Goal: Task Accomplishment & Management: Use online tool/utility

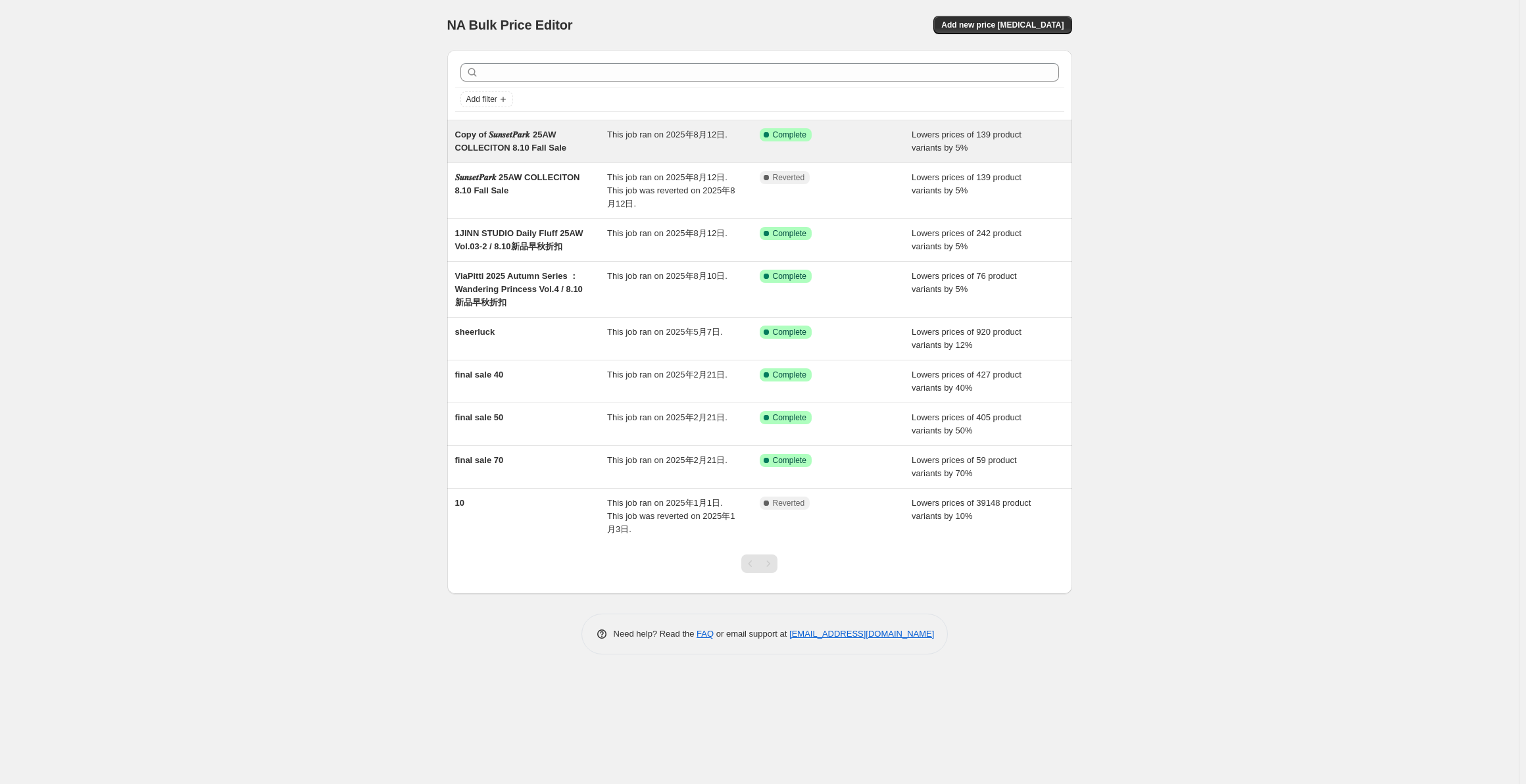
click at [594, 141] on div "Copy of 𝑺𝒖𝒏𝒔𝒆𝒕𝑷𝒂𝒓𝒌 25AW COLLECITON 8.10 Fall Sale" at bounding box center [532, 141] width 153 height 26
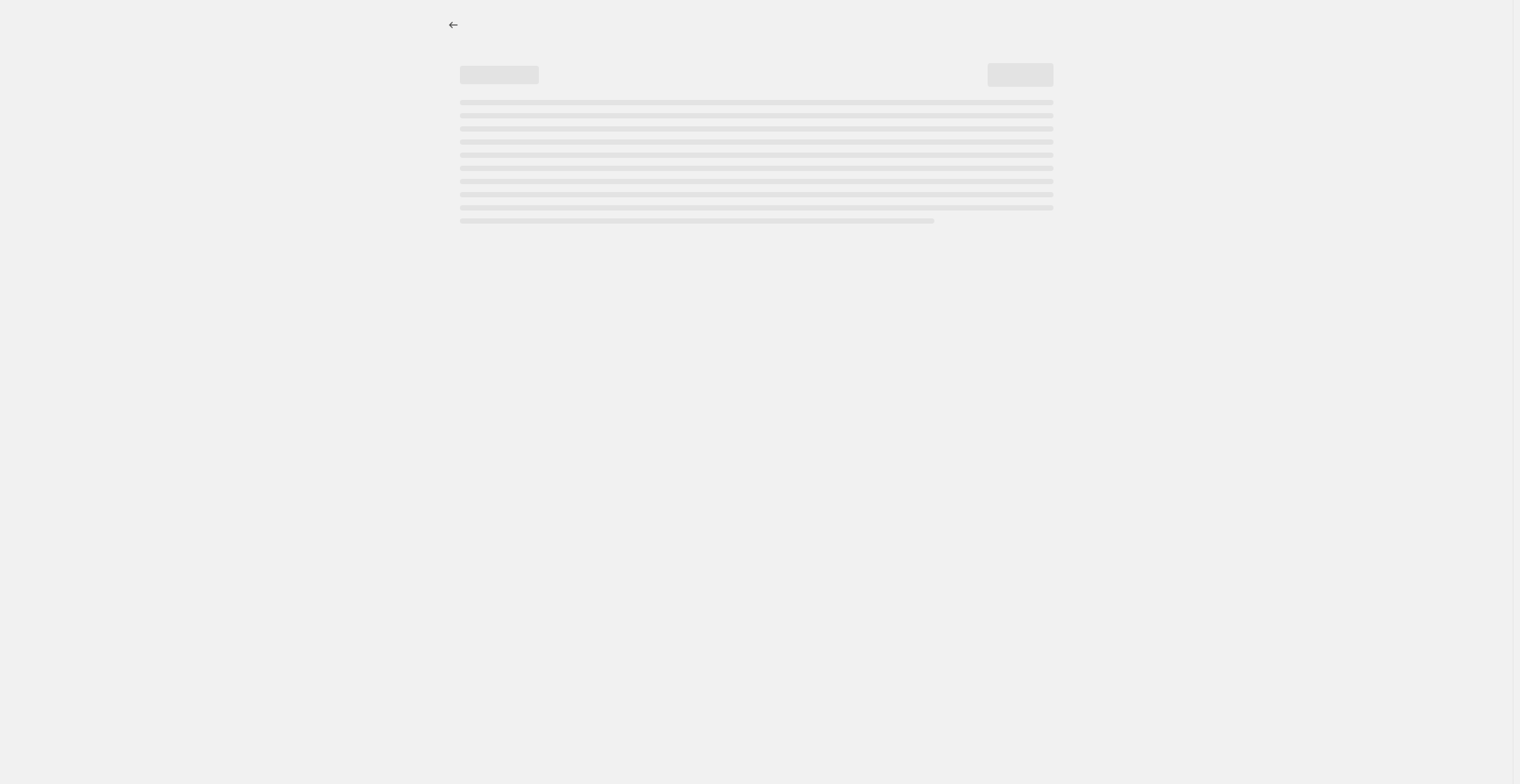
select select "percentage"
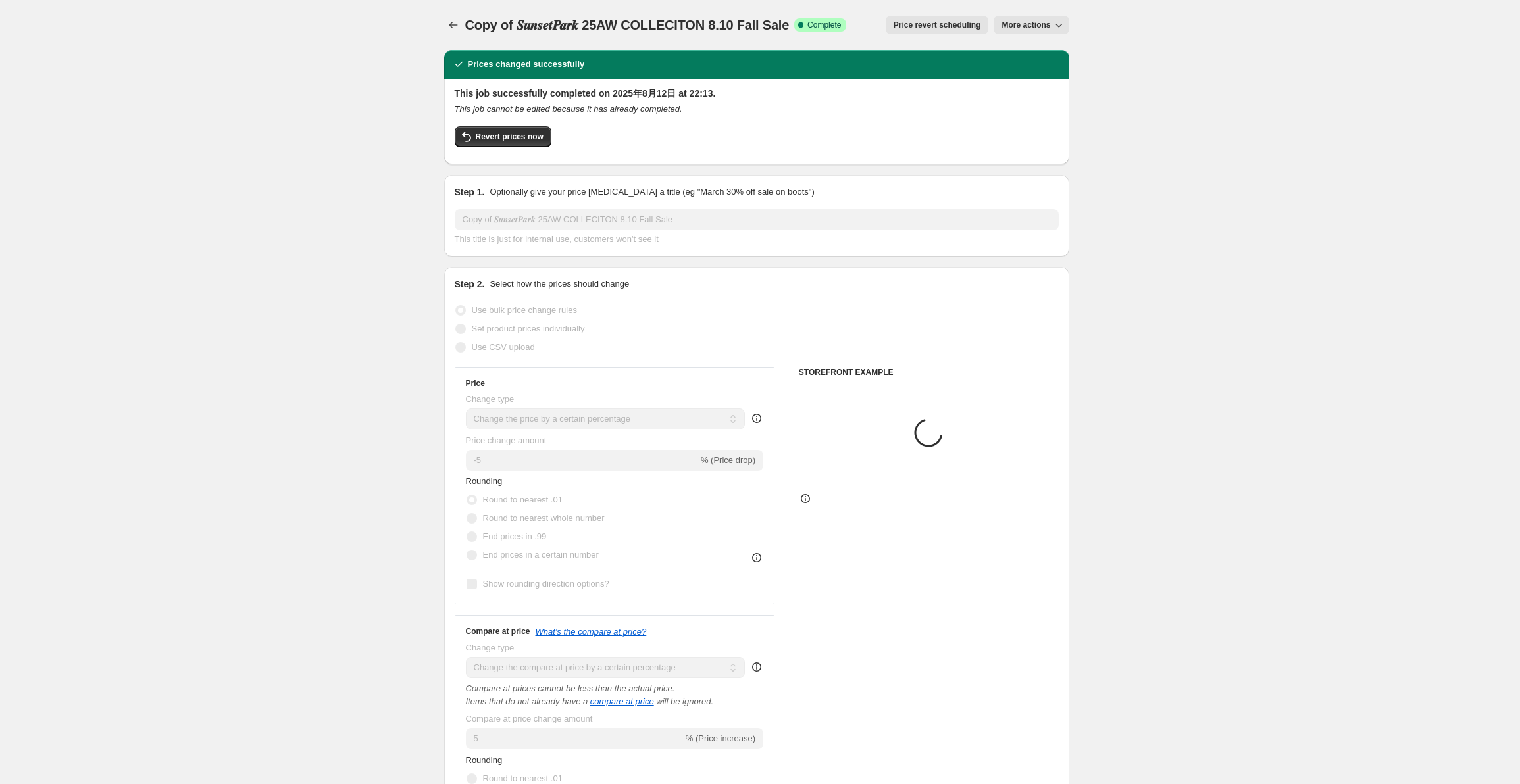
select select "collection"
click at [535, 146] on button "Revert prices now" at bounding box center [503, 137] width 97 height 21
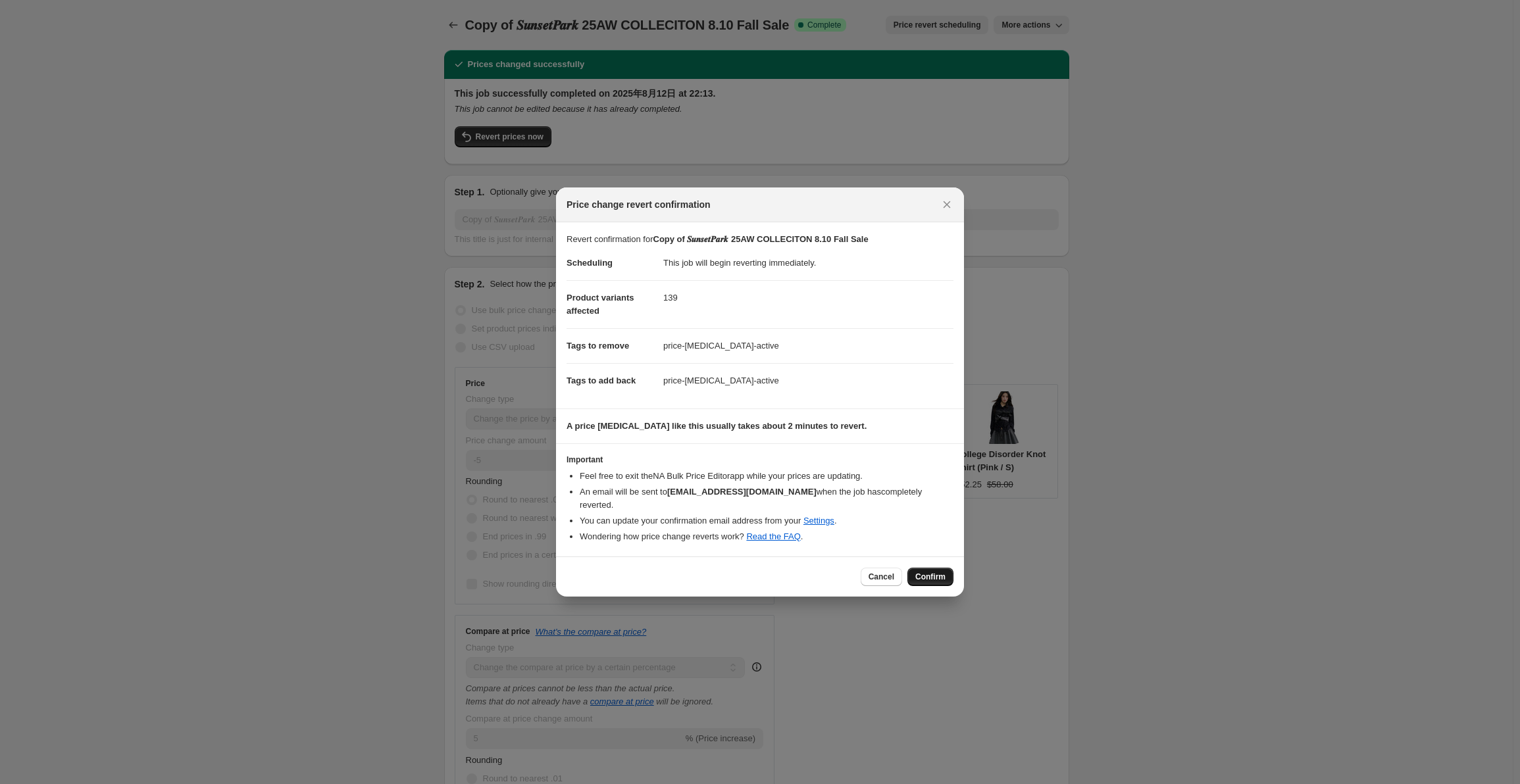
click at [933, 571] on span "Confirm" at bounding box center [930, 576] width 30 height 11
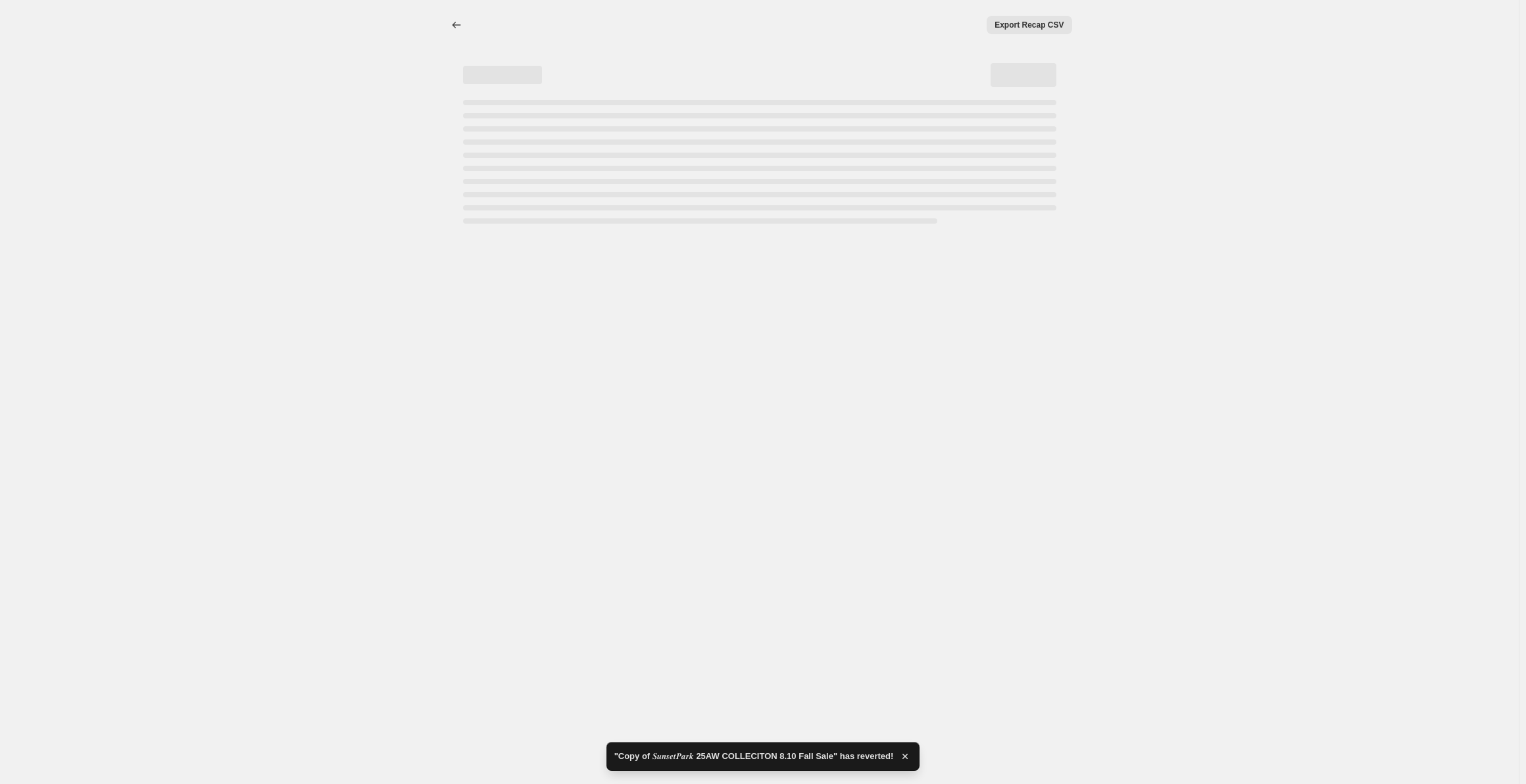
select select "percentage"
select select "collection"
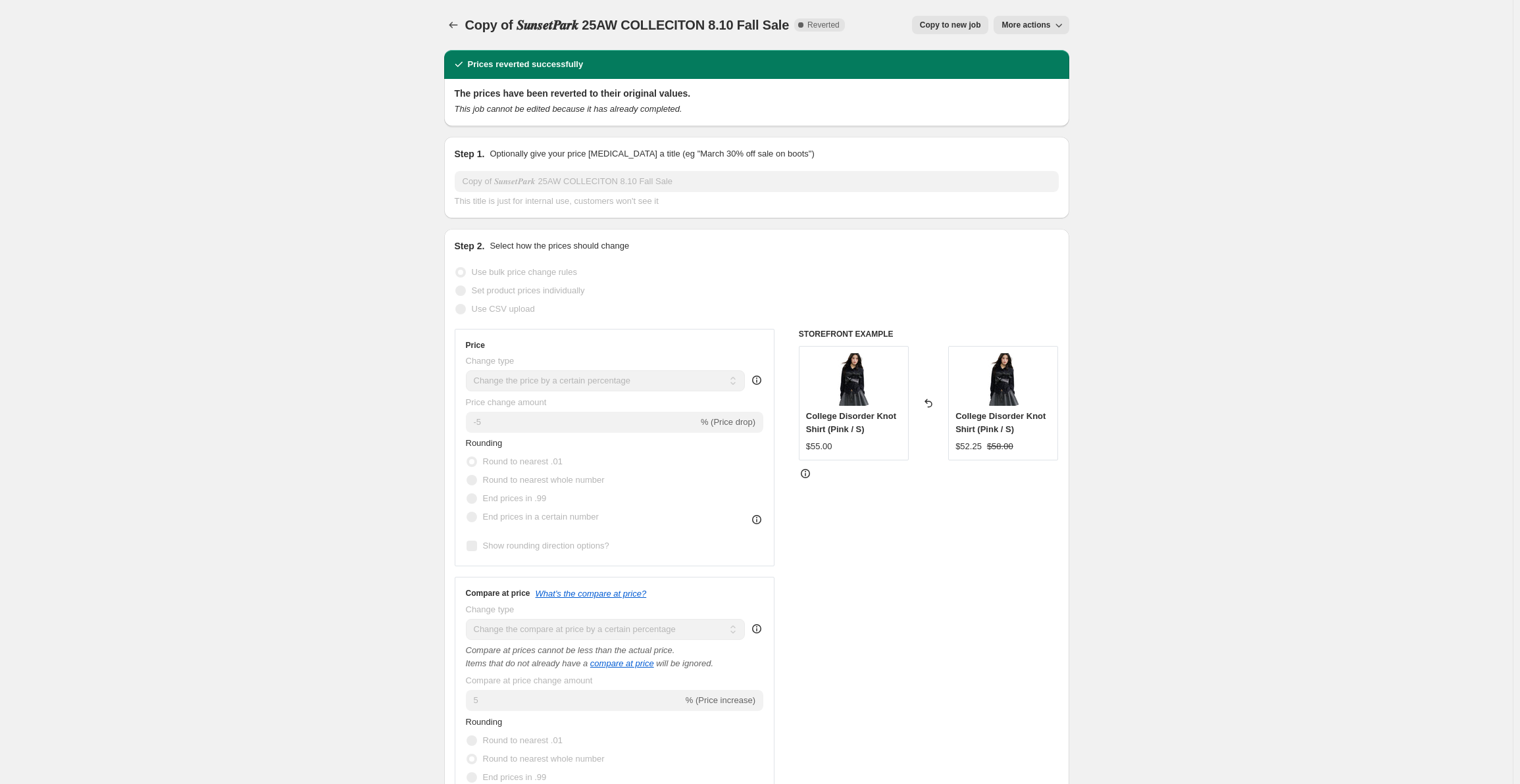
click at [762, 62] on div "Prices reverted successfully" at bounding box center [757, 64] width 610 height 13
click at [958, 23] on span "Copy to new job" at bounding box center [951, 25] width 62 height 11
select select "percentage"
select select "collection"
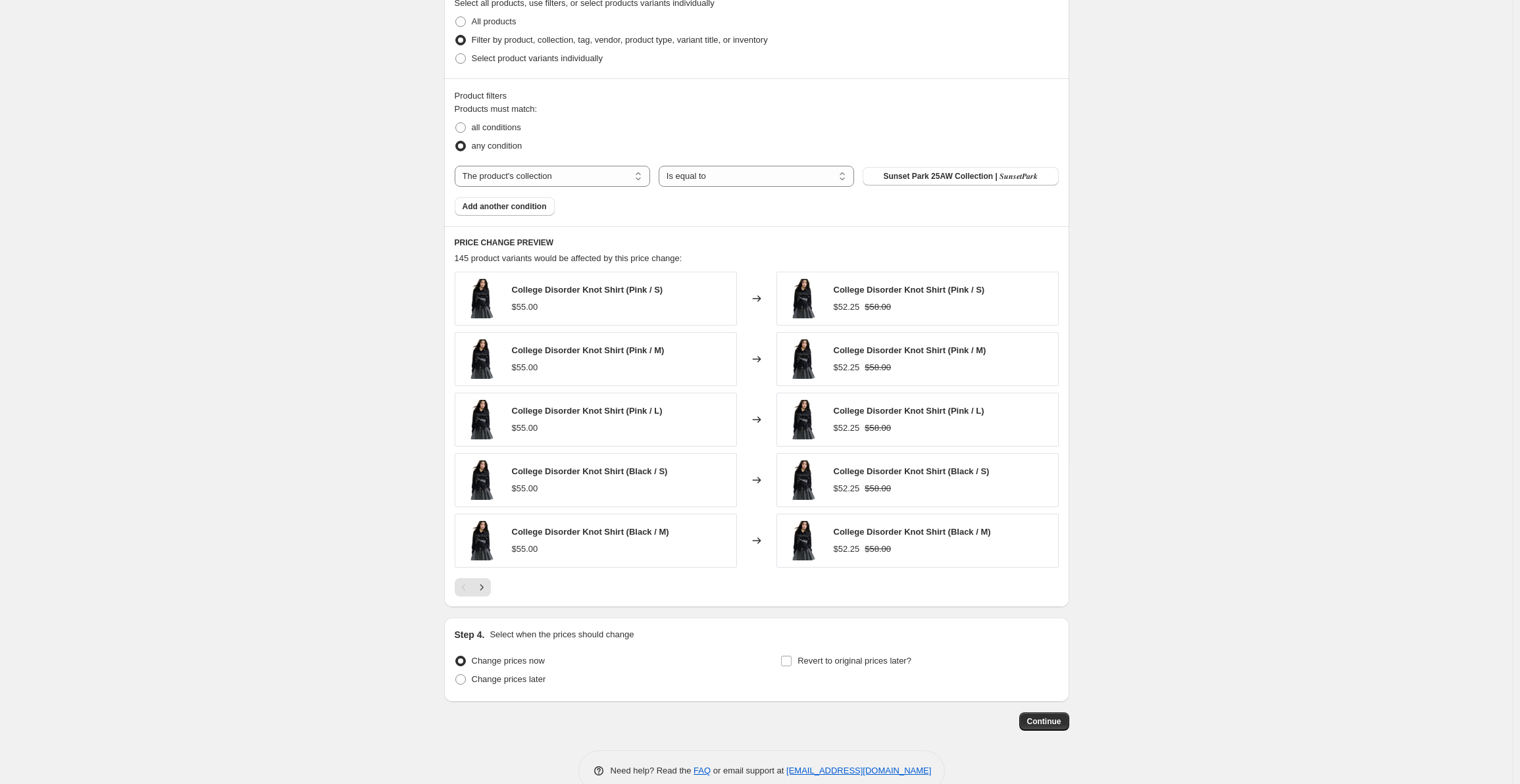
scroll to position [921, 0]
click at [1048, 725] on span "Continue" at bounding box center [1044, 720] width 34 height 11
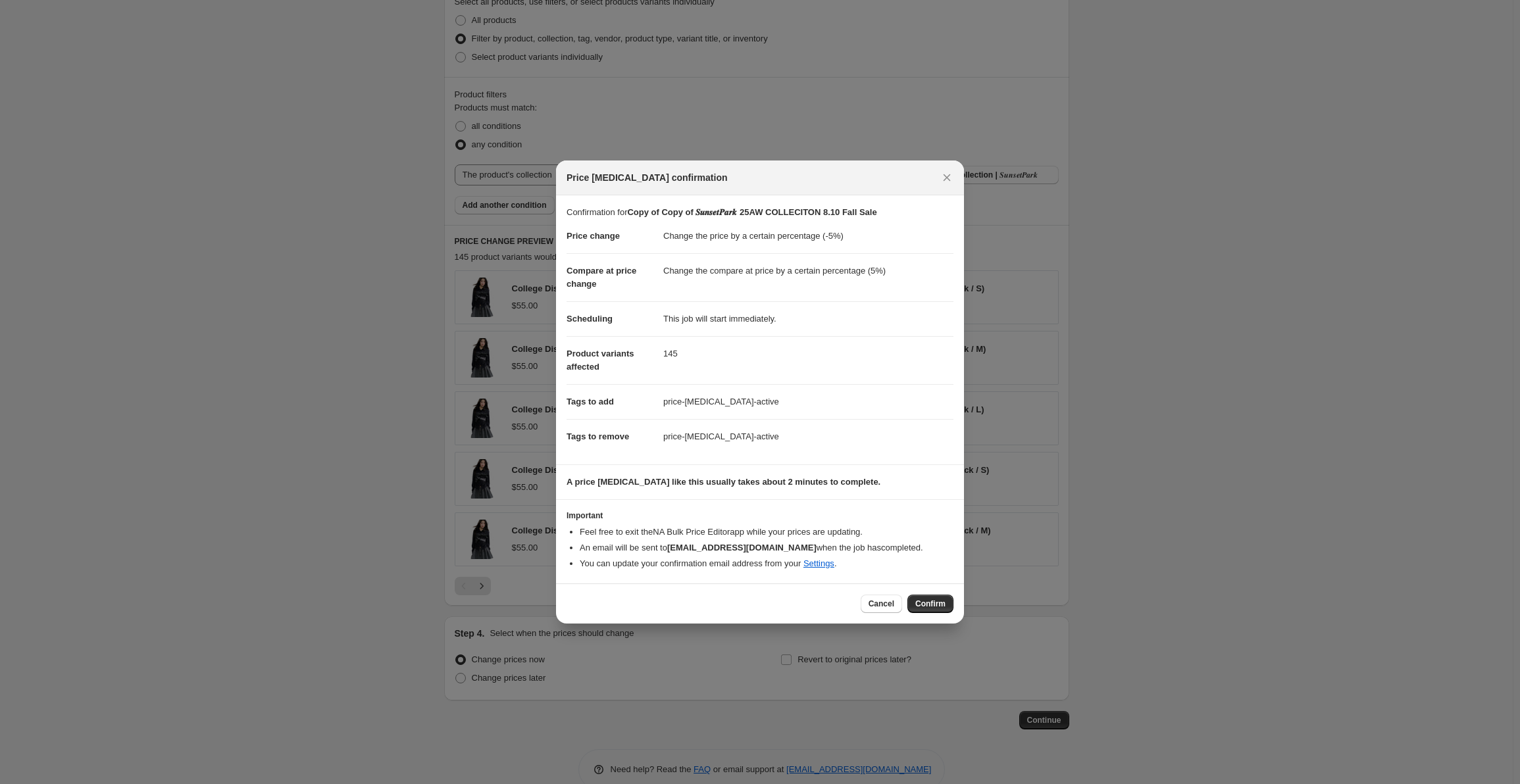
click at [932, 601] on span "Confirm" at bounding box center [930, 604] width 30 height 11
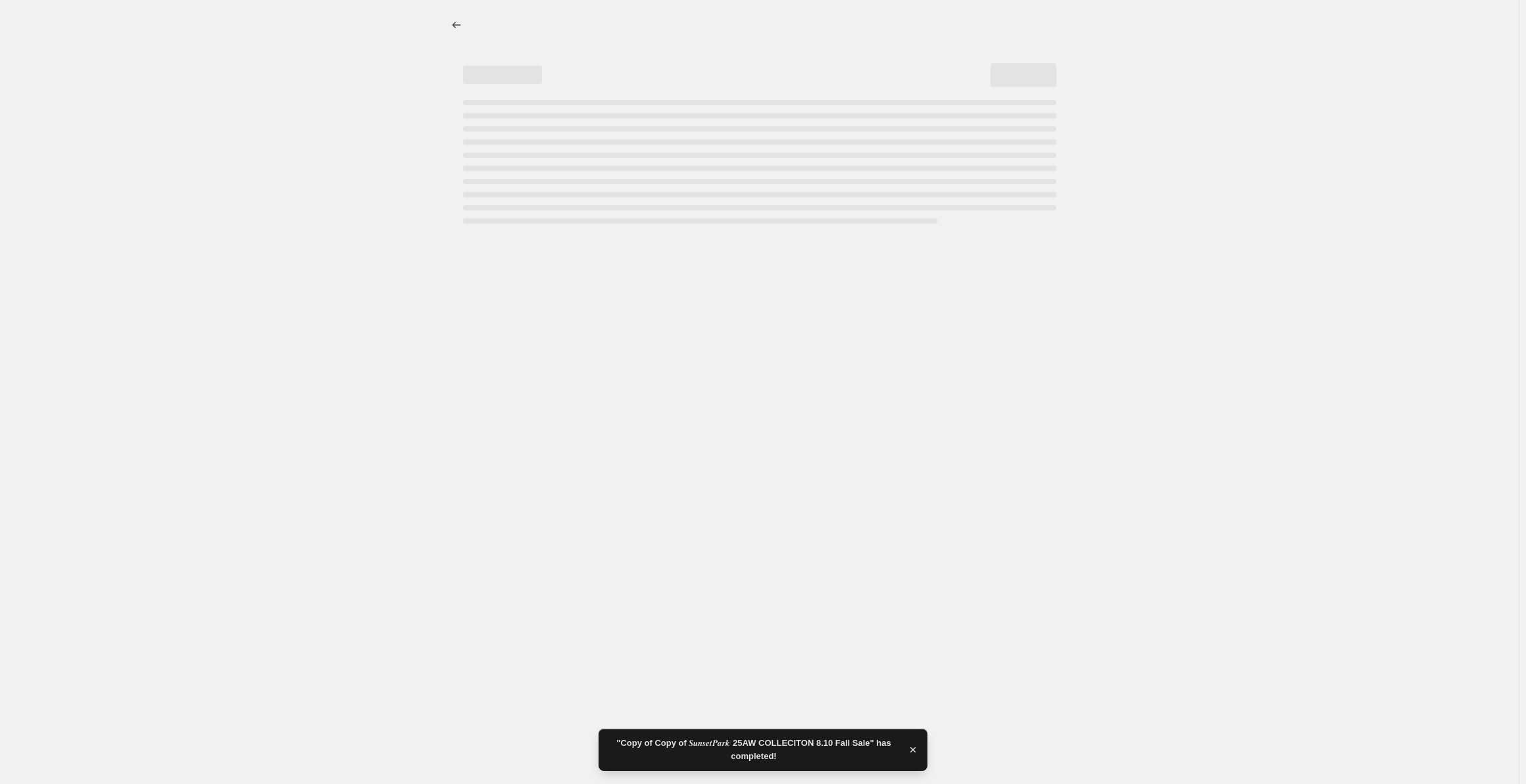
select select "percentage"
select select "collection"
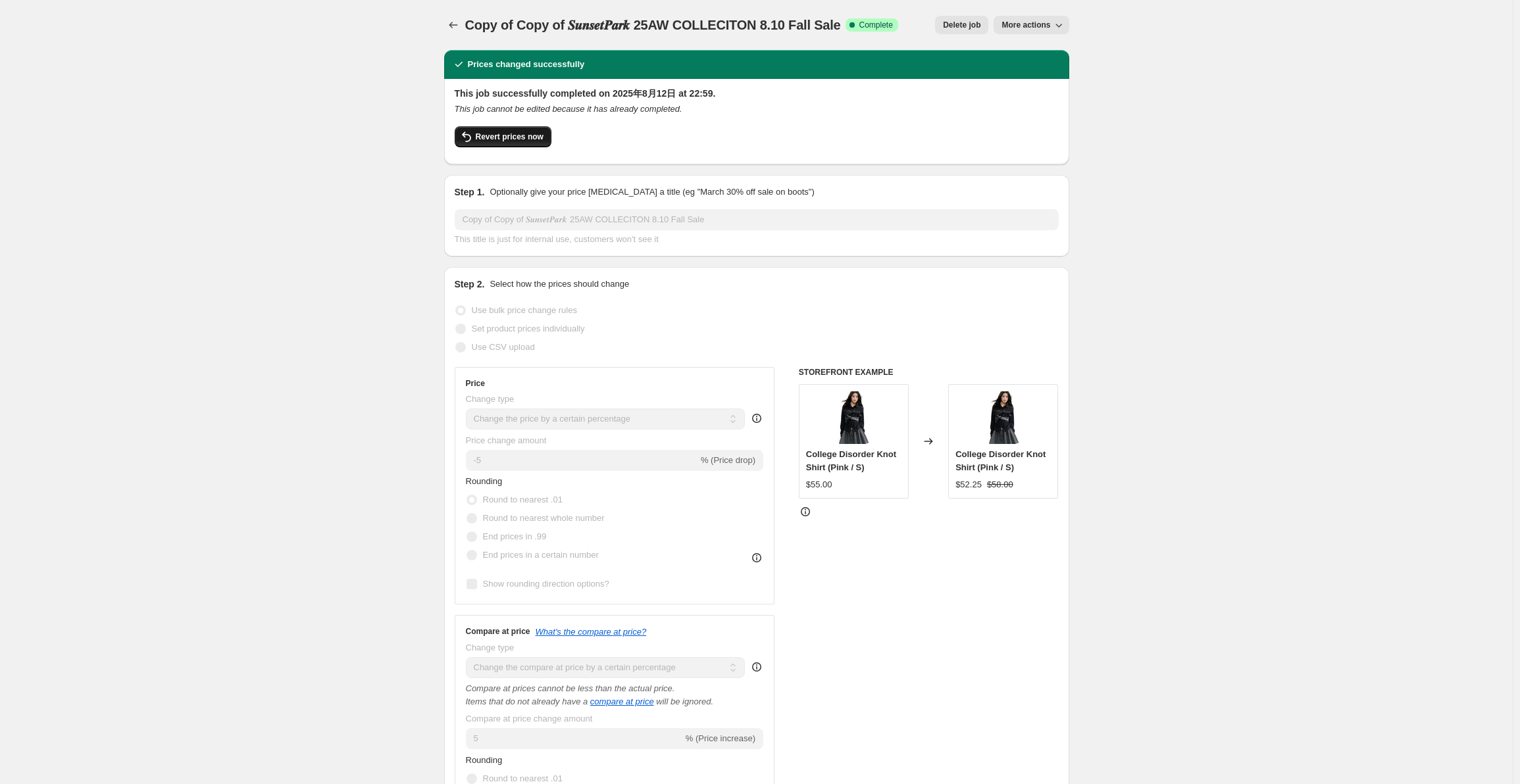
click at [526, 143] on button "Revert prices now" at bounding box center [503, 137] width 97 height 21
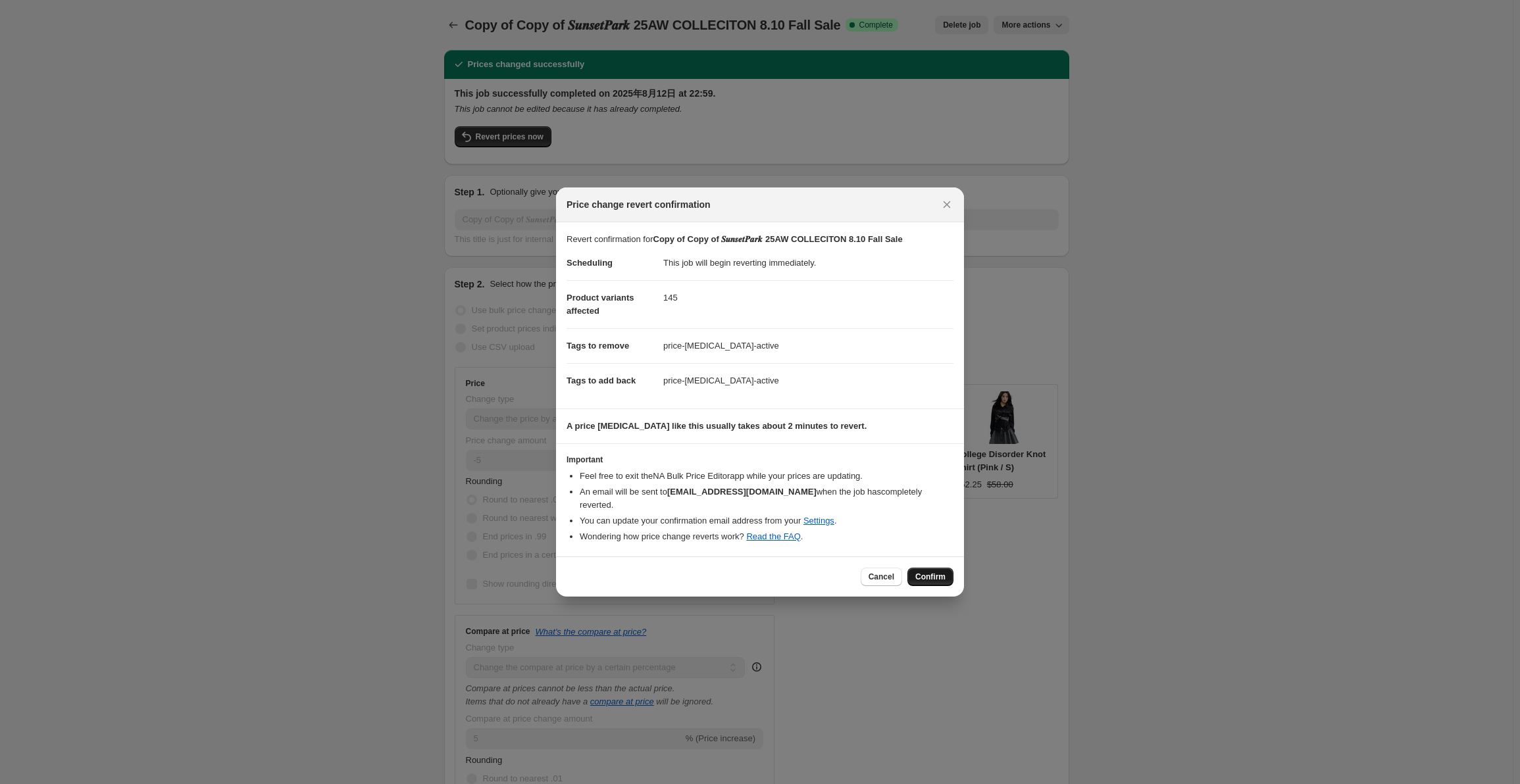
click at [929, 571] on span "Confirm" at bounding box center [930, 576] width 30 height 11
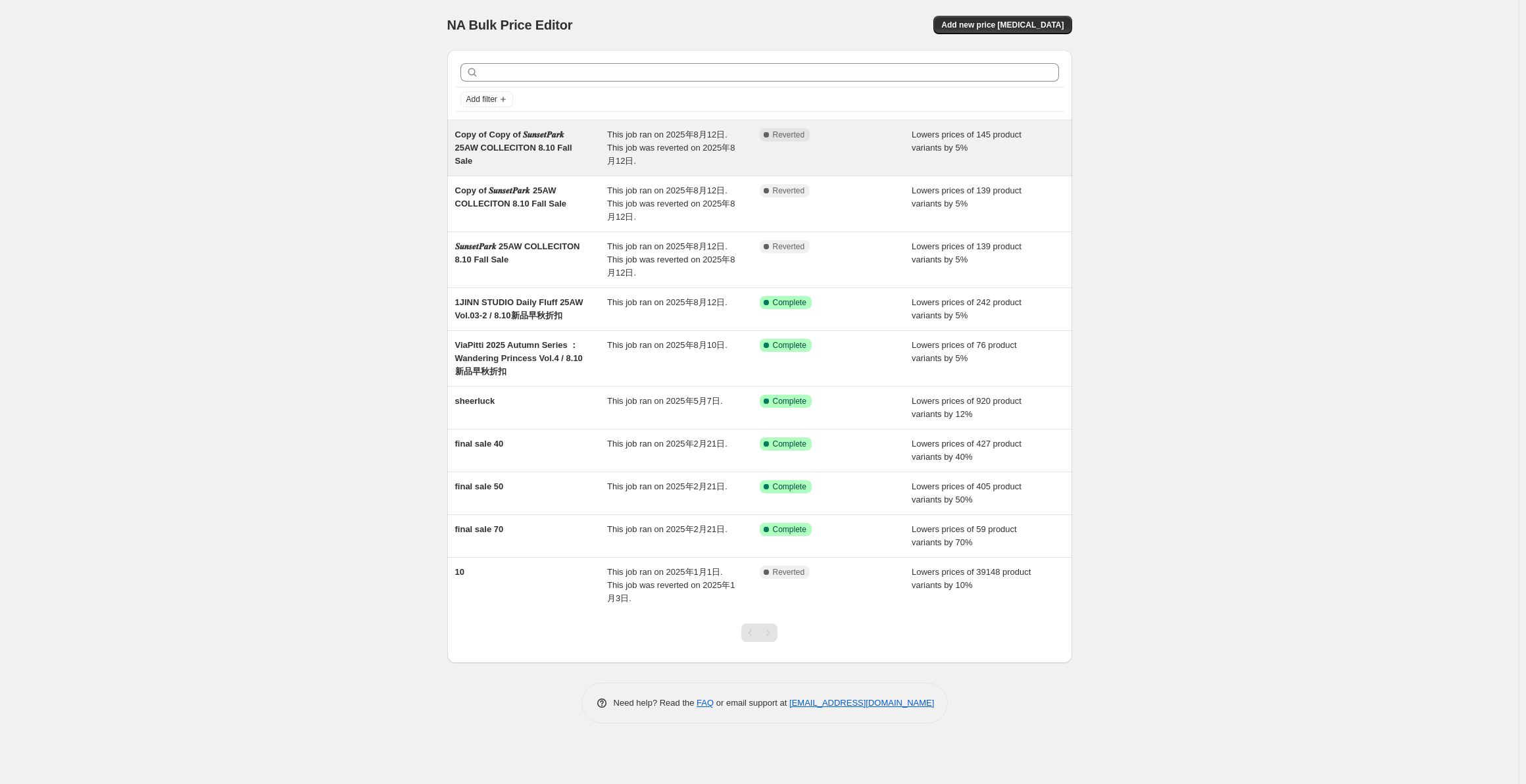
click at [582, 154] on div "Copy of Copy of 𝑺𝒖𝒏𝒔𝒆𝒕𝑷𝒂𝒓𝒌 25AW COLLECITON 8.10 Fall Sale" at bounding box center [532, 148] width 153 height 40
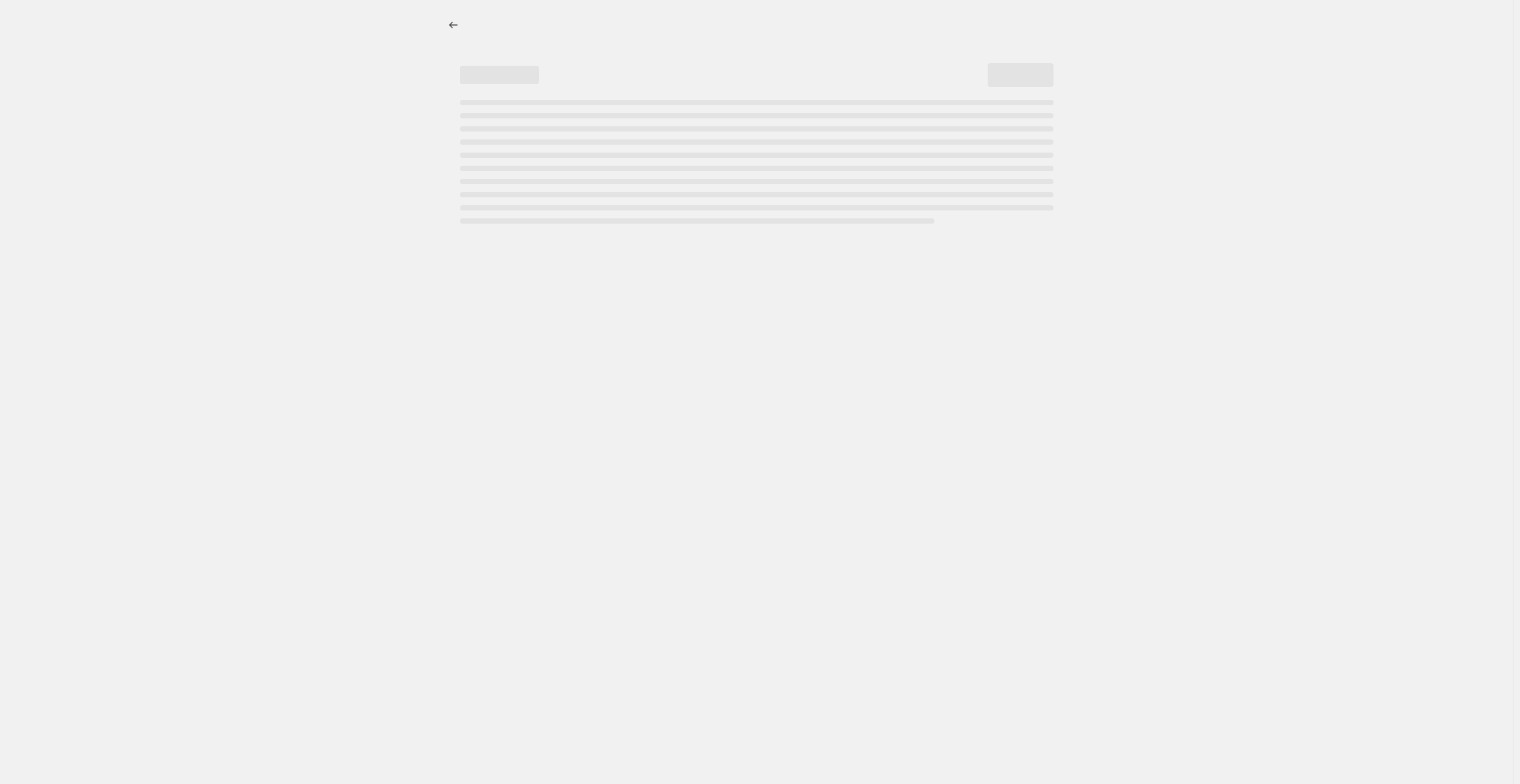
select select "percentage"
select select "collection"
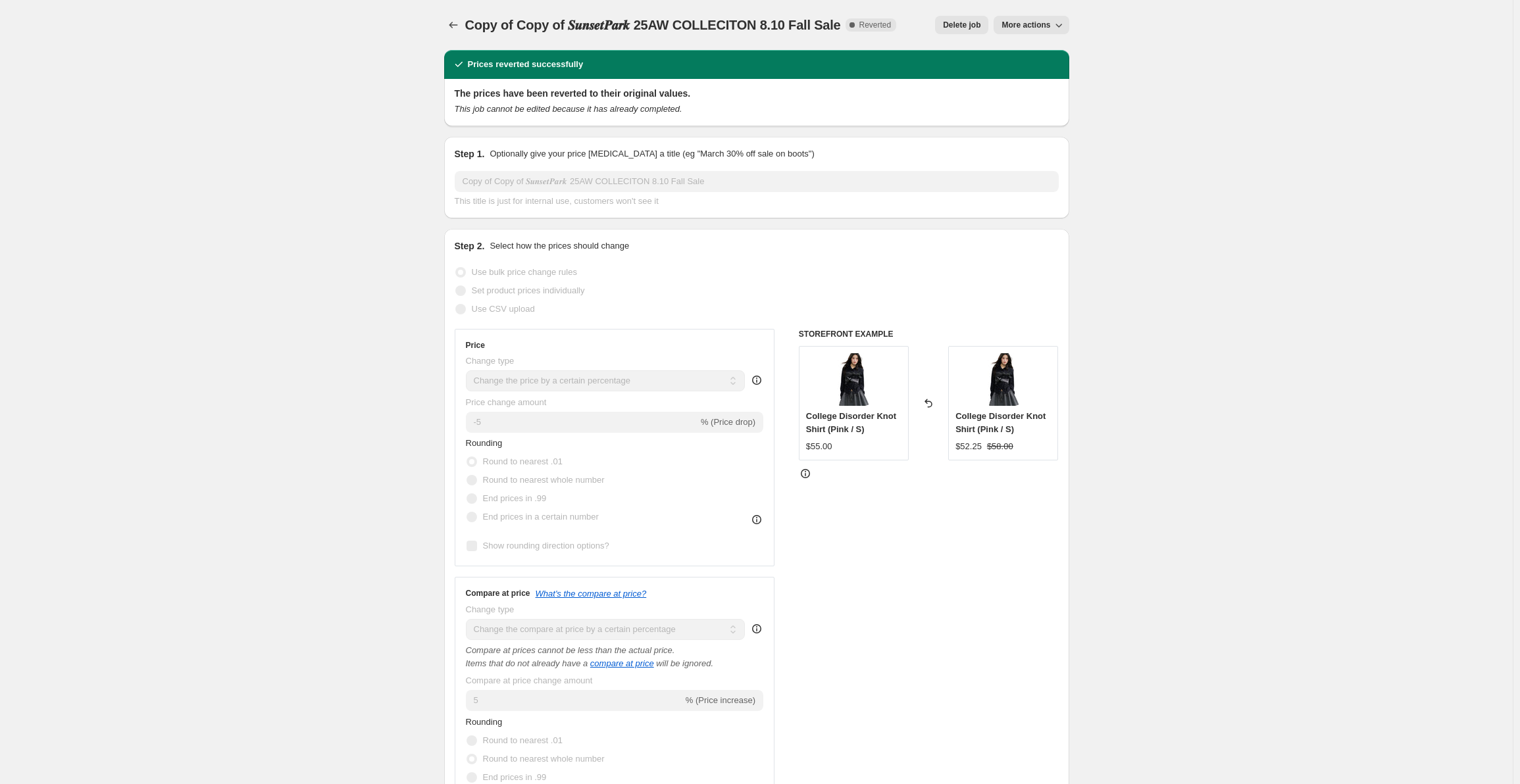
click at [1014, 19] on button "More actions" at bounding box center [1031, 25] width 75 height 18
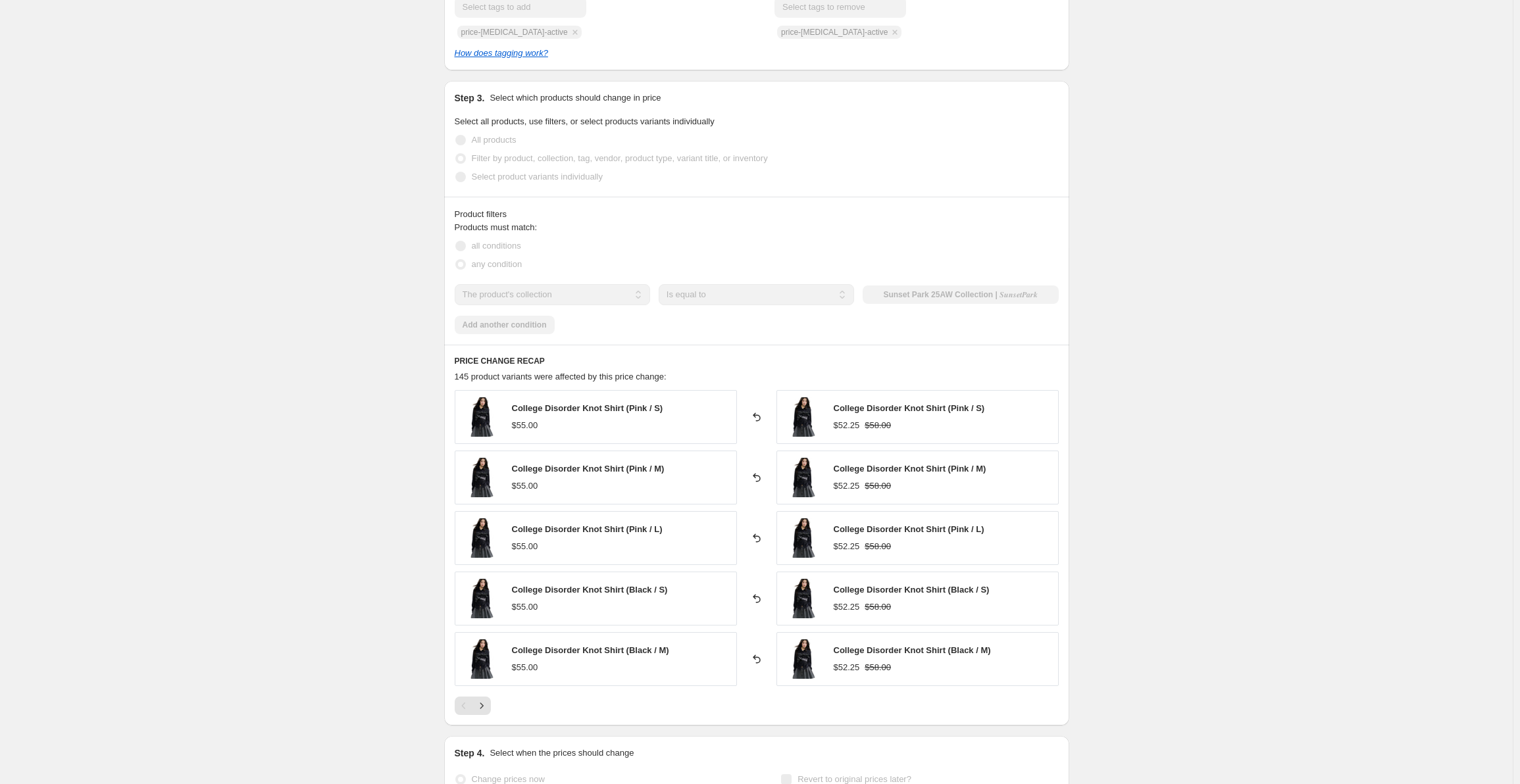
scroll to position [874, 0]
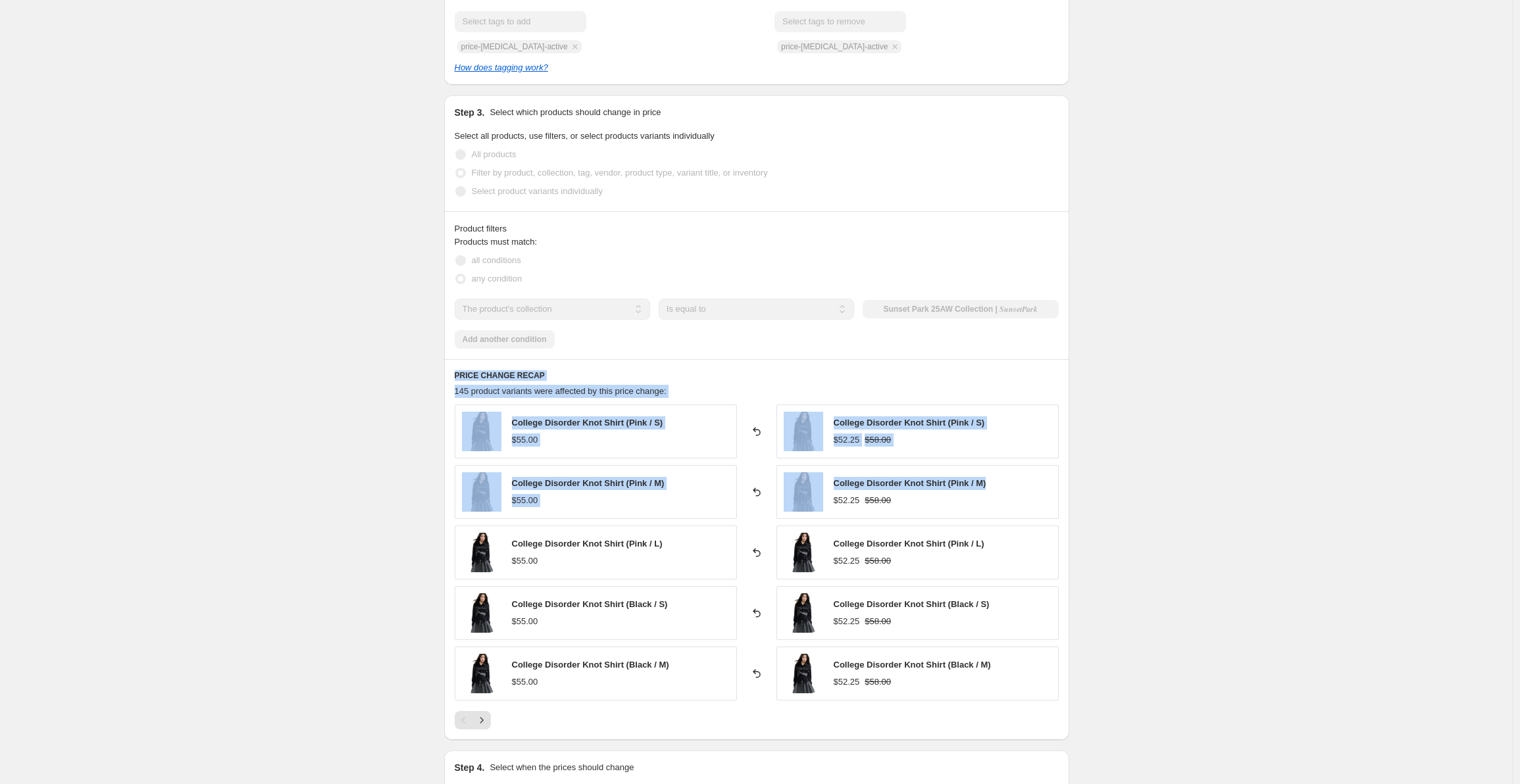
drag, startPoint x: 1519, startPoint y: 486, endPoint x: 1502, endPoint y: 309, distance: 177.8
click at [1502, 309] on div "Copy of Copy of 𝑺𝒖𝒏𝒔𝒆𝒕𝑷𝒂𝒓𝒌 25AW COLLECITON 8.10 Fall Sale. This page is ready C…" at bounding box center [756, 21] width 1513 height 1789
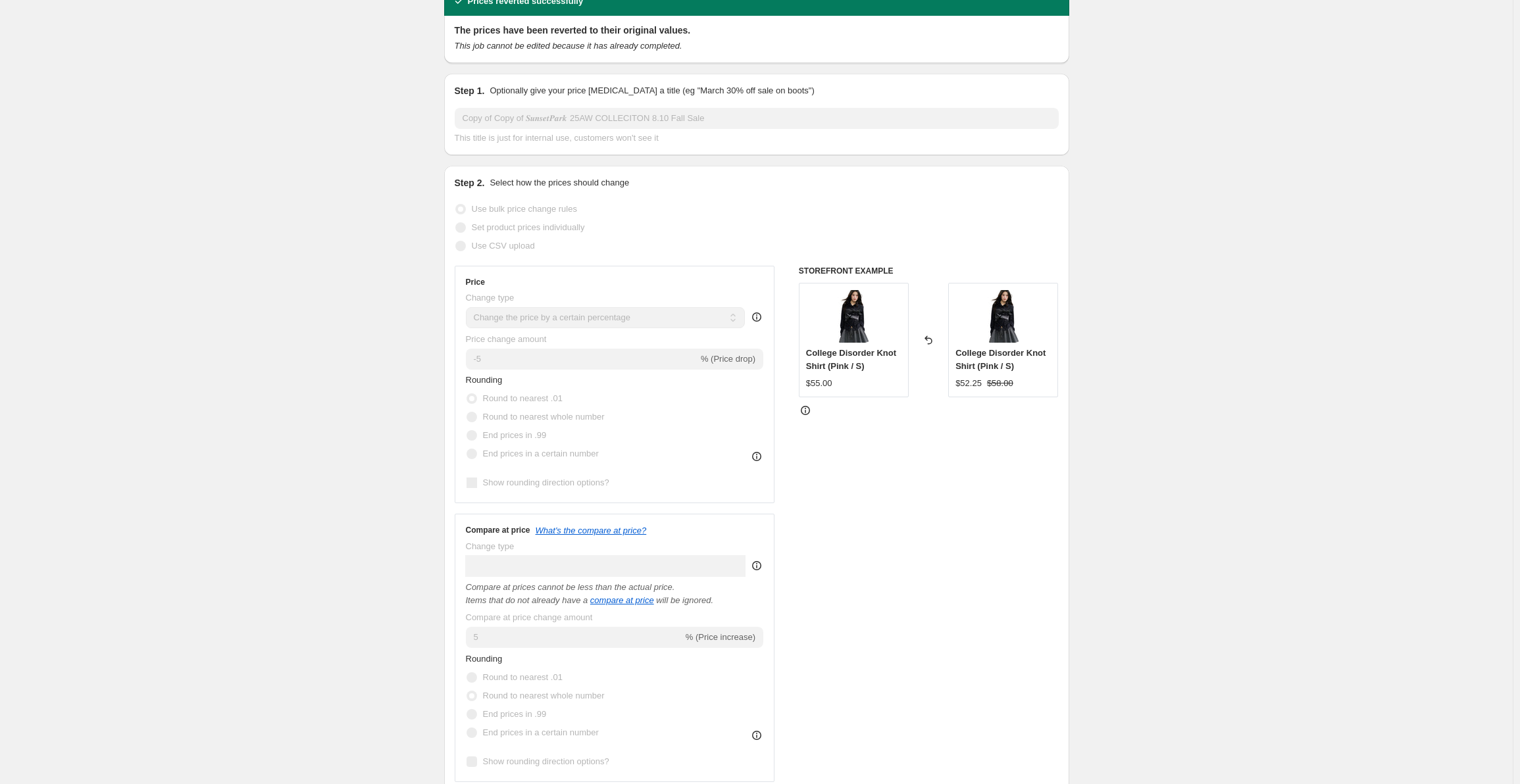
scroll to position [0, 0]
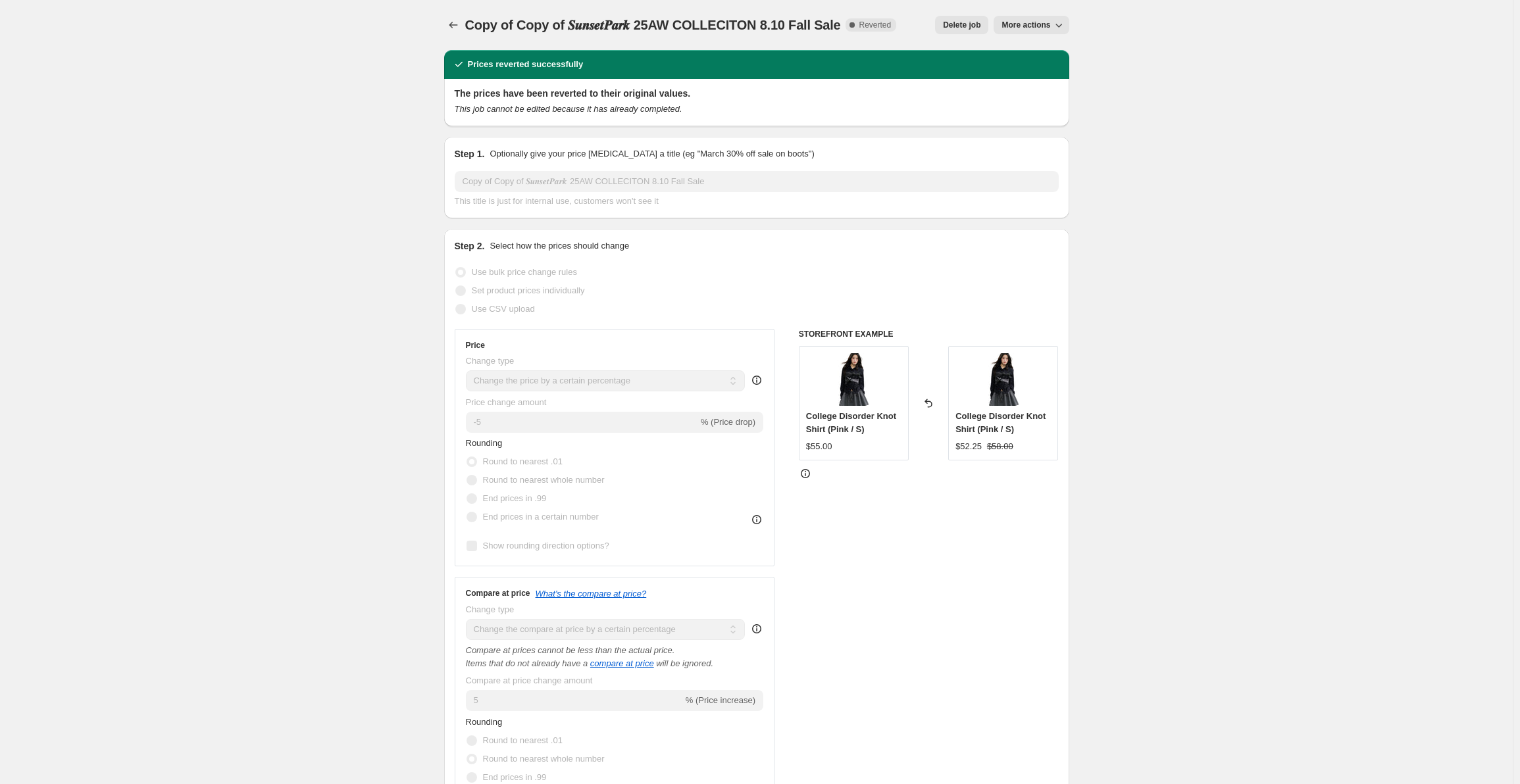
click at [1030, 28] on span "More actions" at bounding box center [1026, 25] width 49 height 11
click at [1026, 58] on span "Copy to new job" at bounding box center [1043, 52] width 71 height 13
select select "percentage"
select select "collection"
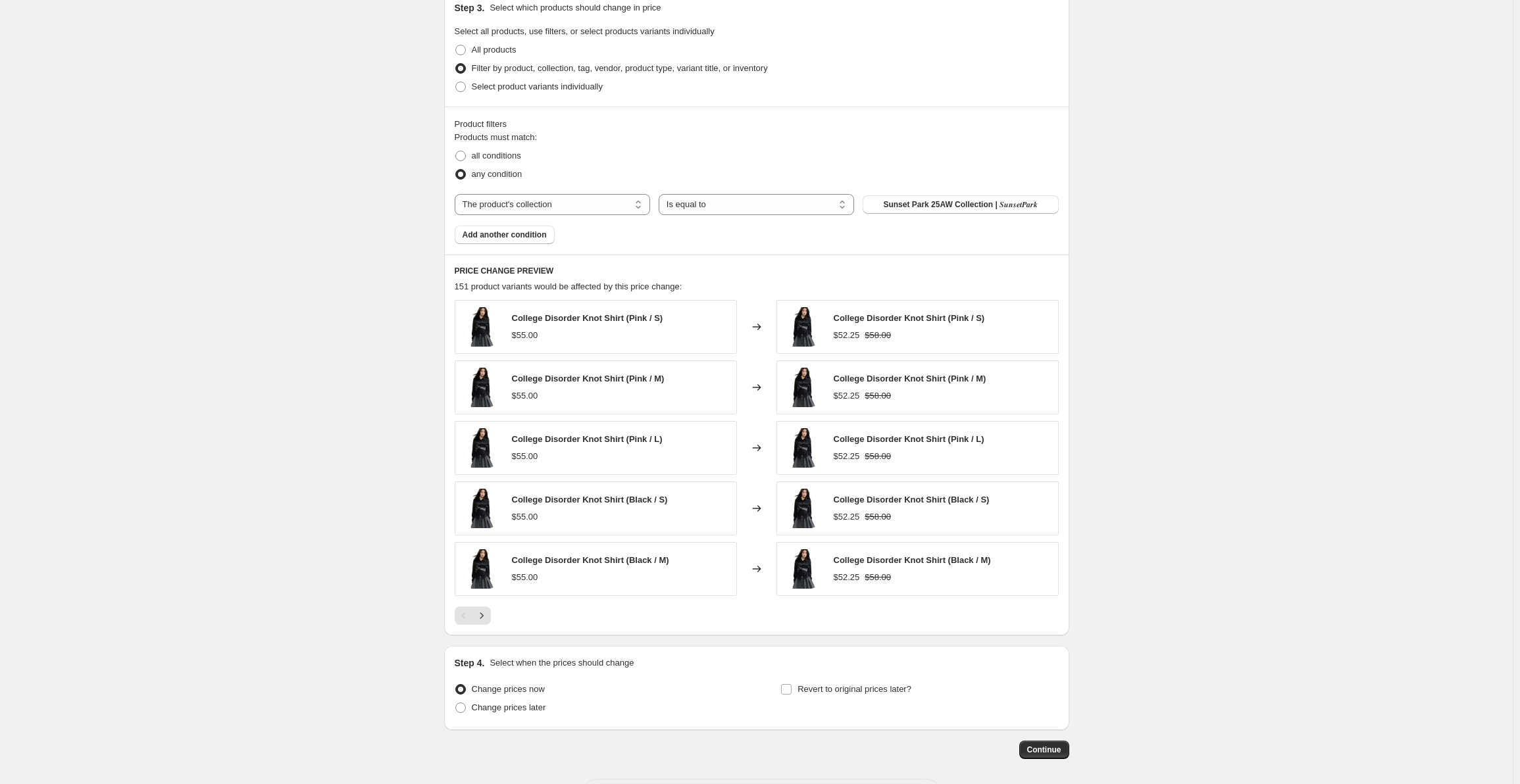
scroll to position [947, 0]
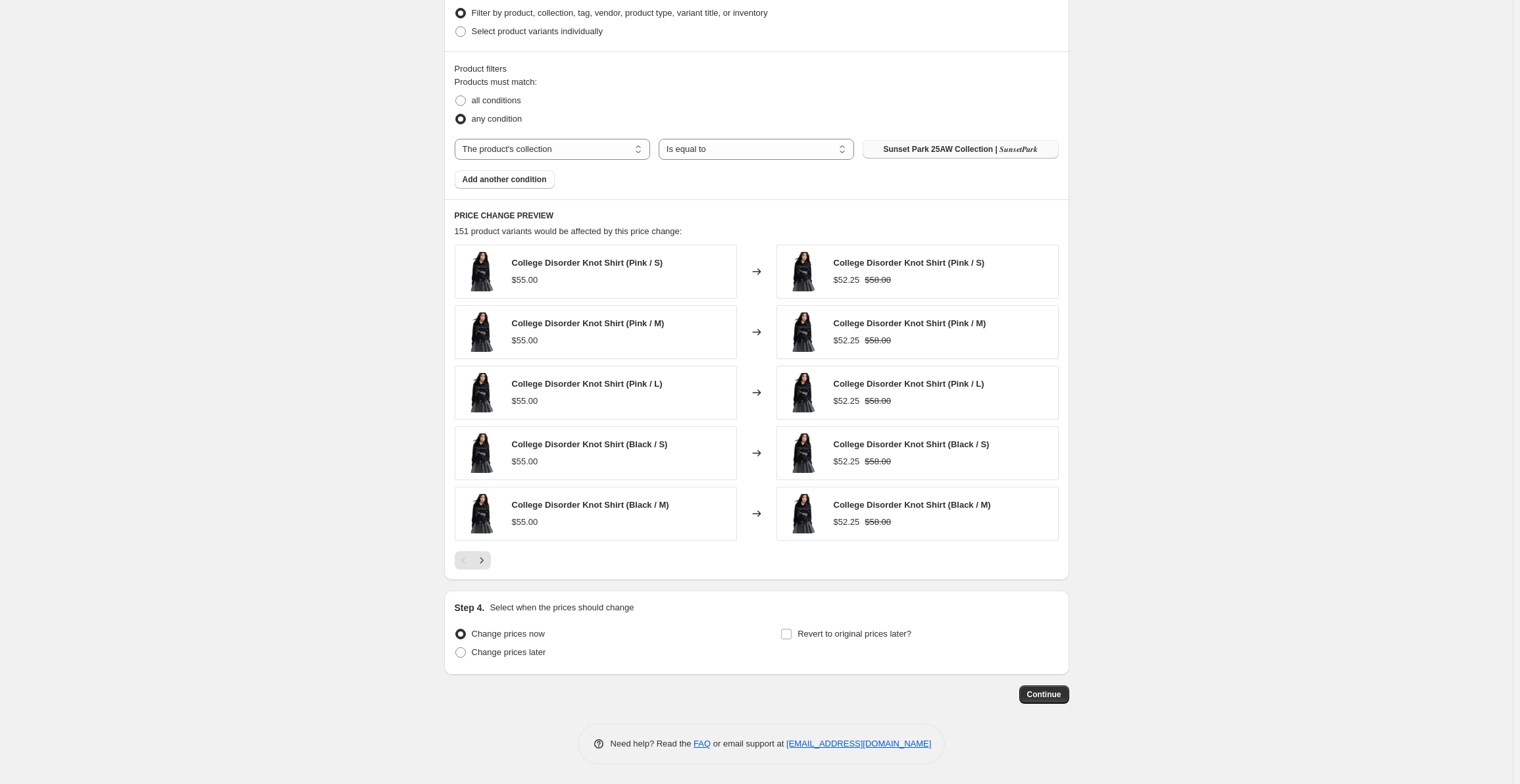
click at [905, 146] on span "Sunset Park 25AW Collection | 𝑺𝒖𝒏𝒔𝒆𝒕𝑷𝒂𝒓𝒌" at bounding box center [961, 149] width 155 height 11
click at [1048, 698] on span "Continue" at bounding box center [1044, 694] width 34 height 11
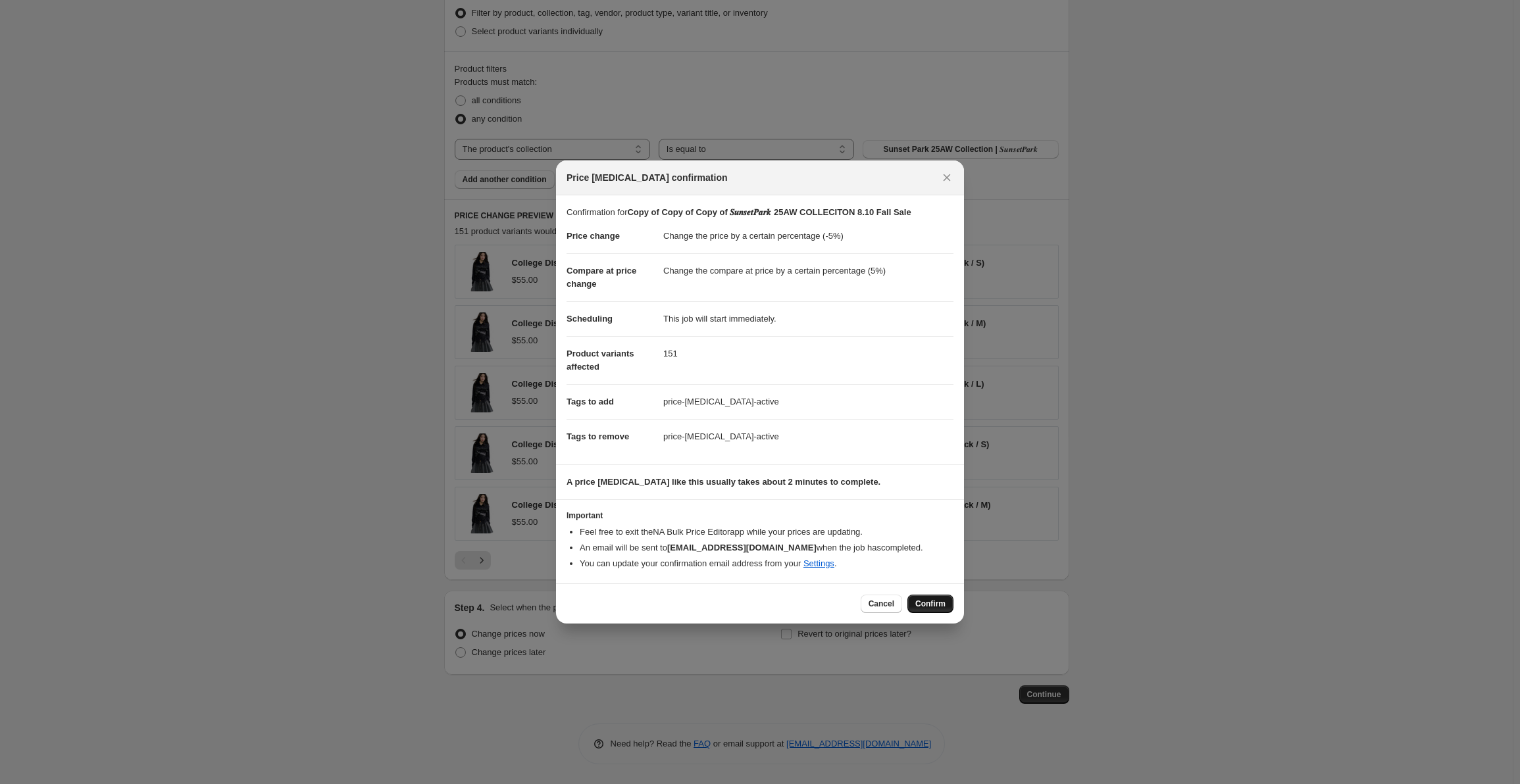
click at [932, 607] on span "Confirm" at bounding box center [930, 604] width 30 height 11
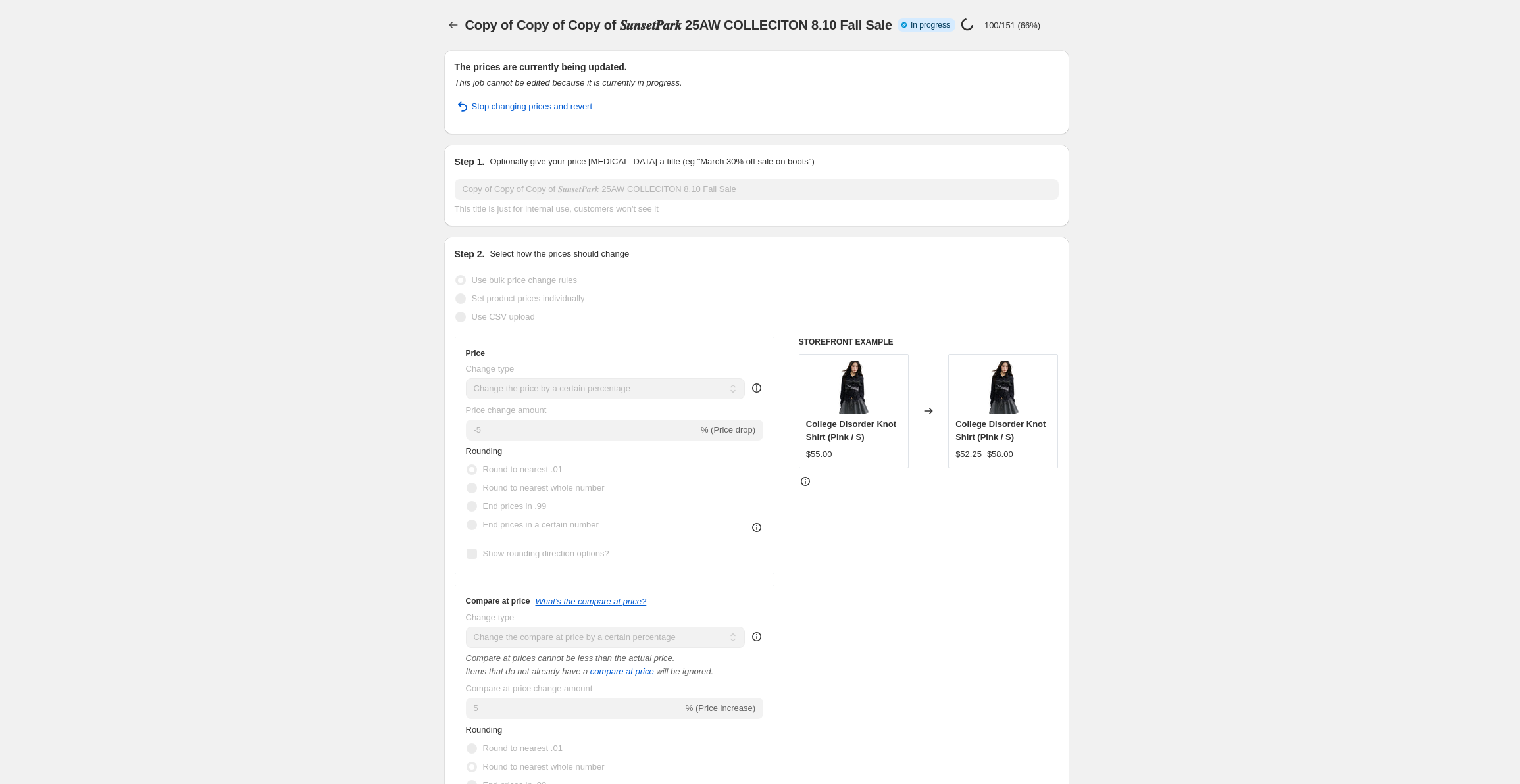
select select "percentage"
select select "collection"
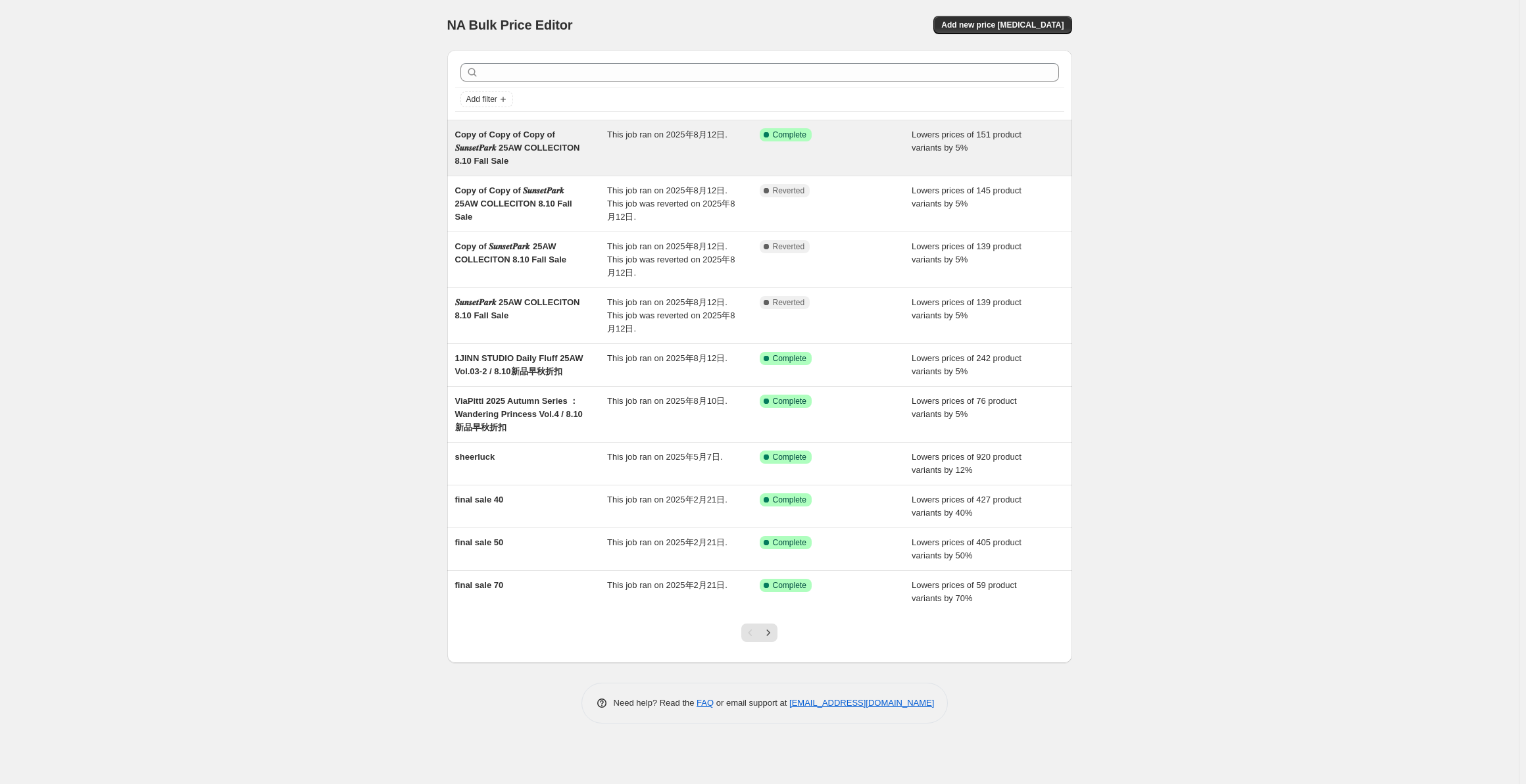
click at [891, 135] on div "Success Complete Complete" at bounding box center [827, 134] width 133 height 13
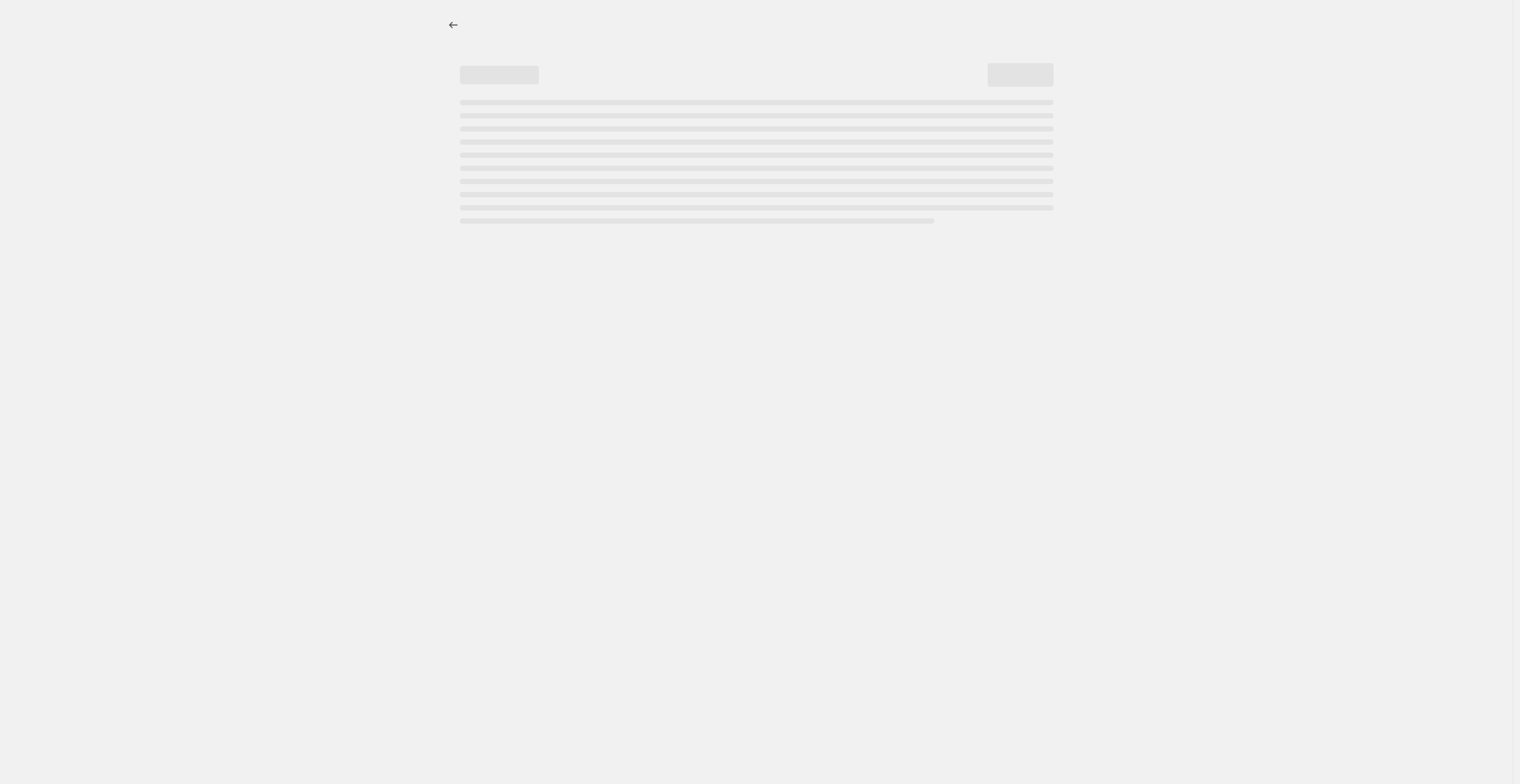
select select "percentage"
select select "collection"
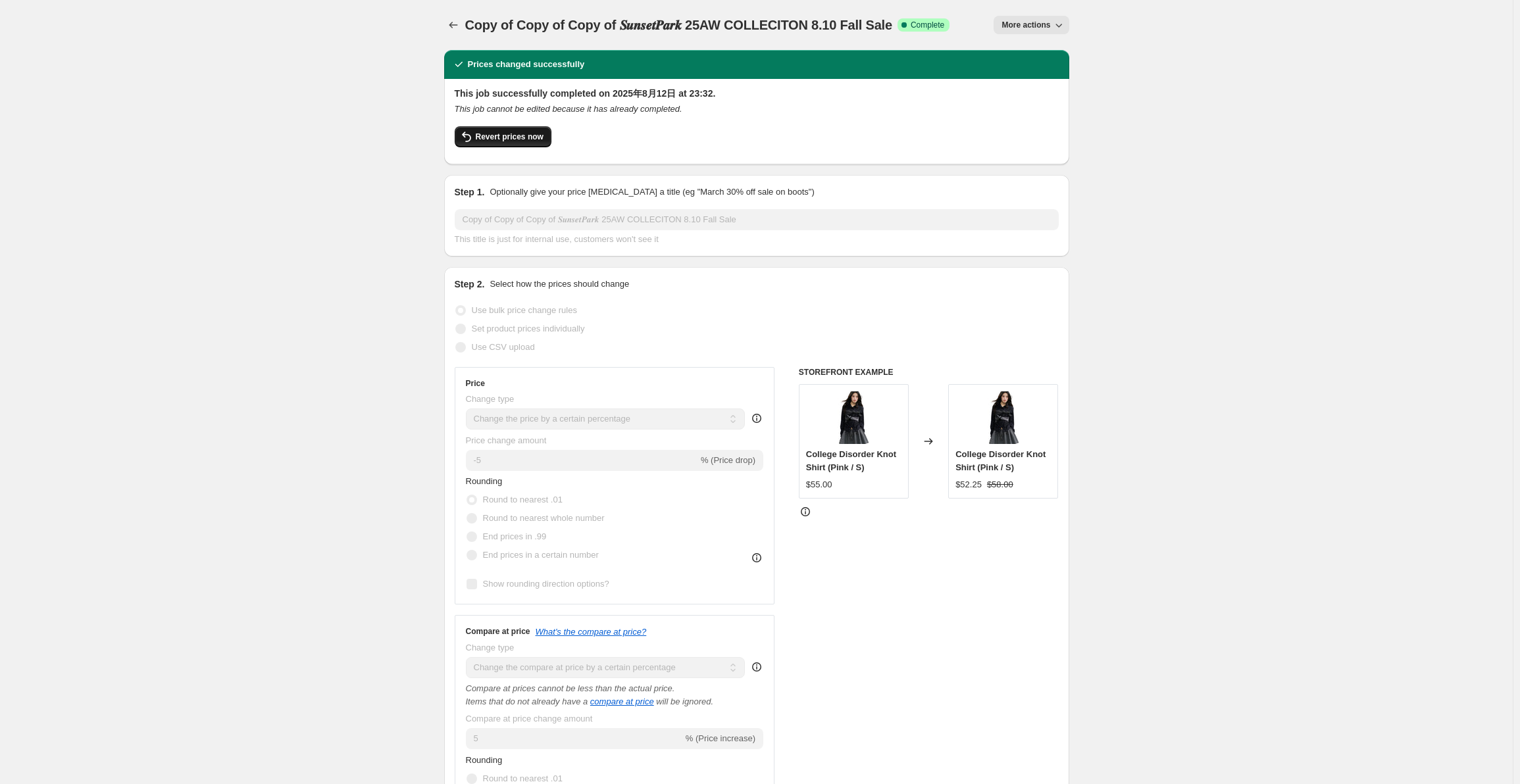
click at [526, 134] on span "Revert prices now" at bounding box center [510, 136] width 68 height 11
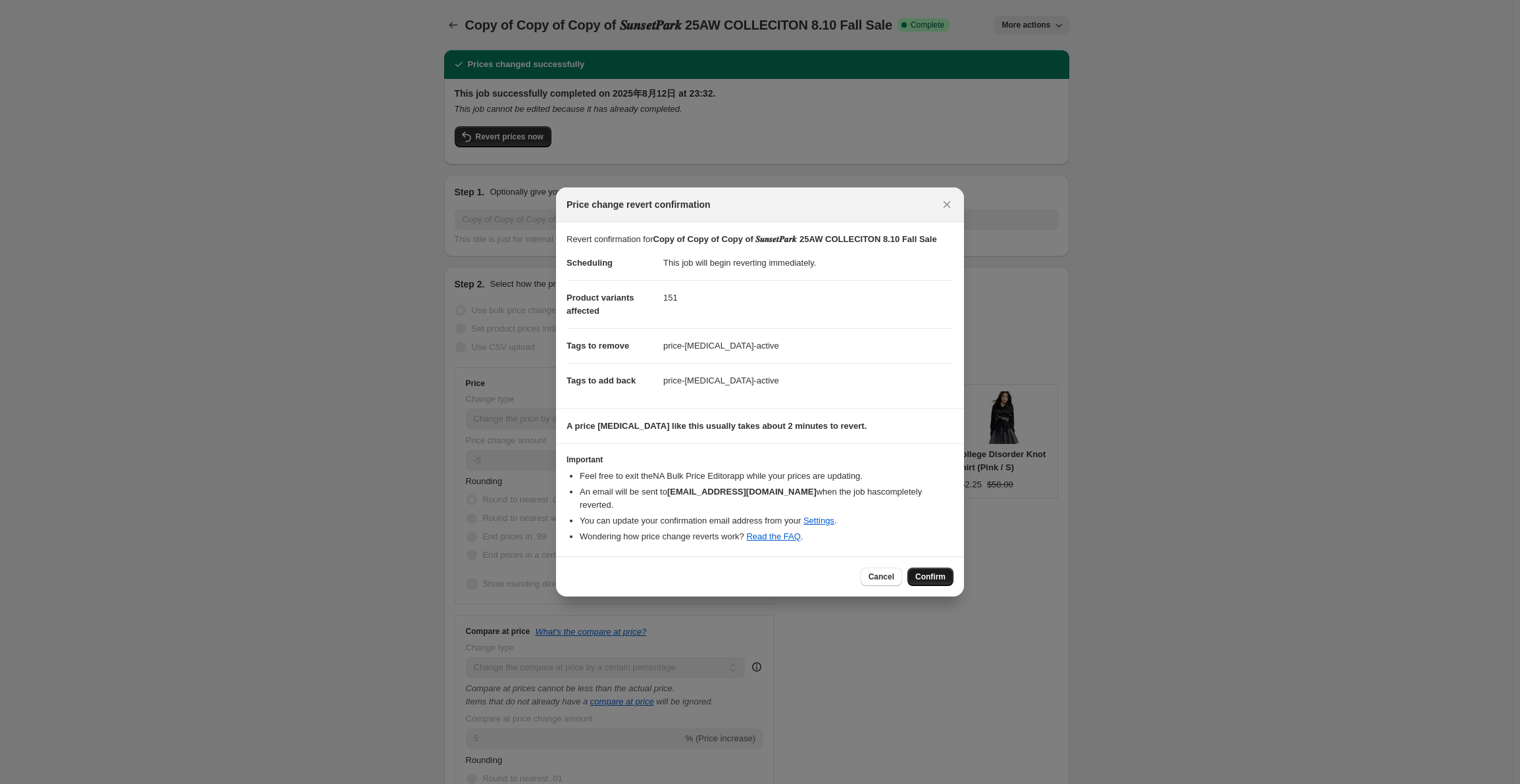
click at [935, 571] on span "Confirm" at bounding box center [930, 576] width 30 height 11
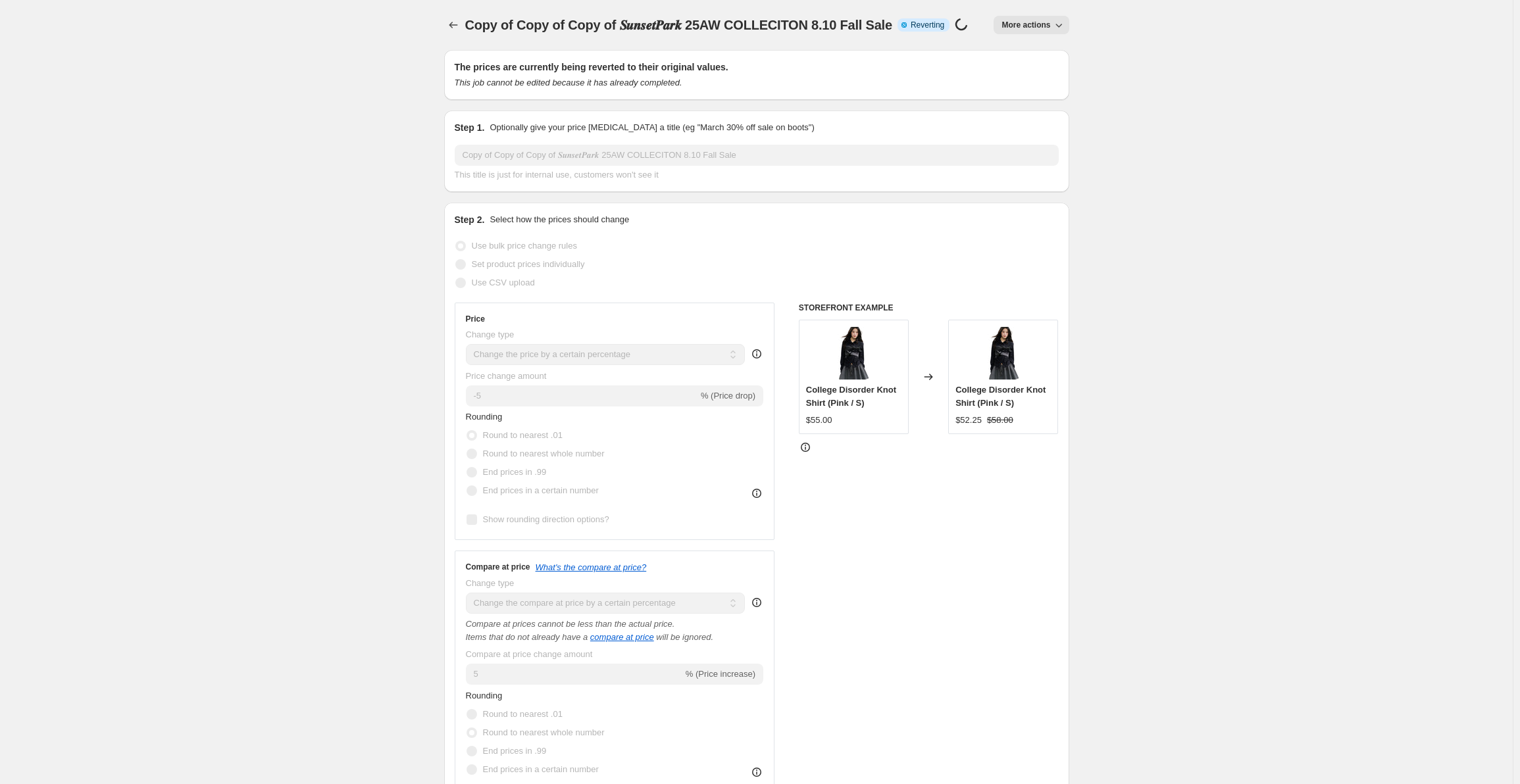
click at [1016, 18] on button "More actions" at bounding box center [1031, 25] width 75 height 18
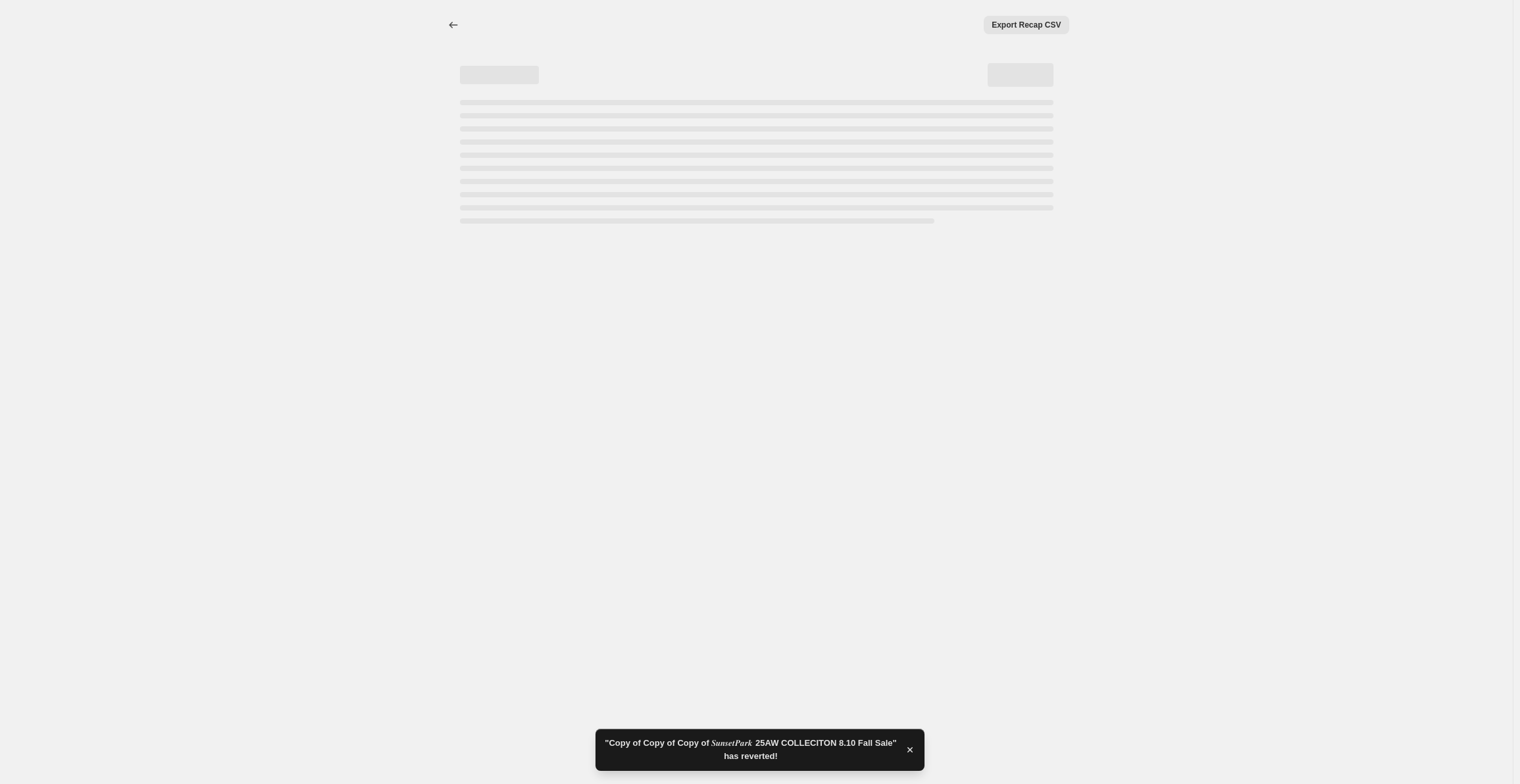
select select "percentage"
select select "collection"
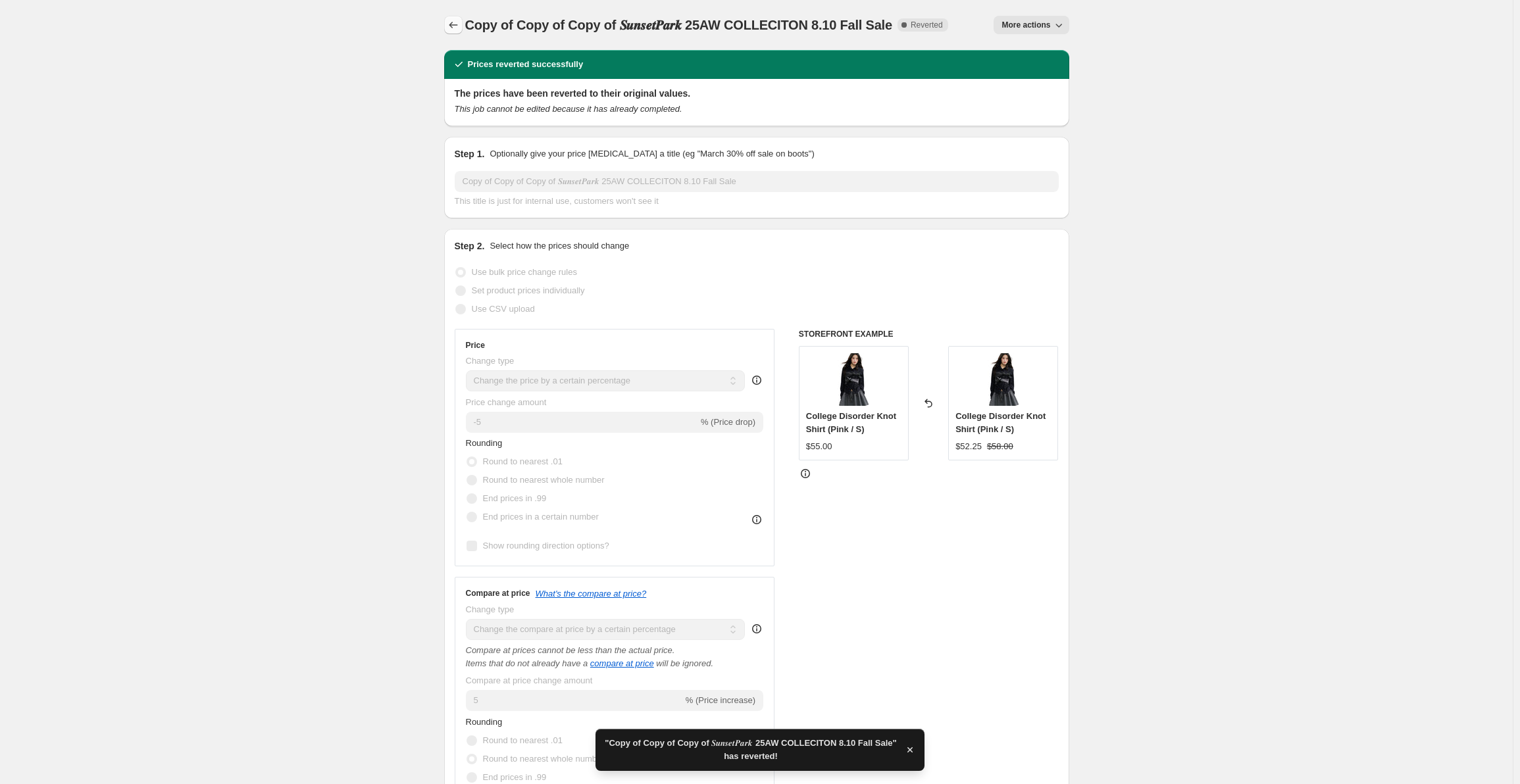
click at [460, 23] on icon "Price change jobs" at bounding box center [453, 25] width 13 height 13
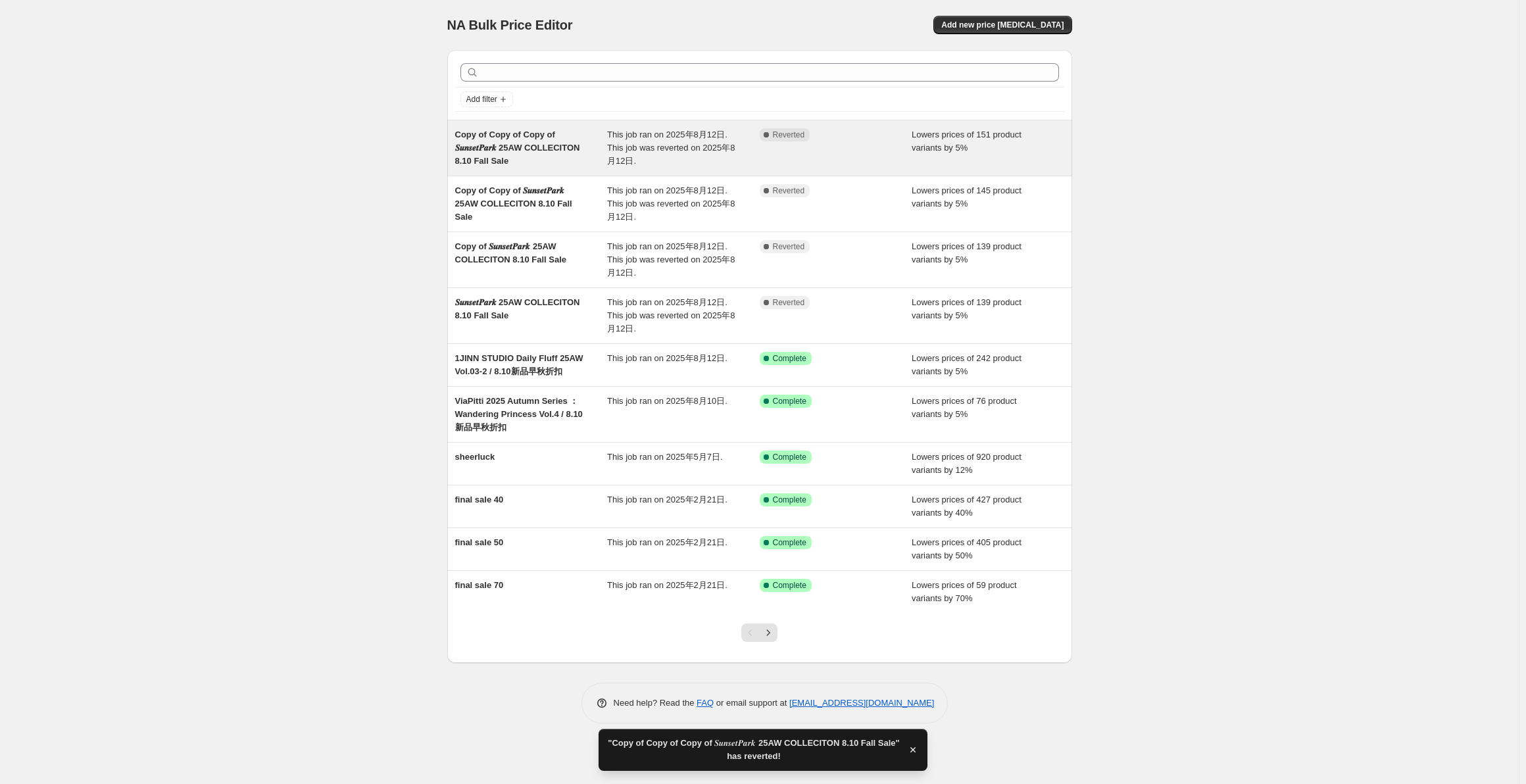
click at [672, 157] on div "This job ran on 2025年8月12日. This job was reverted on 2025年8月12日." at bounding box center [684, 148] width 153 height 40
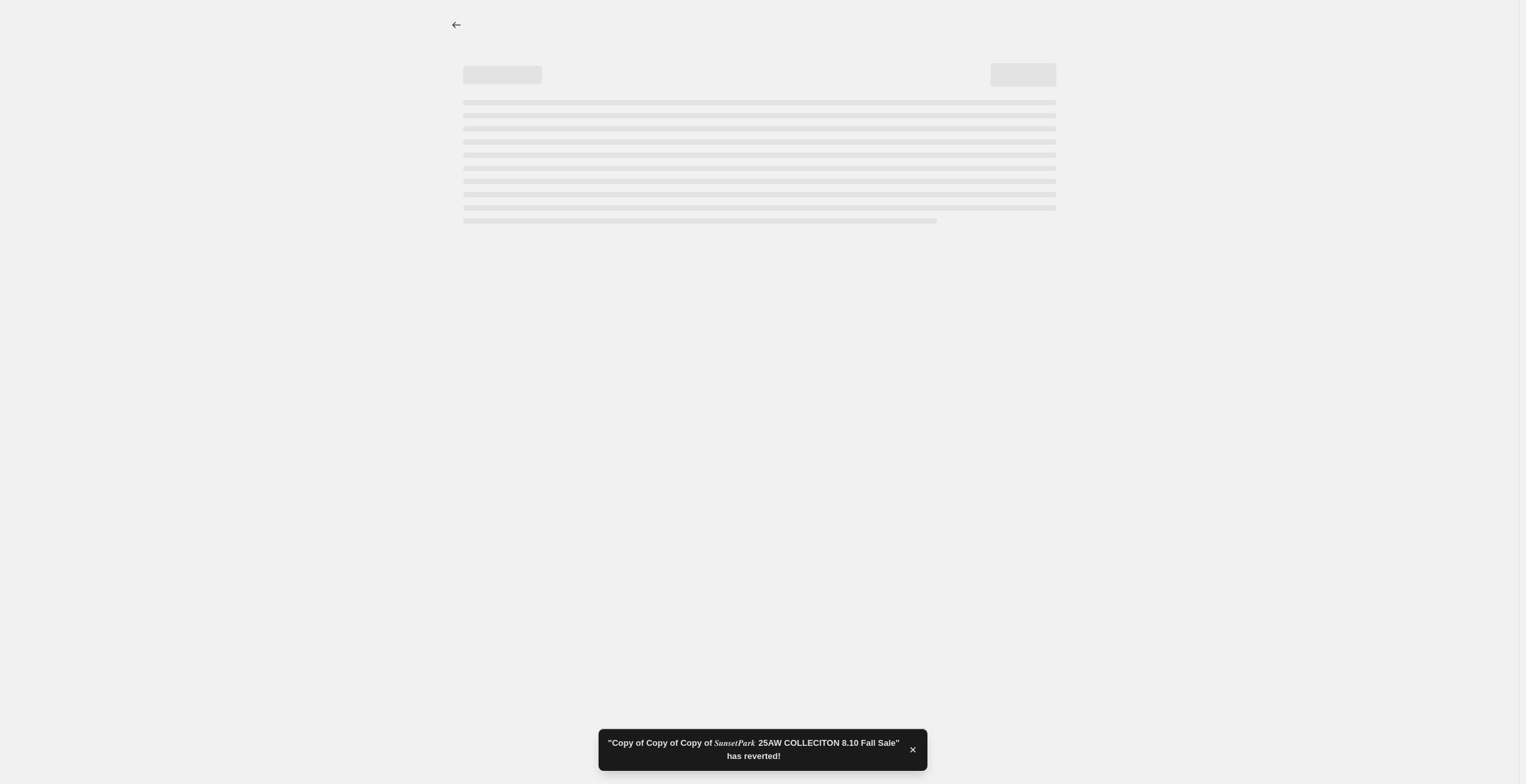
select select "percentage"
select select "collection"
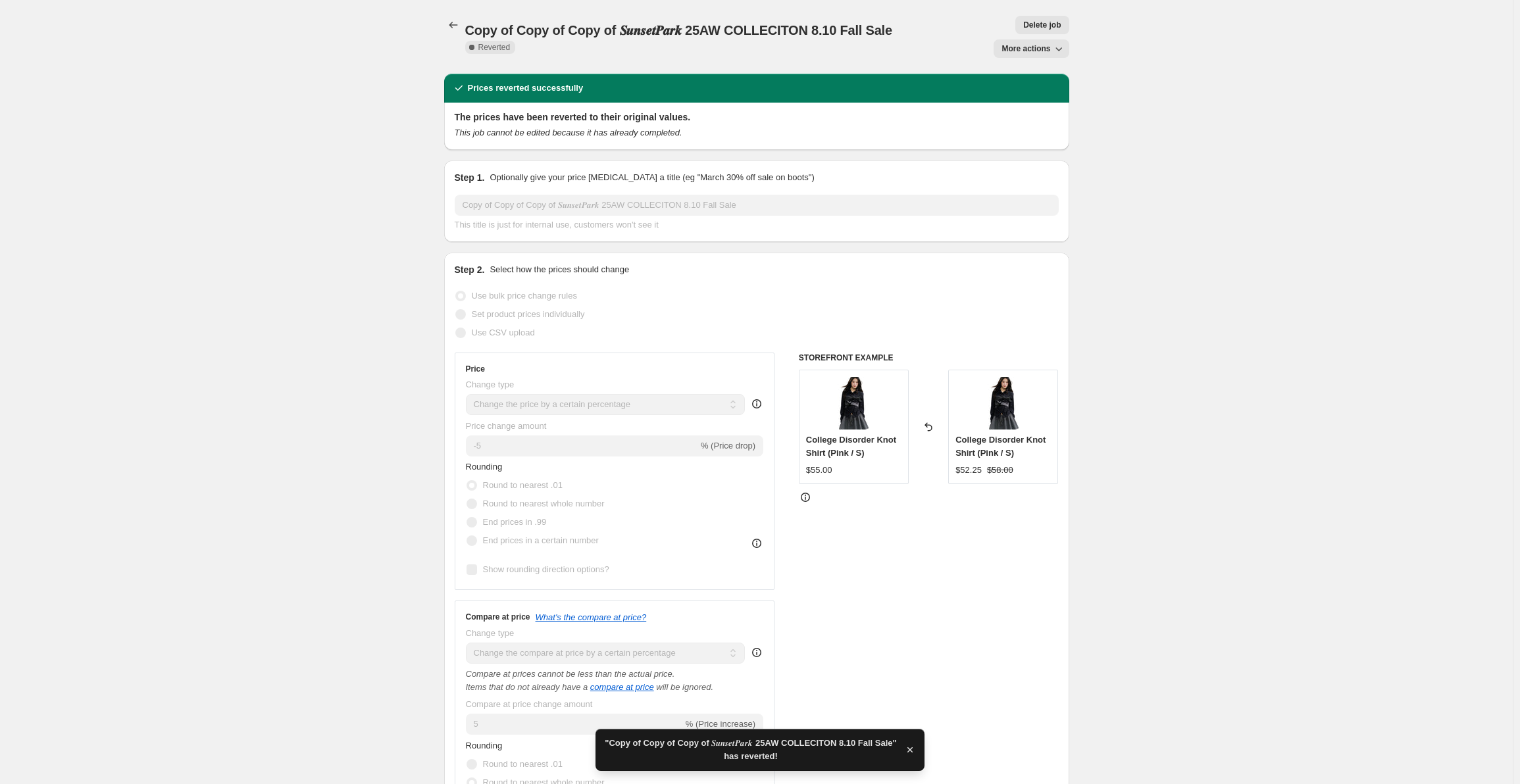
click at [1040, 26] on span "Delete job" at bounding box center [1042, 25] width 37 height 11
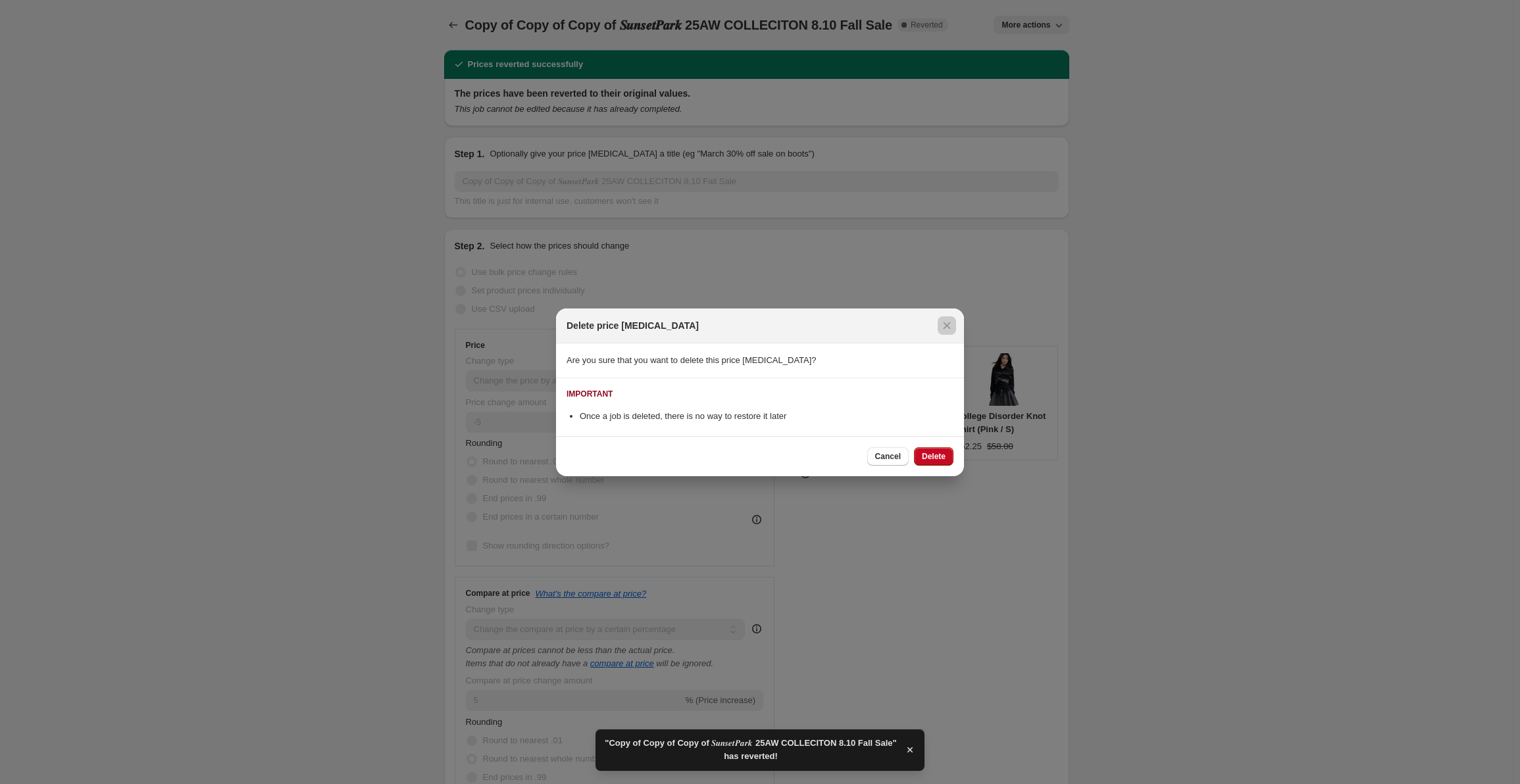
click at [1040, 26] on div at bounding box center [760, 392] width 1520 height 784
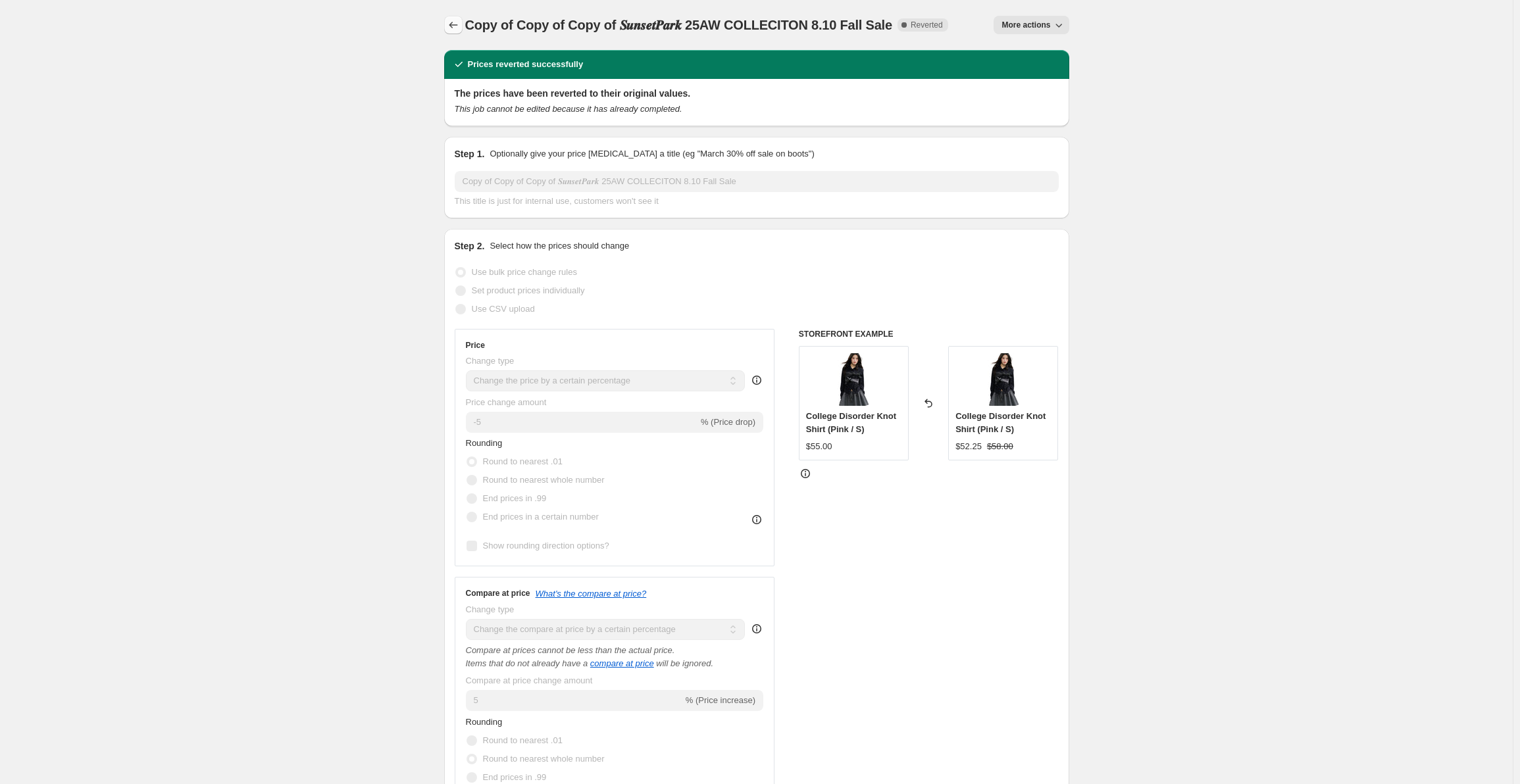
click at [450, 25] on icon "Price change jobs" at bounding box center [453, 25] width 13 height 13
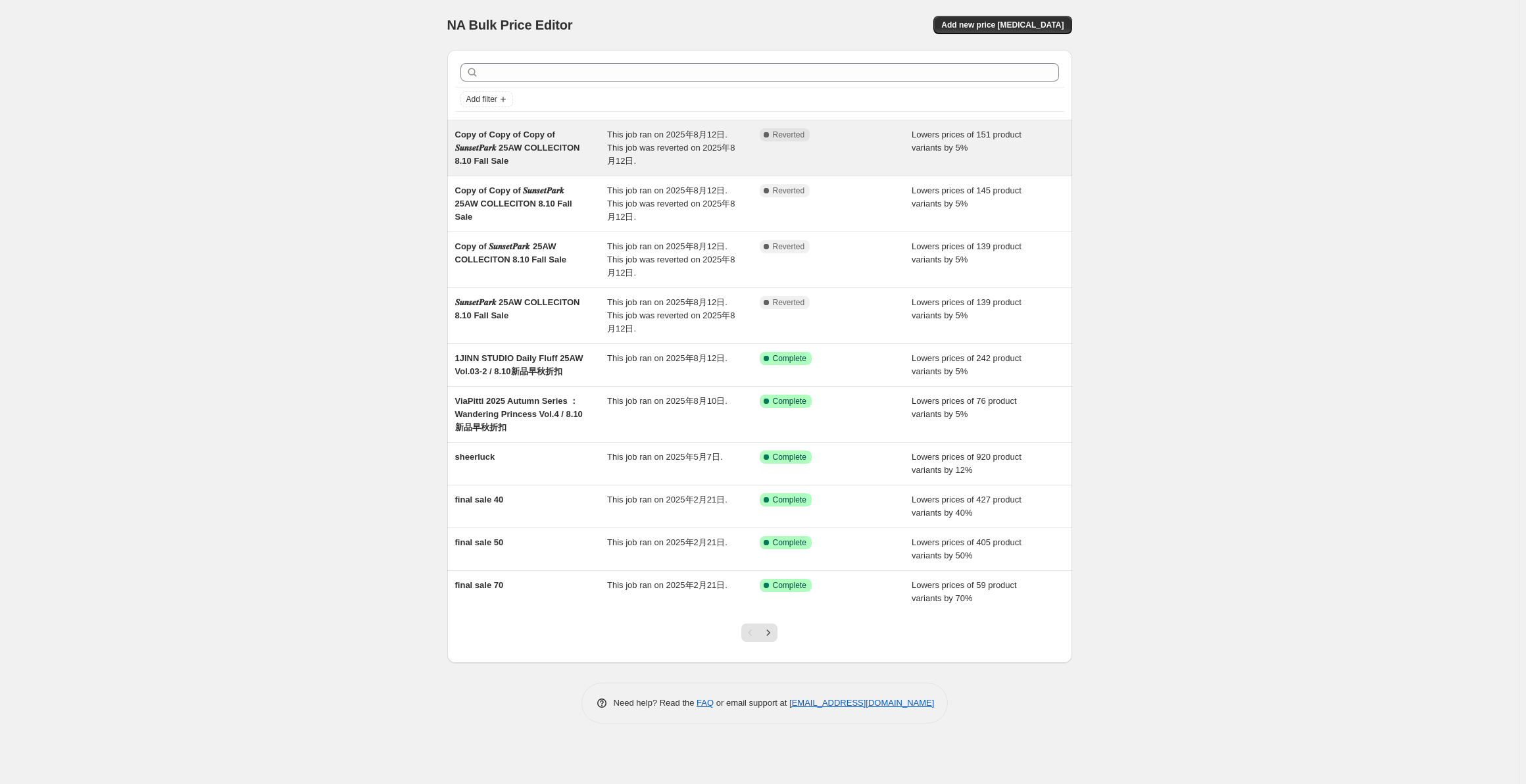
click at [570, 145] on div "Copy of Copy of Copy of 𝑺𝒖𝒏𝒔𝒆𝒕𝑷𝒂𝒓𝒌 25AW COLLECITON 8.10 Fall Sale" at bounding box center [532, 148] width 153 height 40
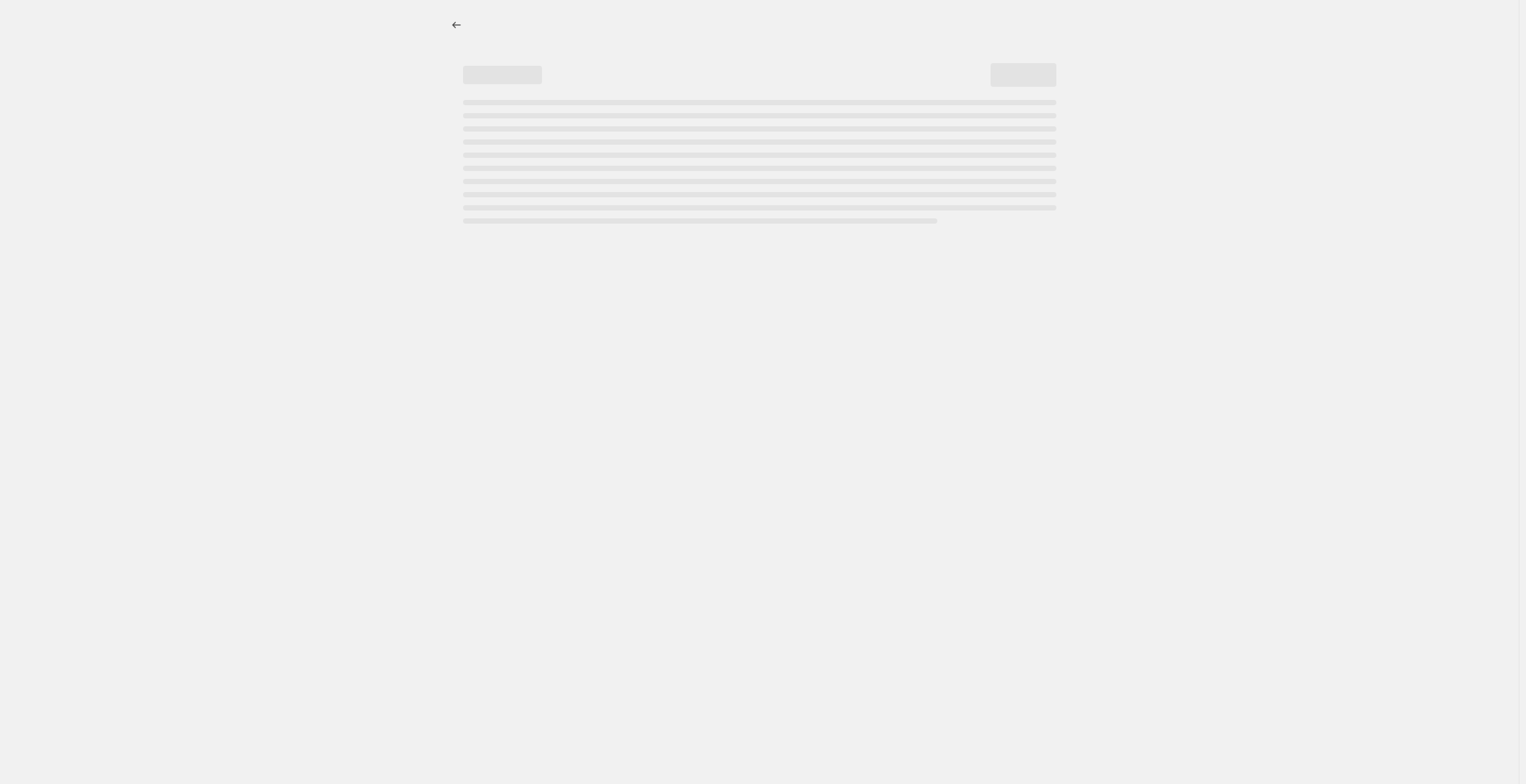
select select "percentage"
select select "collection"
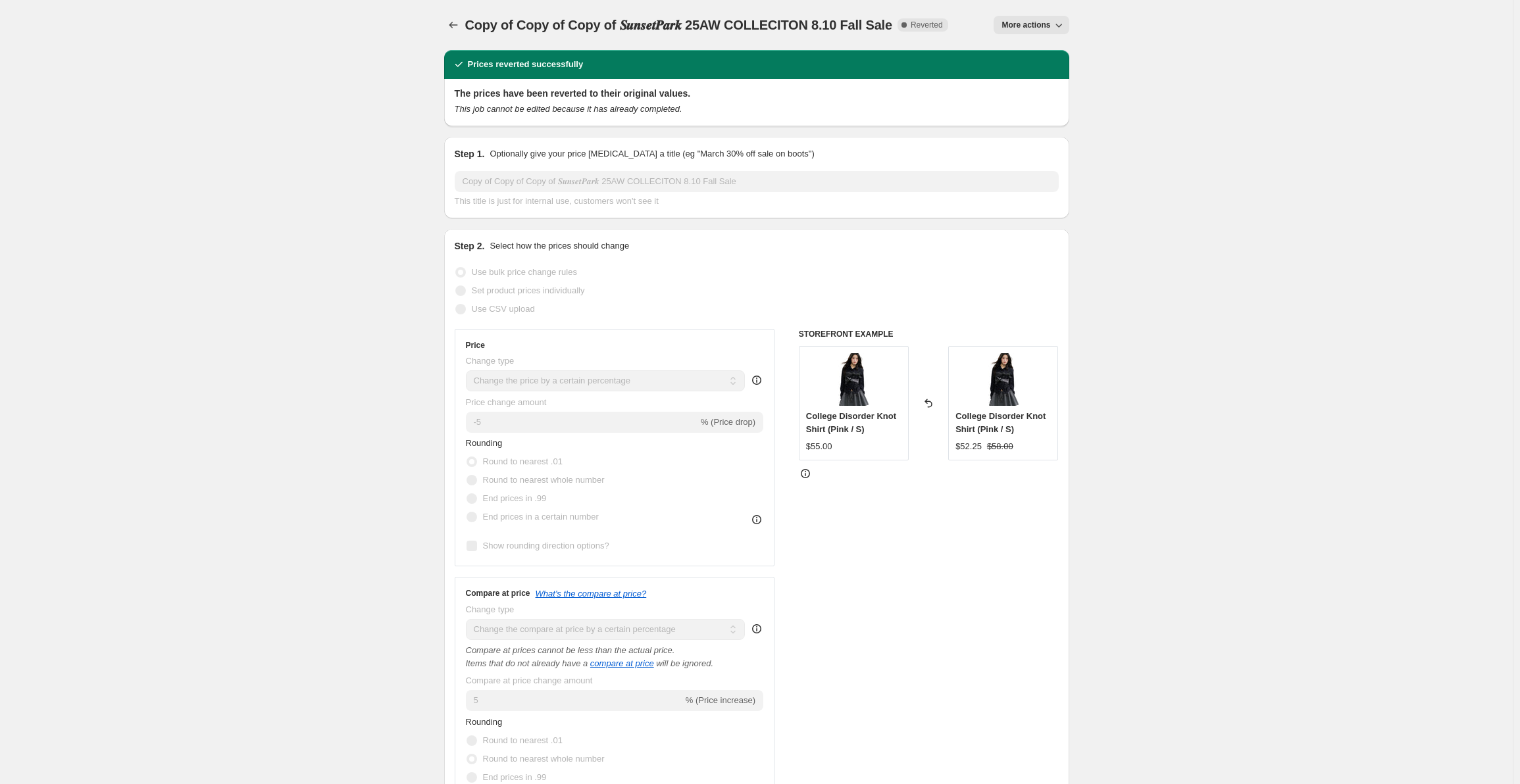
click at [1026, 23] on span "More actions" at bounding box center [1026, 25] width 49 height 11
click at [1048, 58] on span "Copy to new job" at bounding box center [1043, 52] width 71 height 13
select select "percentage"
select select "collection"
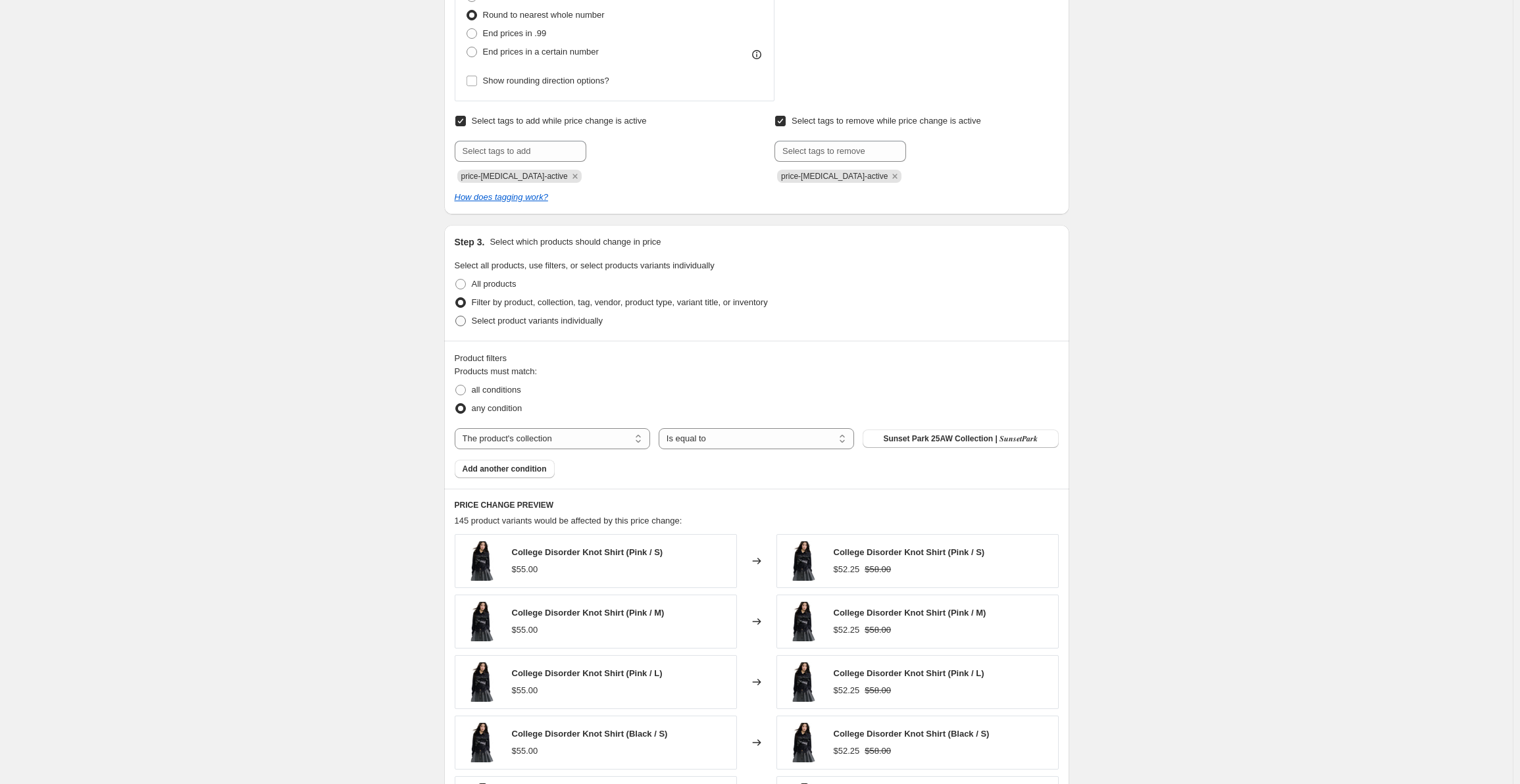
scroll to position [657, 0]
click at [937, 435] on span "Sunset Park 25AW Collection | 𝑺𝒖𝒏𝒔𝒆𝒕𝑷𝒂𝒓𝒌" at bounding box center [961, 438] width 155 height 11
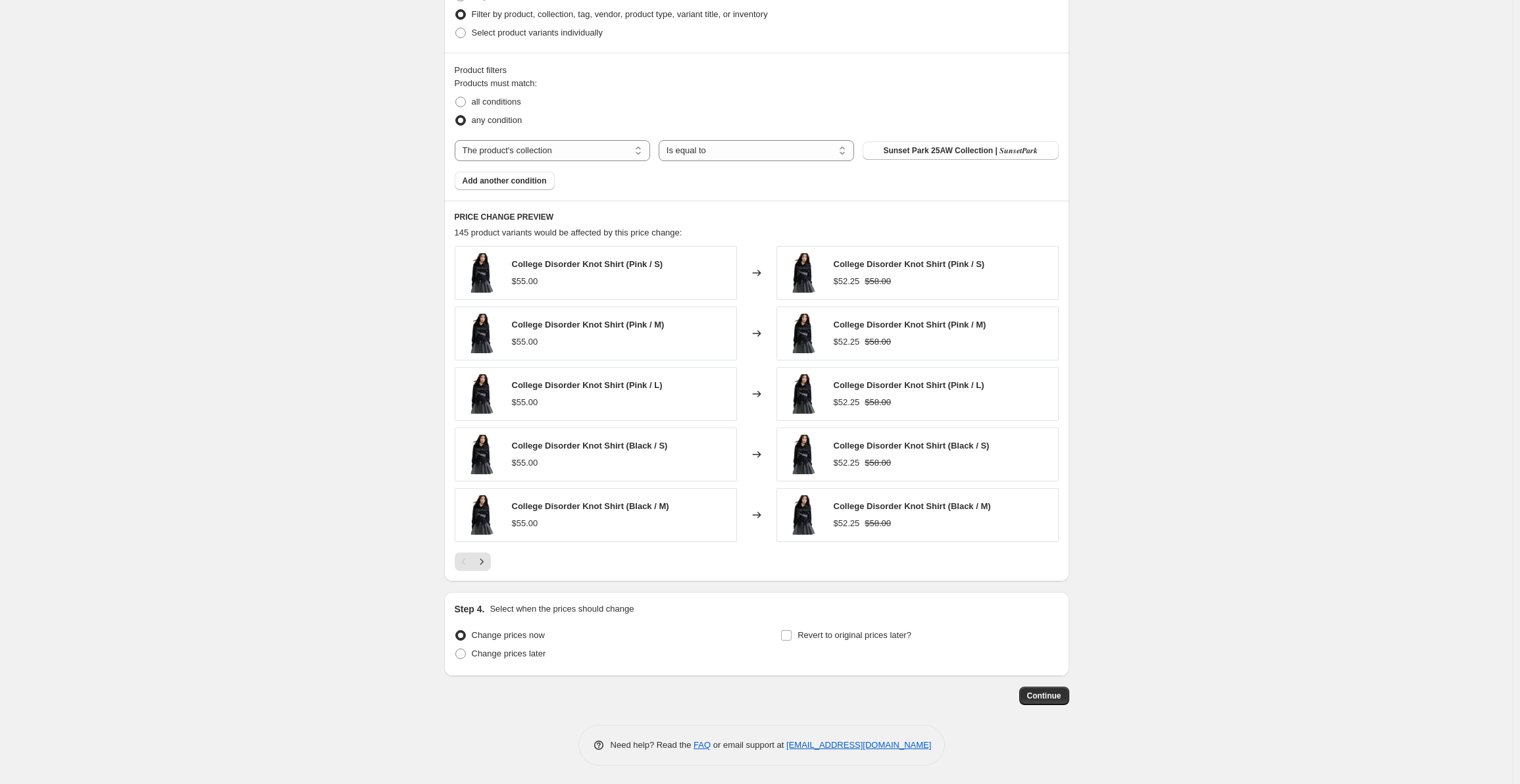
scroll to position [947, 0]
click at [1047, 697] on span "Continue" at bounding box center [1044, 694] width 34 height 11
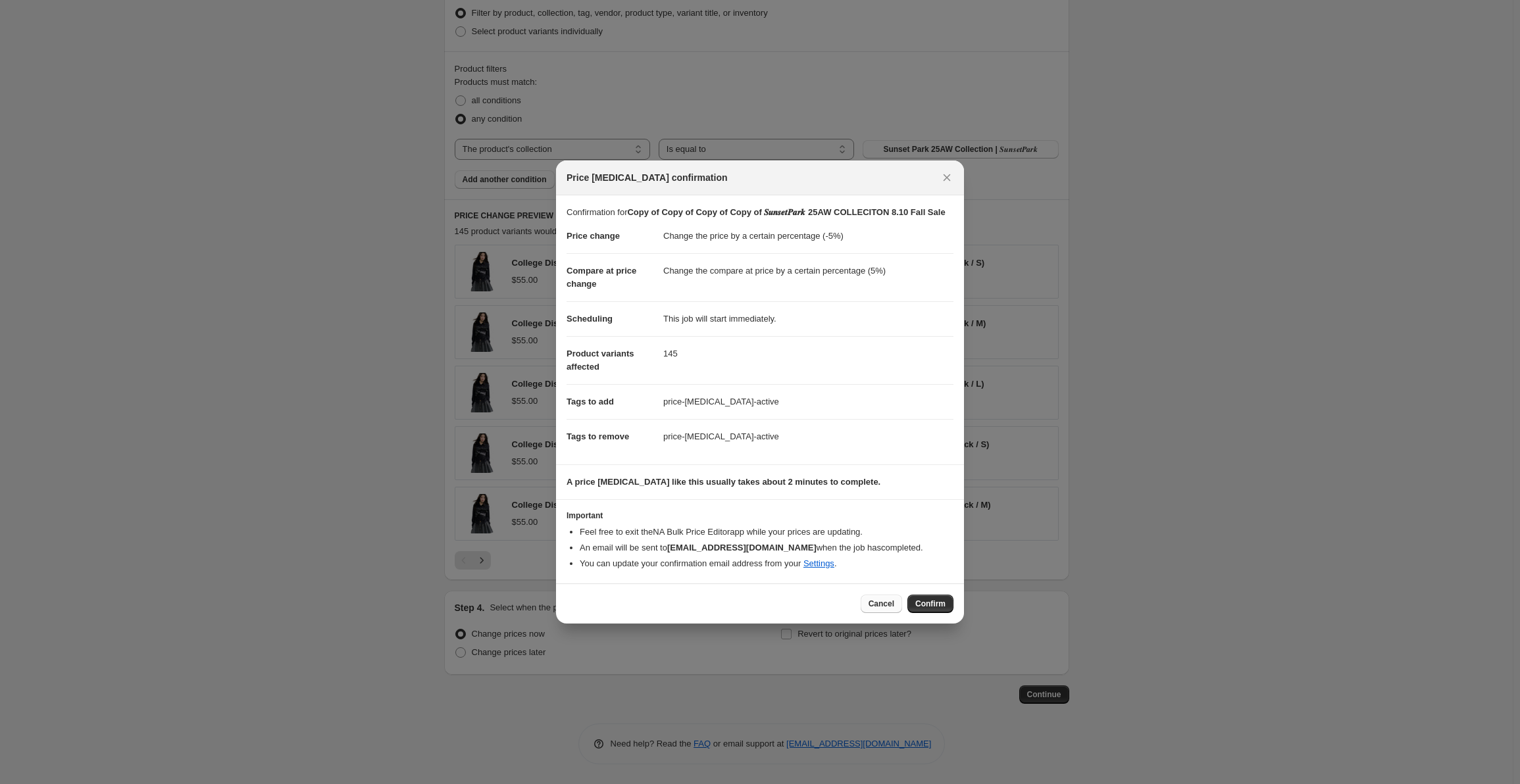
click at [887, 604] on button "Cancel" at bounding box center [881, 604] width 42 height 18
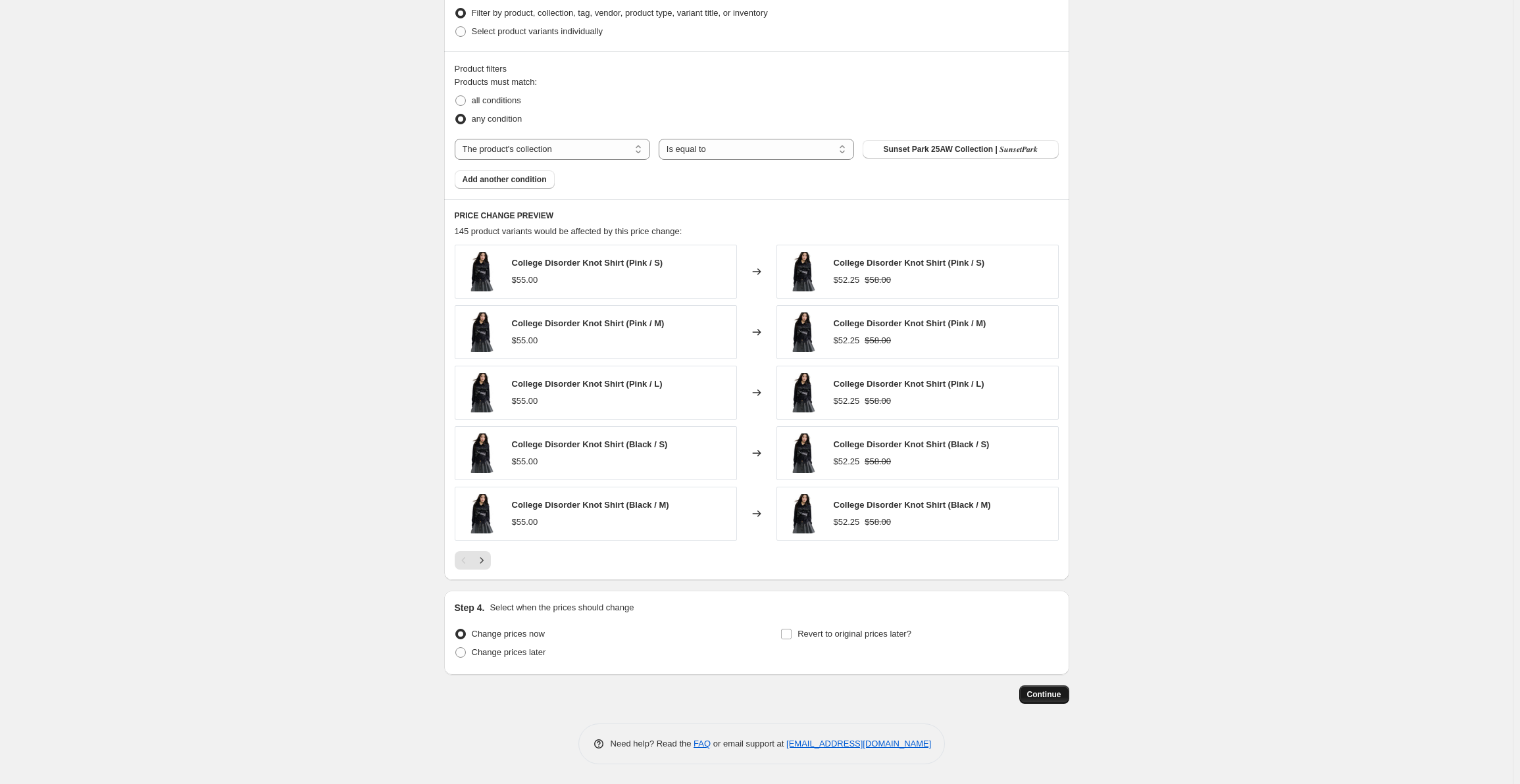
click at [1033, 696] on span "Continue" at bounding box center [1044, 694] width 34 height 11
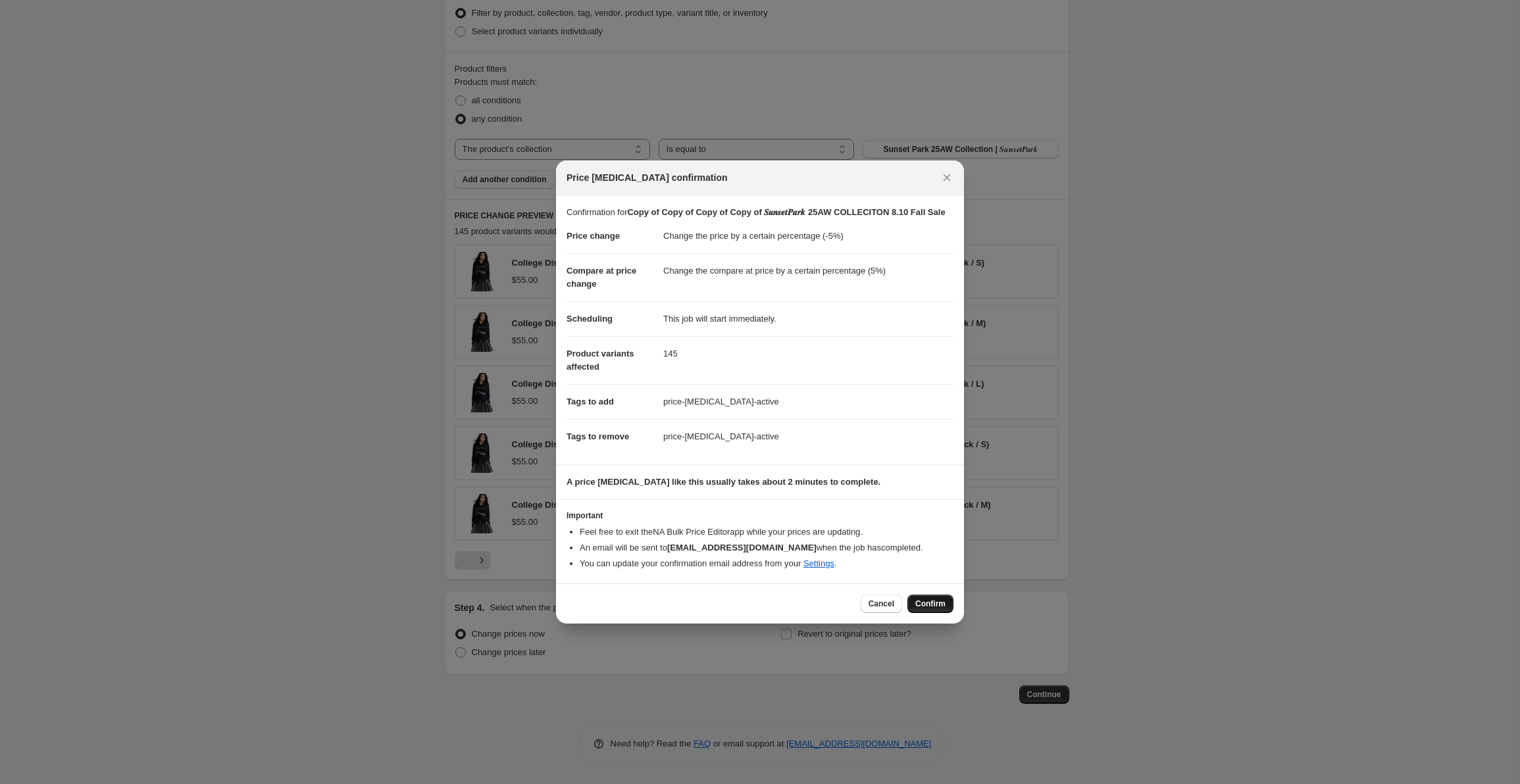
click at [924, 609] on span "Confirm" at bounding box center [930, 604] width 30 height 11
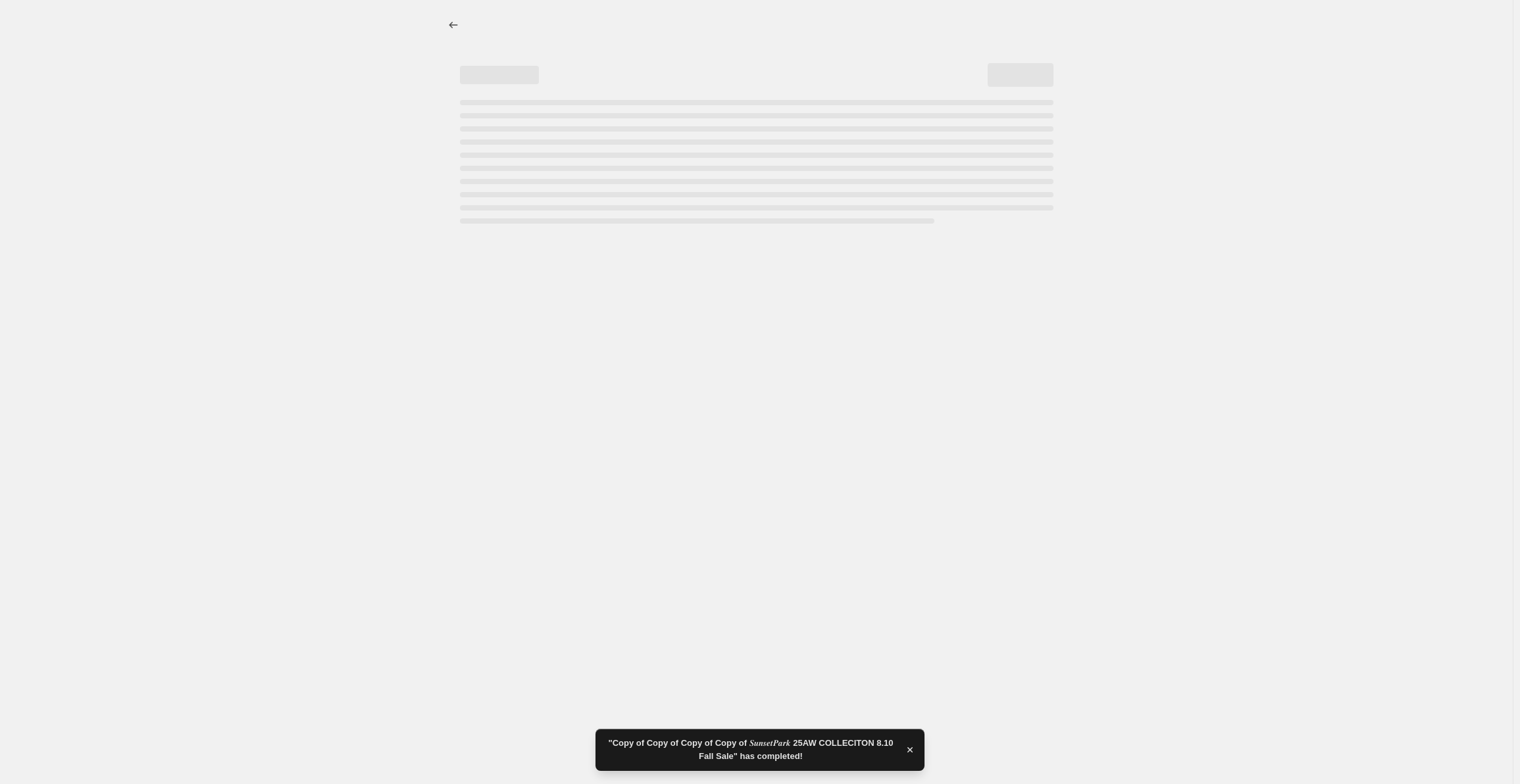
select select "percentage"
select select "collection"
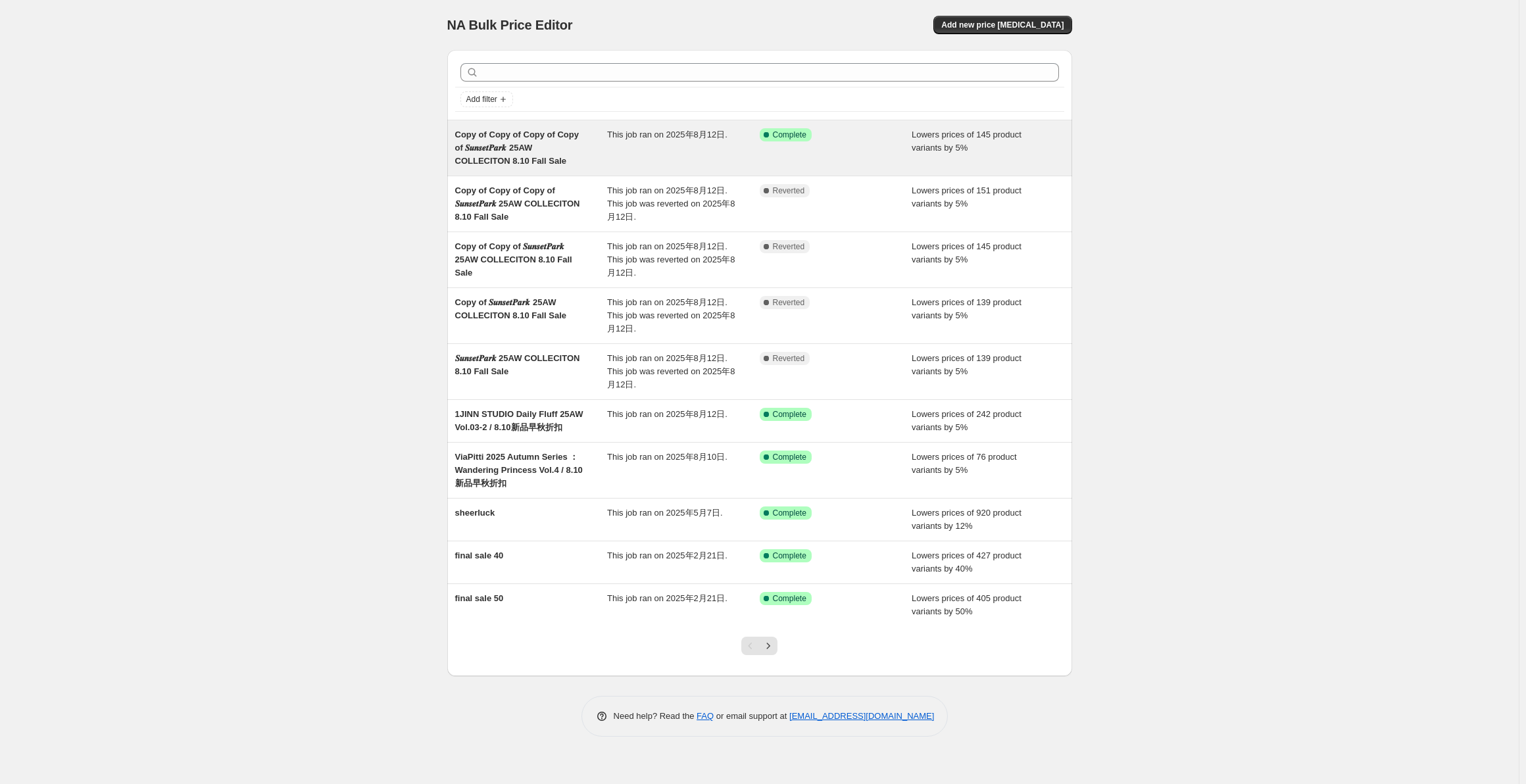
click at [912, 139] on span "Lowers prices of 145 product variants by 5%" at bounding box center [966, 141] width 110 height 23
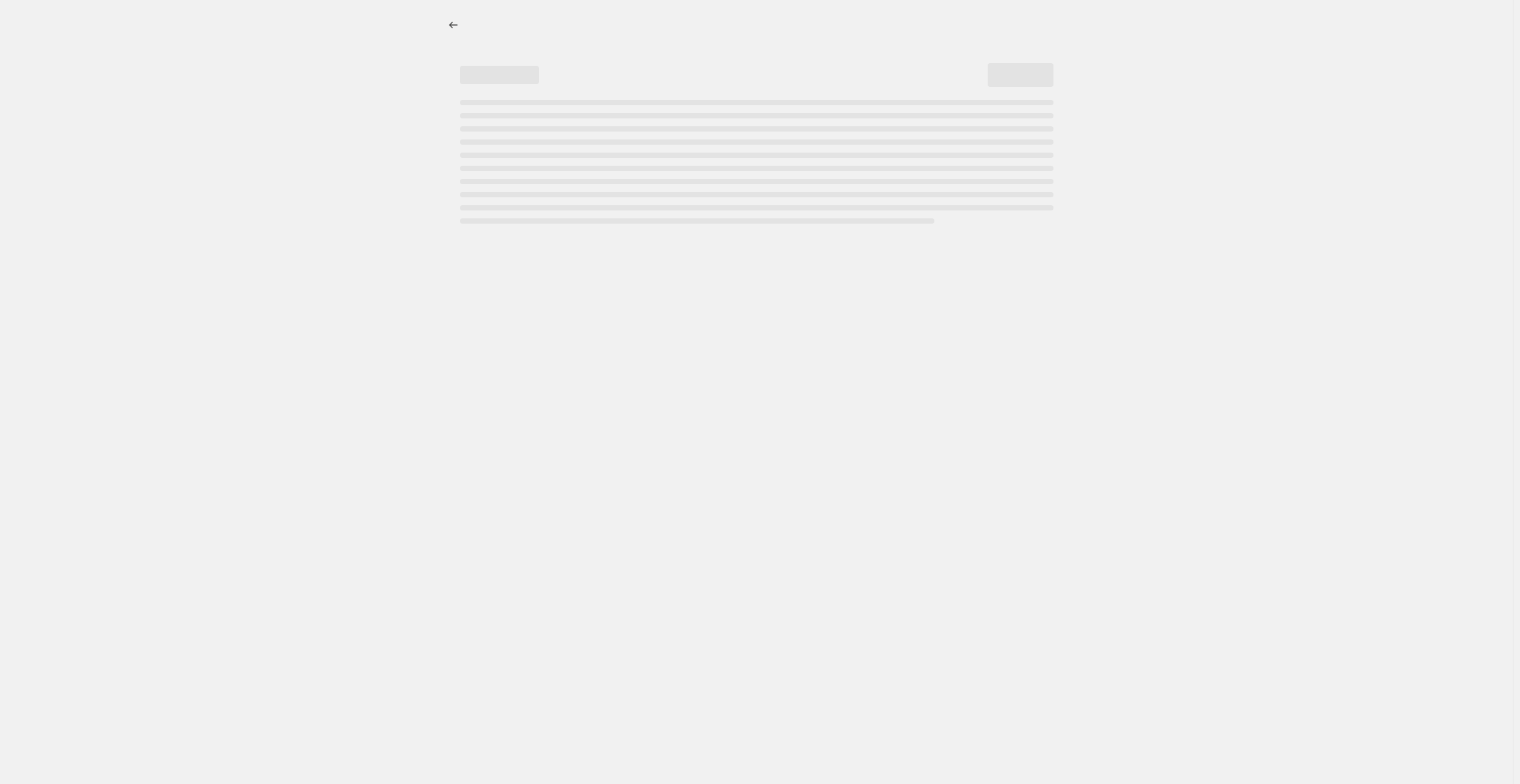
select select "percentage"
select select "collection"
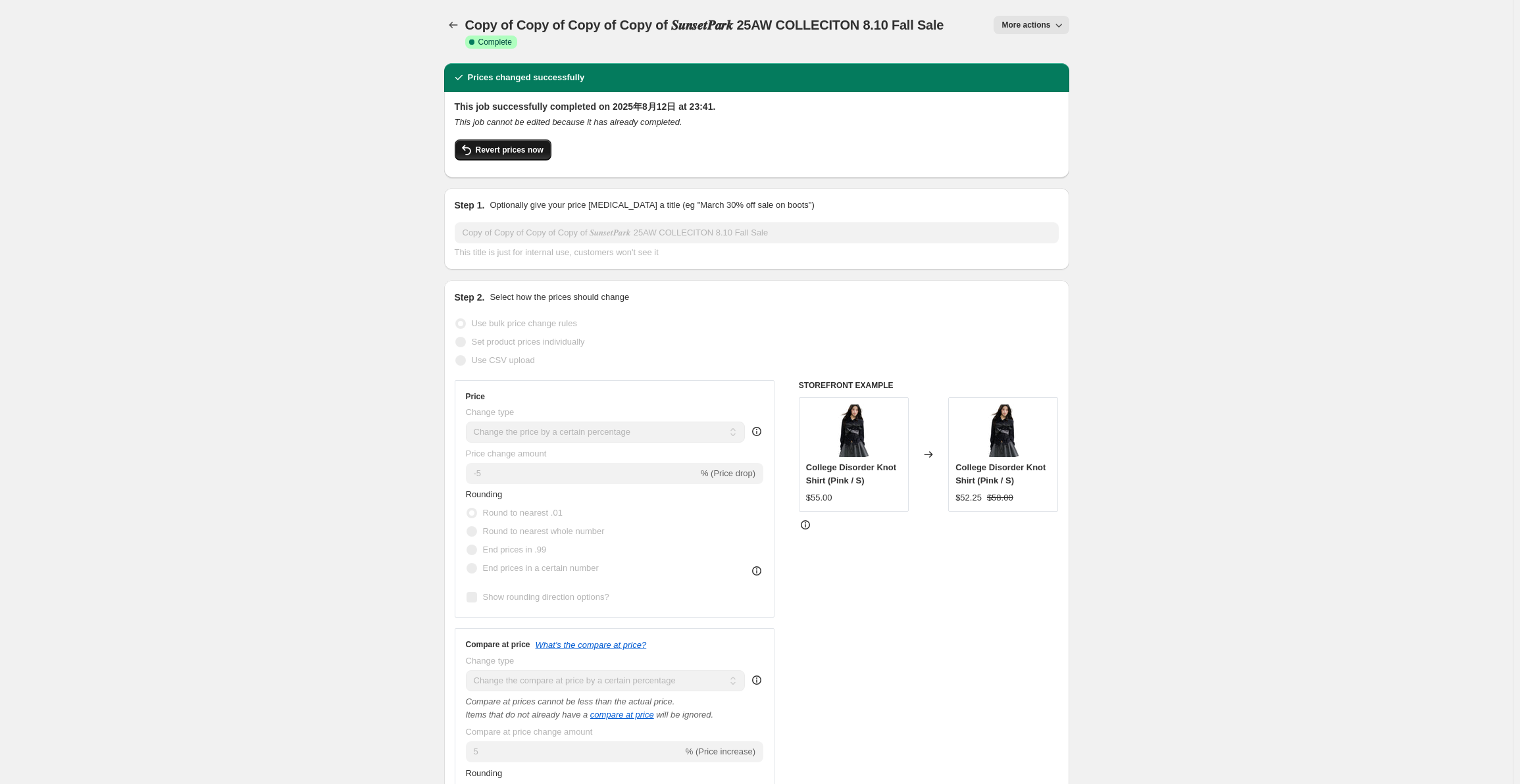
click at [478, 156] on button "Revert prices now" at bounding box center [503, 150] width 97 height 21
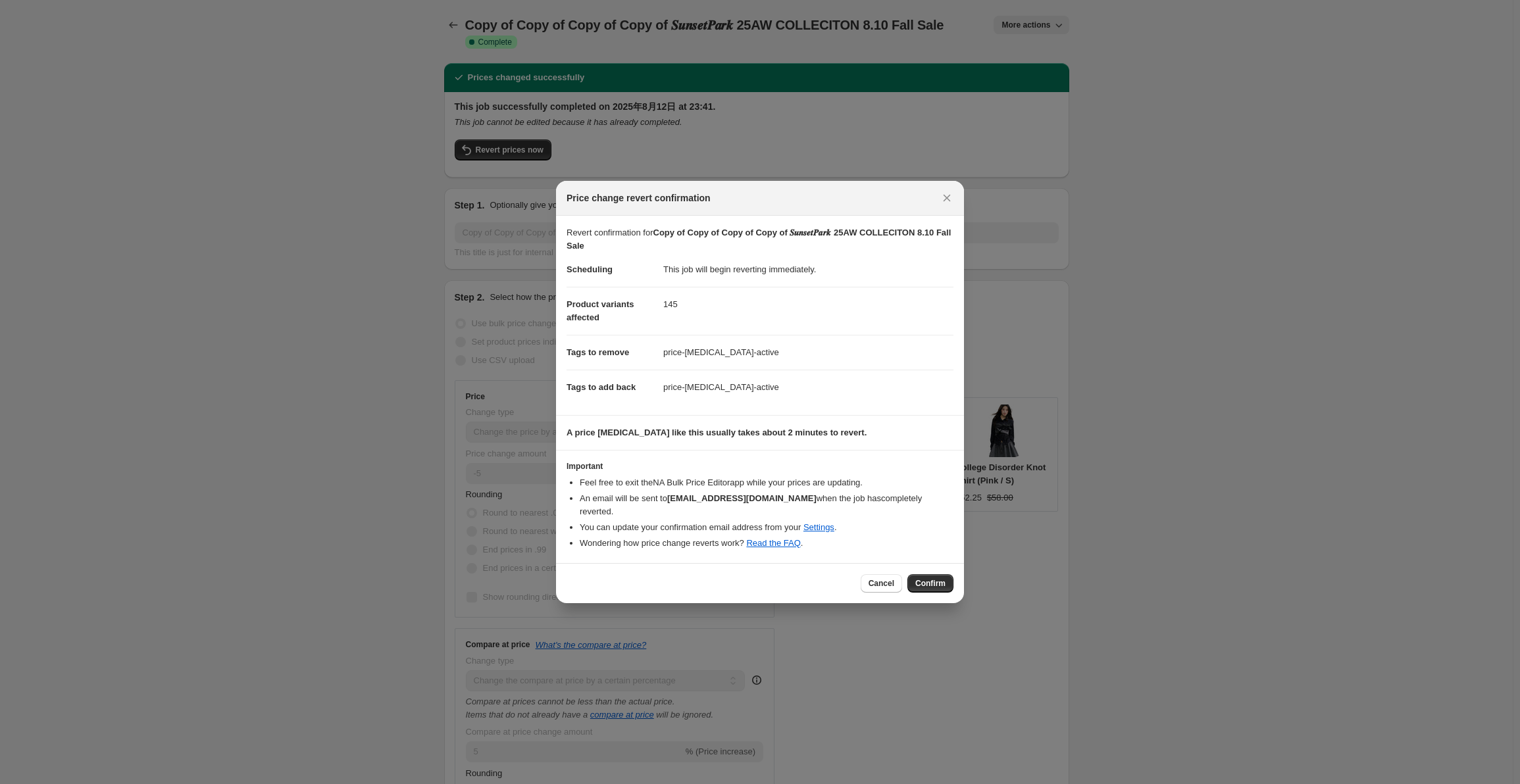
click at [938, 580] on span "Confirm" at bounding box center [930, 583] width 30 height 11
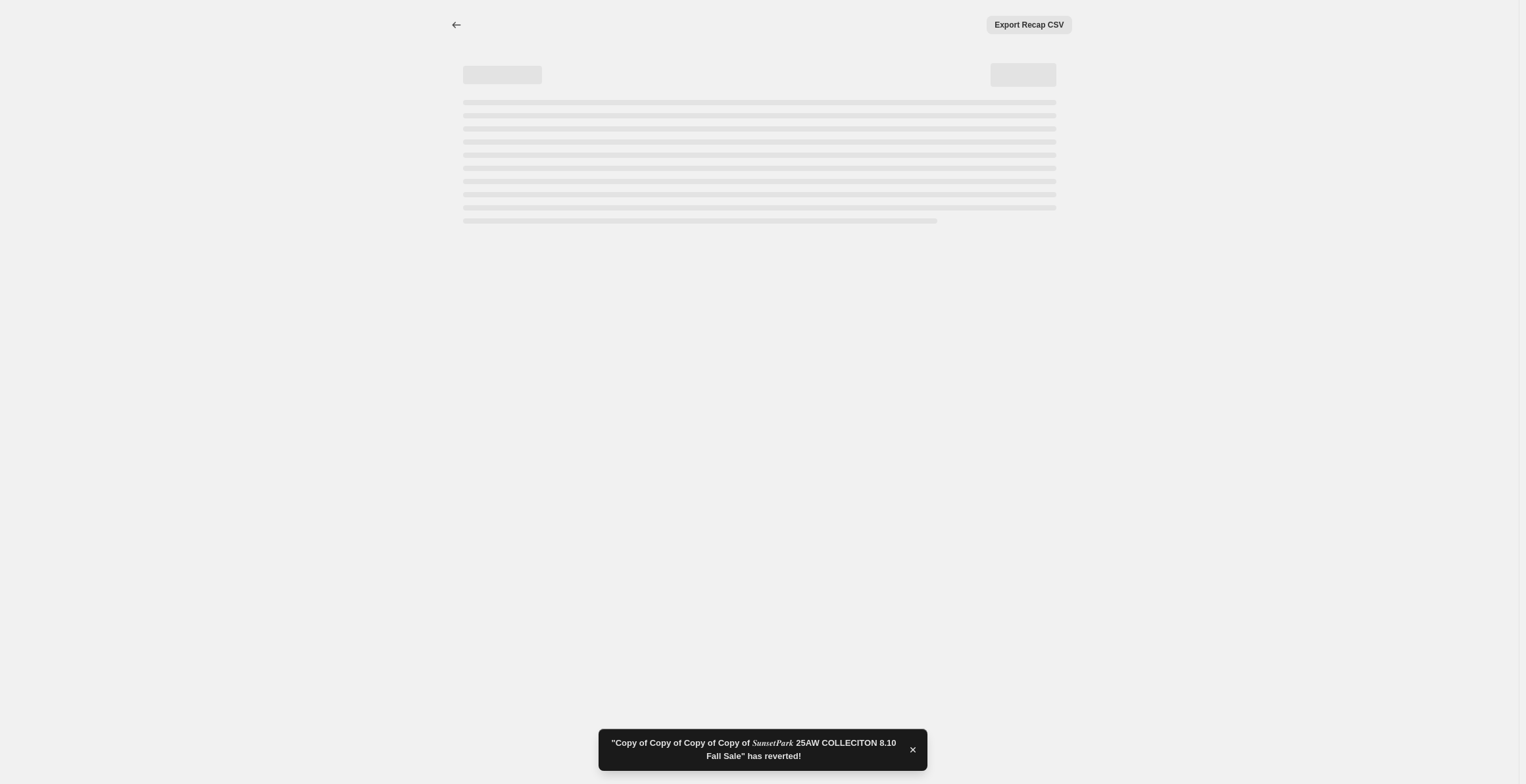
select select "percentage"
select select "collection"
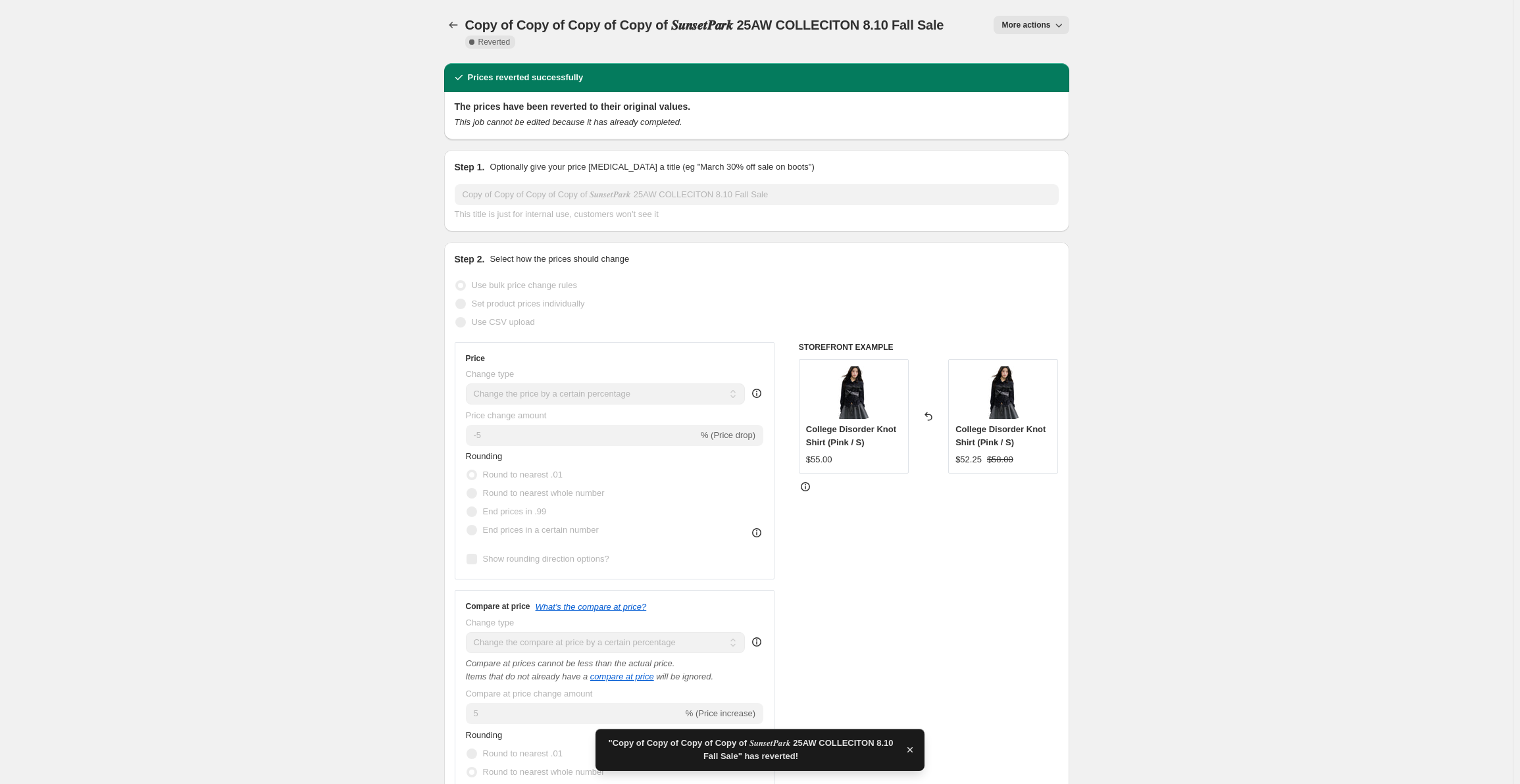
click at [1031, 28] on span "More actions" at bounding box center [1026, 25] width 49 height 11
click at [1040, 49] on span "Copy to new job" at bounding box center [1038, 52] width 62 height 10
select select "percentage"
select select "collection"
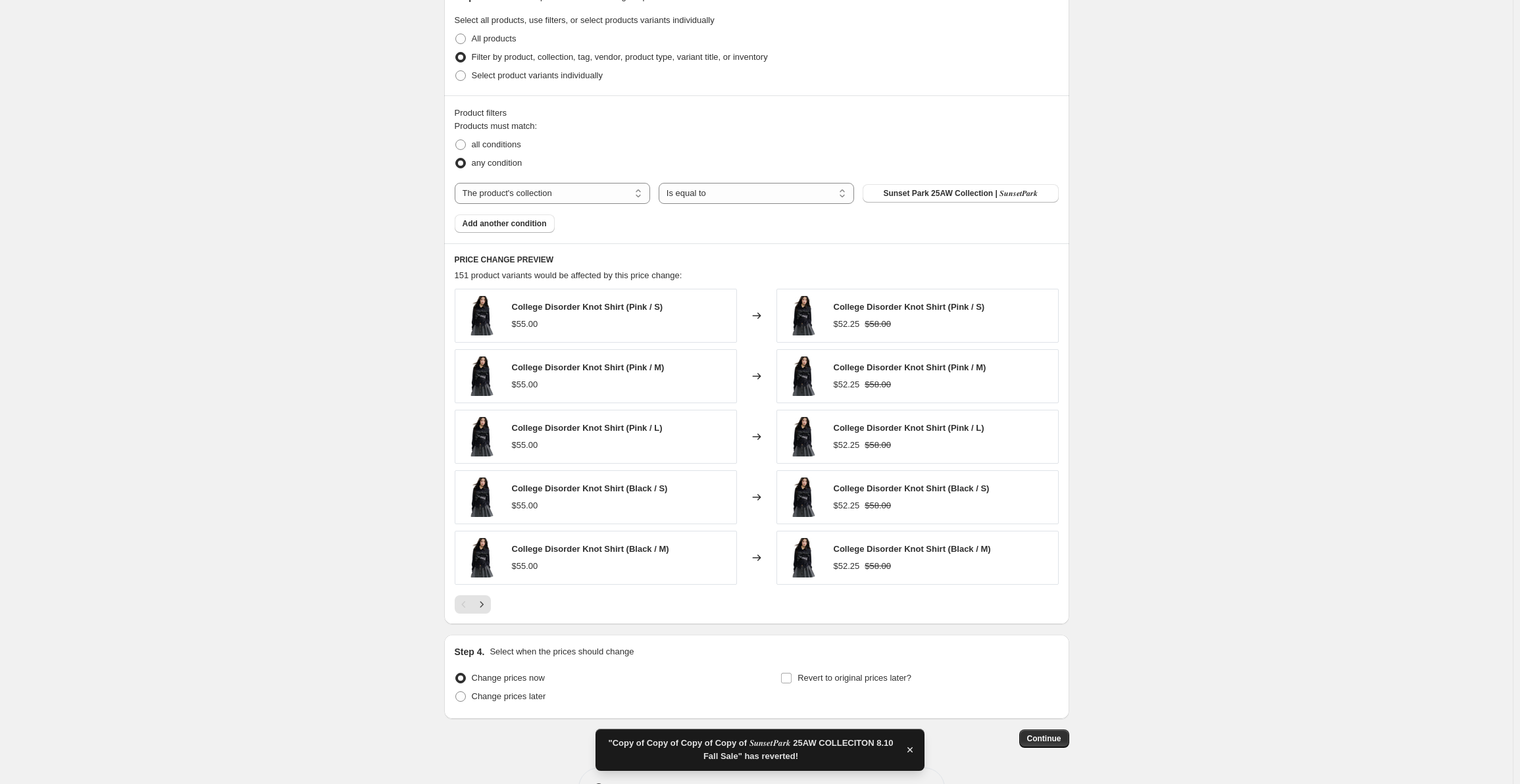
scroll to position [921, 0]
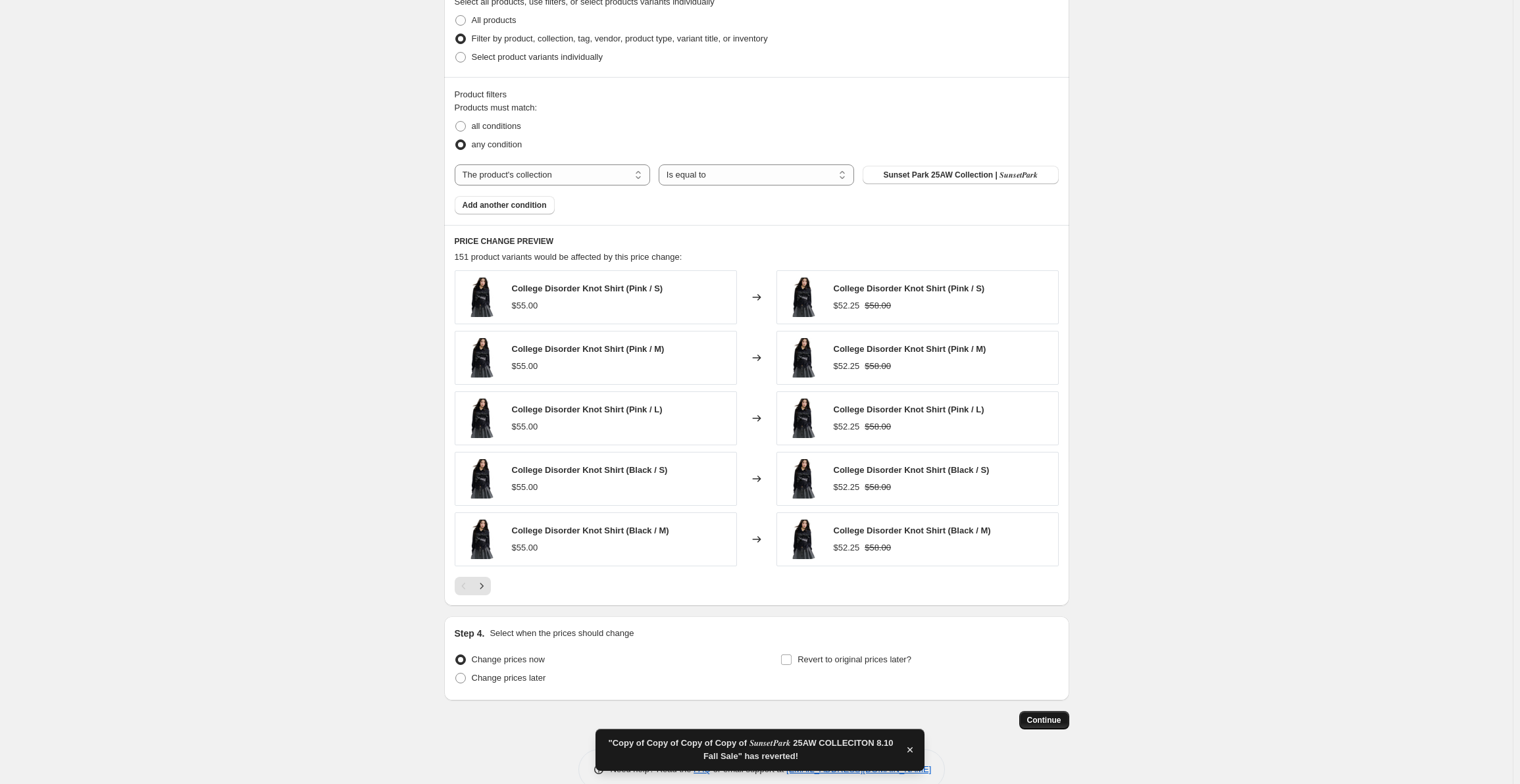
click at [1054, 719] on span "Continue" at bounding box center [1044, 720] width 34 height 11
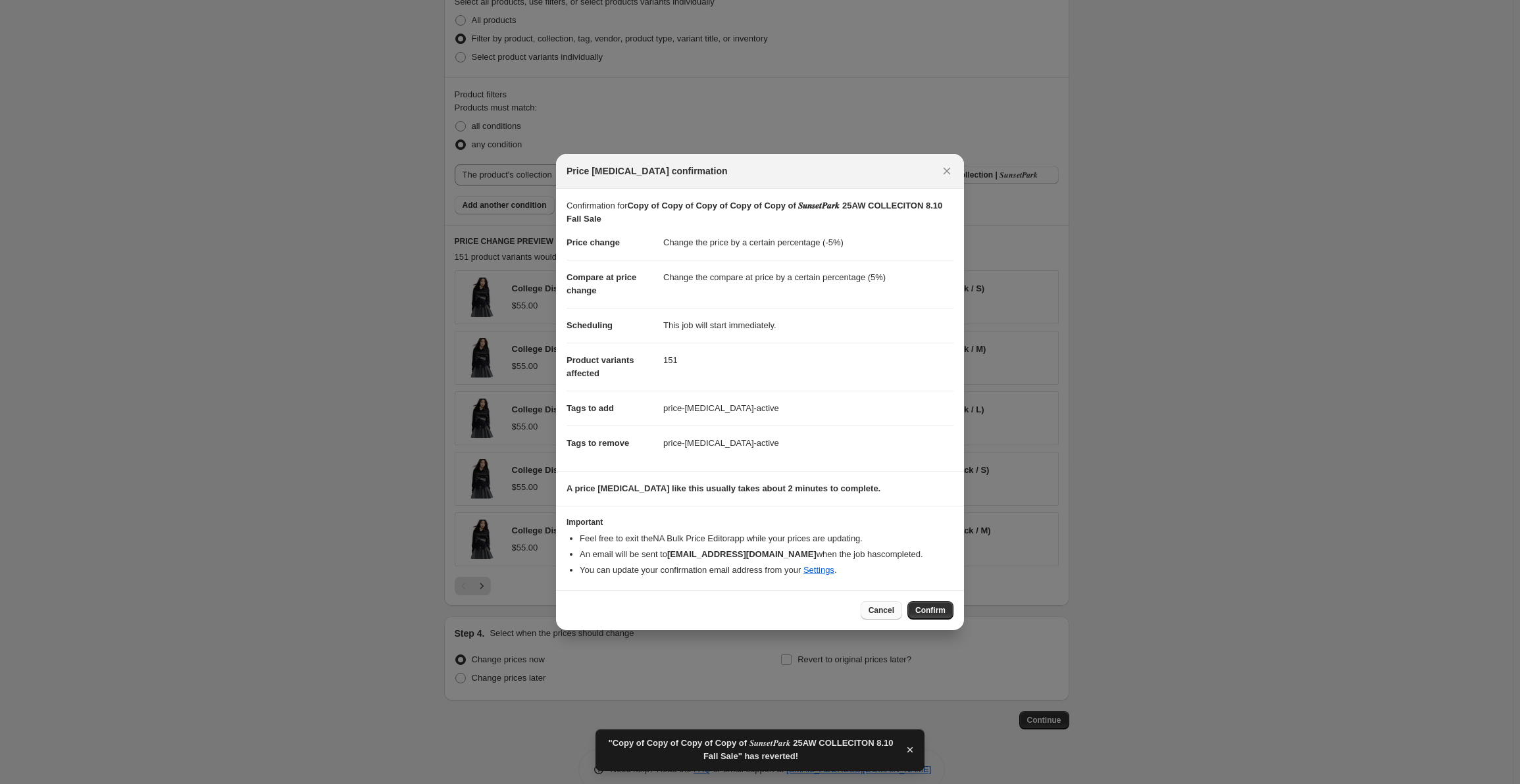
click at [886, 612] on span "Cancel" at bounding box center [881, 610] width 25 height 11
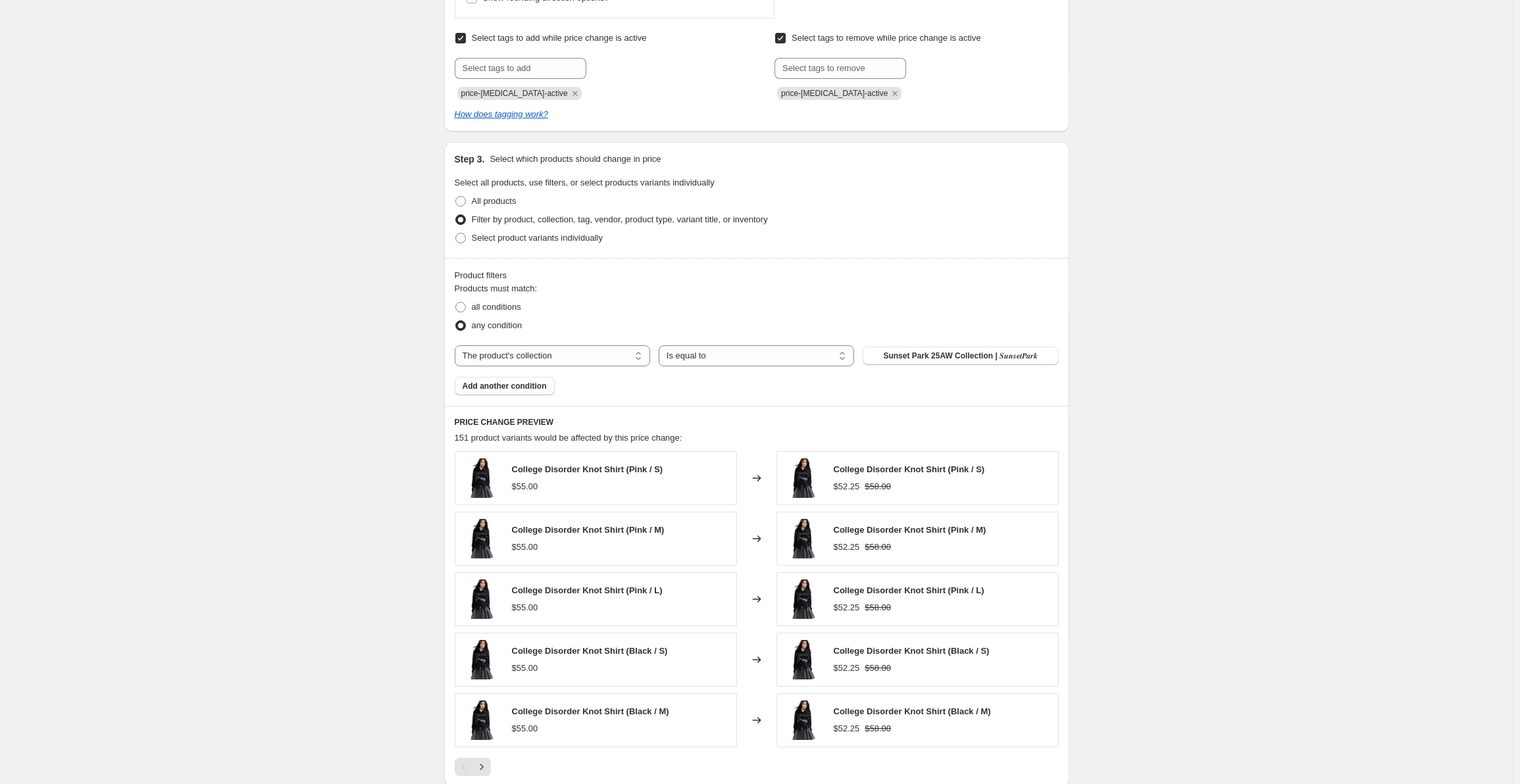
scroll to position [723, 0]
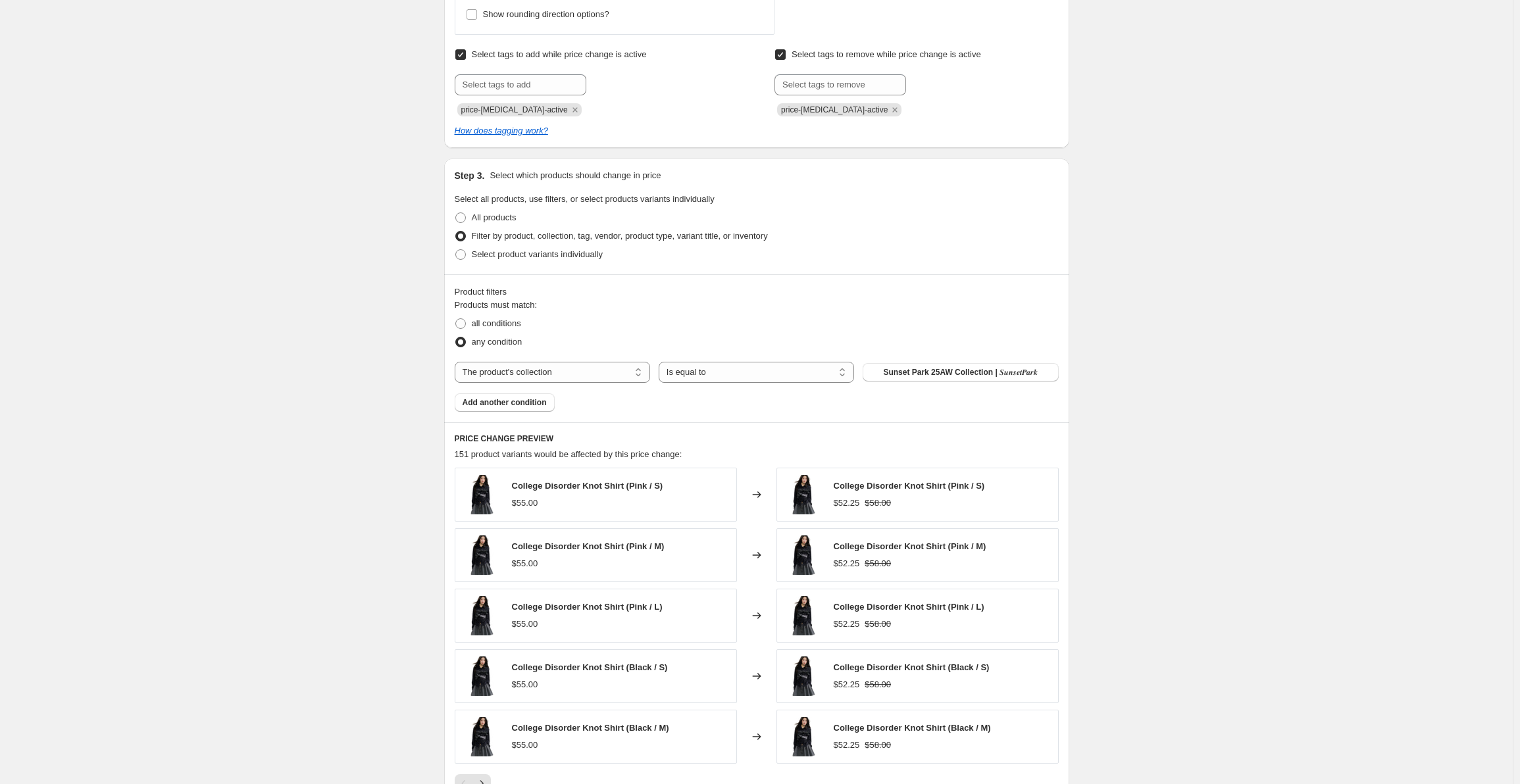
click at [558, 236] on span "Filter by product, collection, tag, vendor, product type, variant title, or inv…" at bounding box center [620, 236] width 296 height 10
click at [456, 231] on input "Filter by product, collection, tag, vendor, product type, variant title, or inv…" at bounding box center [456, 231] width 1 height 1
click at [526, 256] on span "Select product variants individually" at bounding box center [537, 254] width 131 height 10
click at [456, 250] on input "Select product variants individually" at bounding box center [456, 250] width 1 height 1
radio input "true"
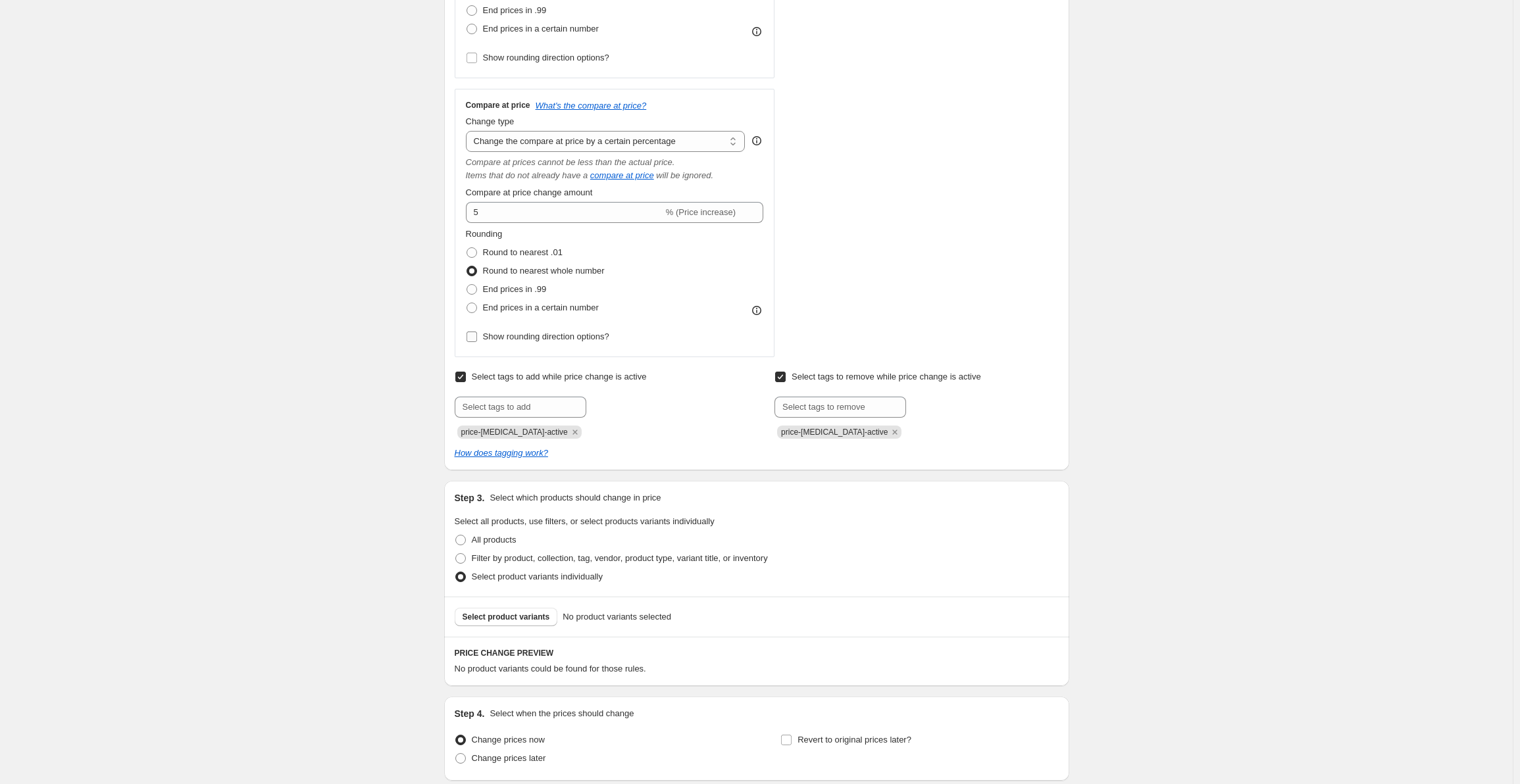
scroll to position [376, 0]
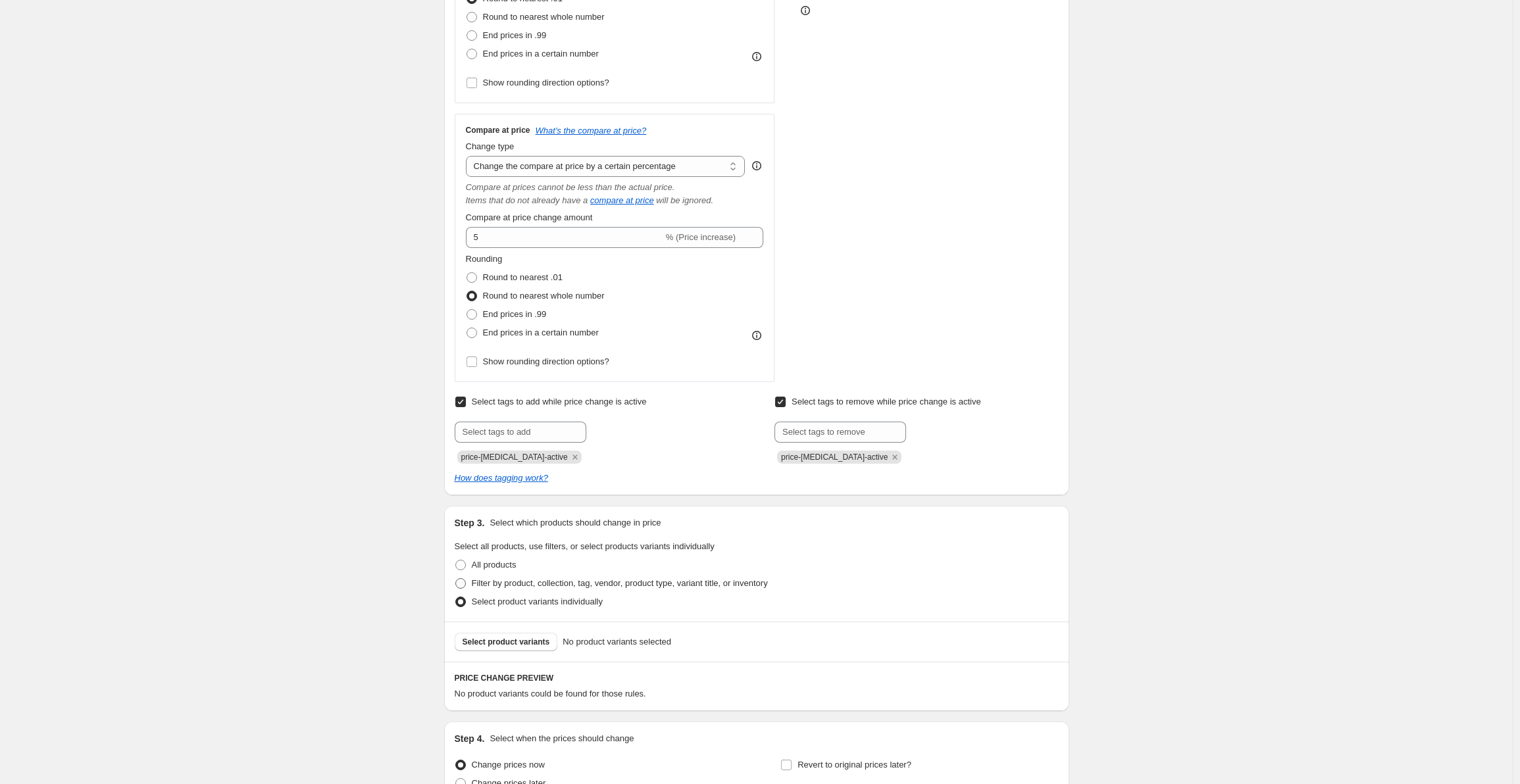
click at [539, 584] on span "Filter by product, collection, tag, vendor, product type, variant title, or inv…" at bounding box center [620, 583] width 296 height 10
click at [456, 579] on input "Filter by product, collection, tag, vendor, product type, variant title, or inv…" at bounding box center [456, 578] width 1 height 1
radio input "true"
select select "collection"
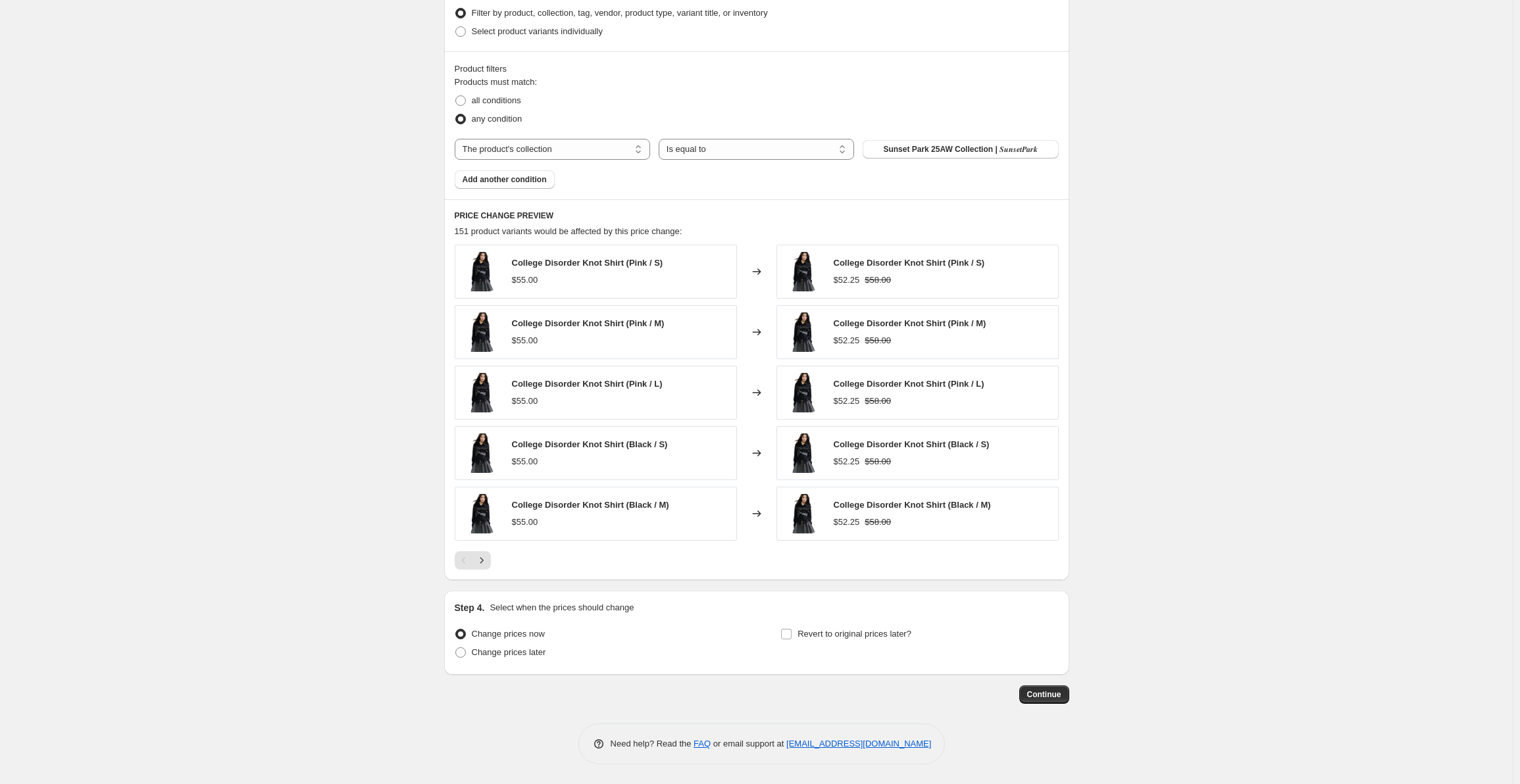
scroll to position [947, 0]
click at [1038, 690] on span "Continue" at bounding box center [1044, 694] width 34 height 11
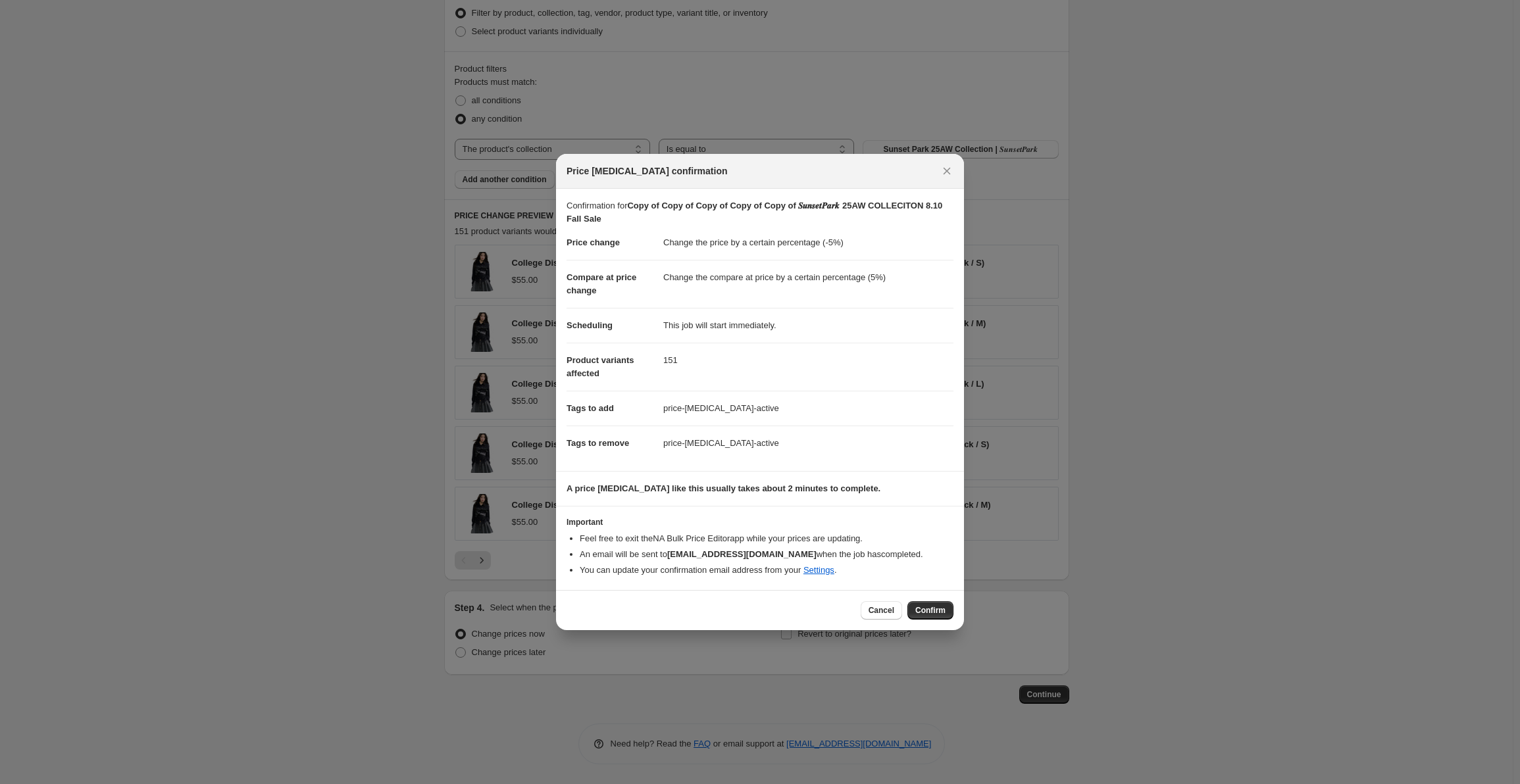
click at [933, 621] on div "Cancel Confirm" at bounding box center [760, 610] width 408 height 40
click at [934, 607] on span "Confirm" at bounding box center [930, 610] width 30 height 11
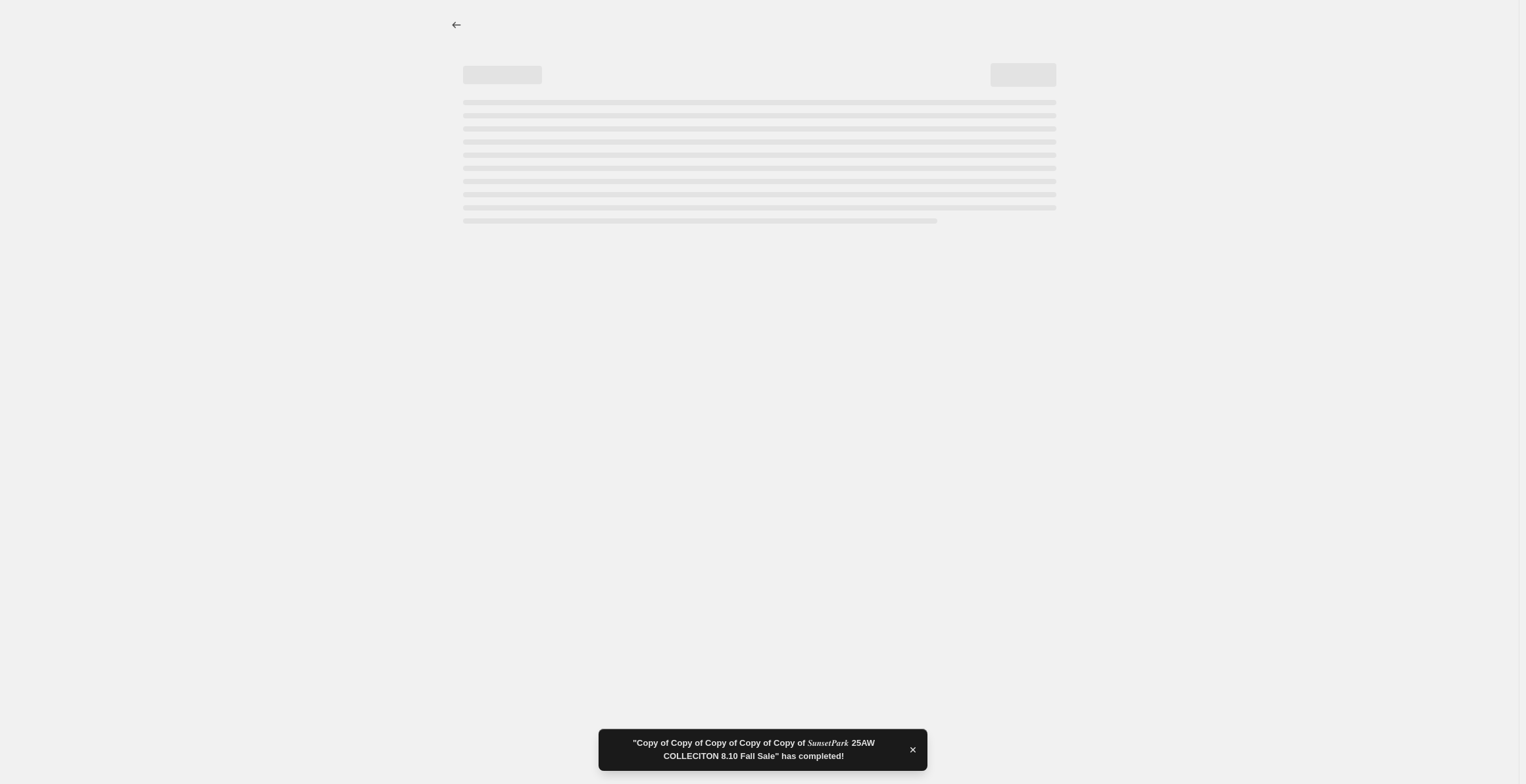
select select "percentage"
select select "collection"
